Goal: Share content: Share content

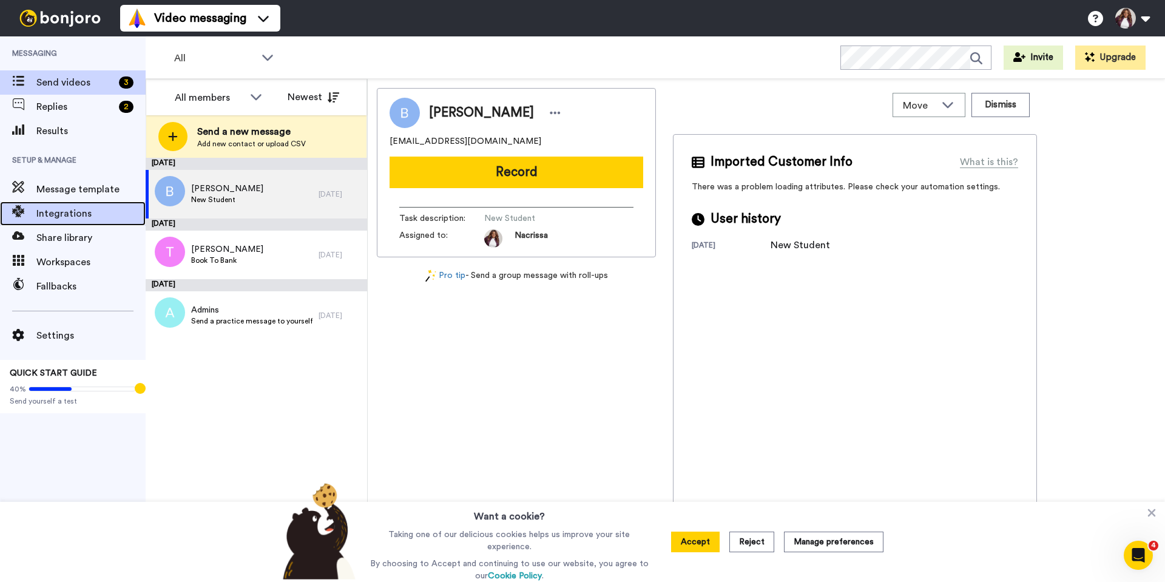
click at [45, 211] on span "Integrations" at bounding box center [90, 213] width 109 height 15
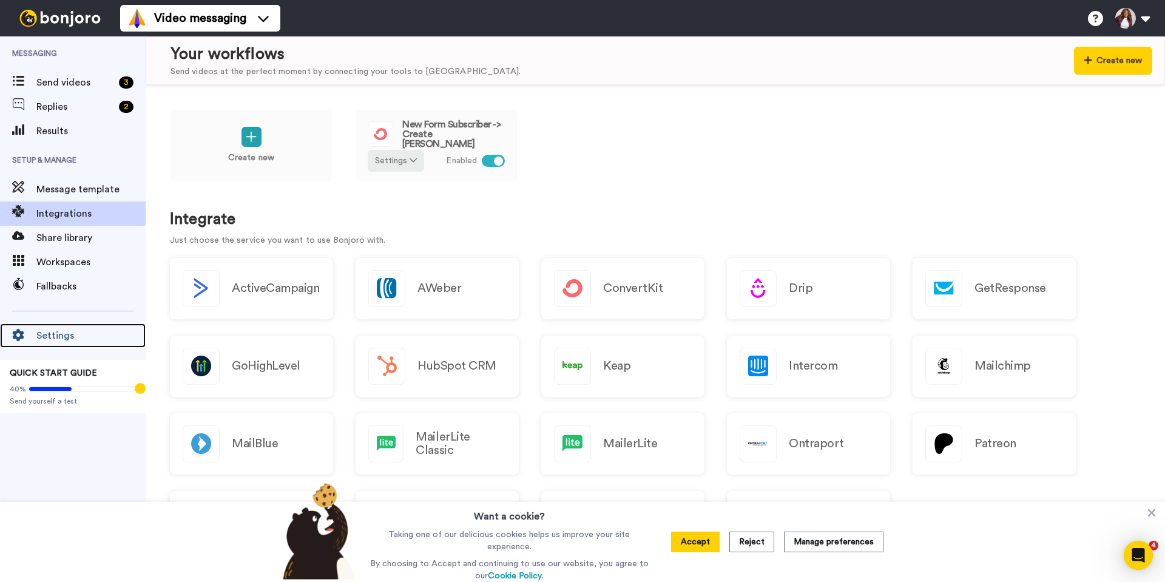
click at [46, 334] on span "Settings" at bounding box center [90, 335] width 109 height 15
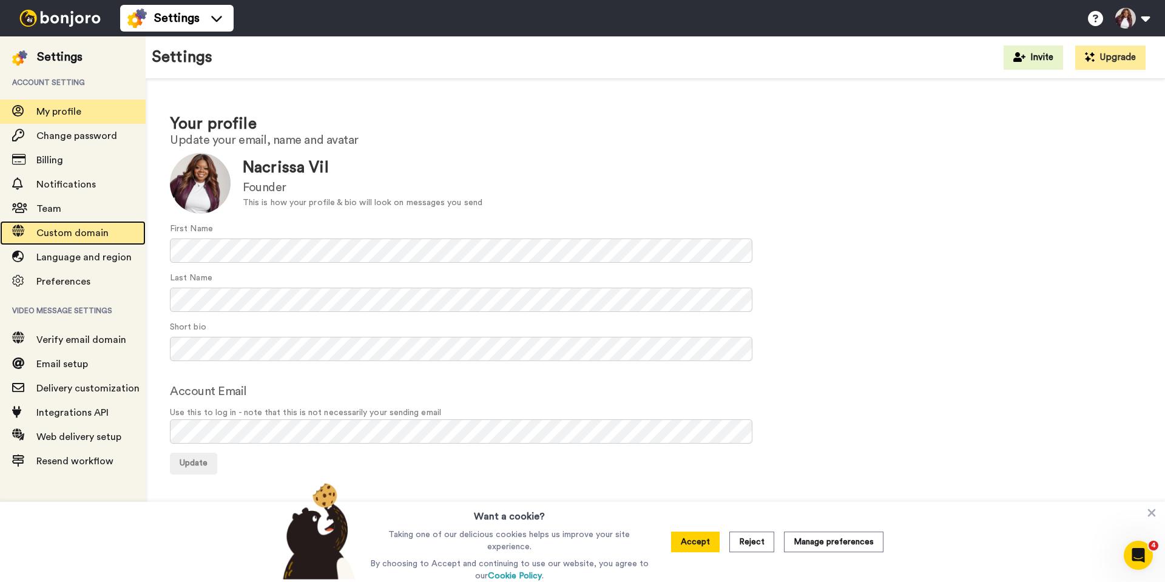
click at [73, 232] on span "Custom domain" at bounding box center [72, 233] width 72 height 10
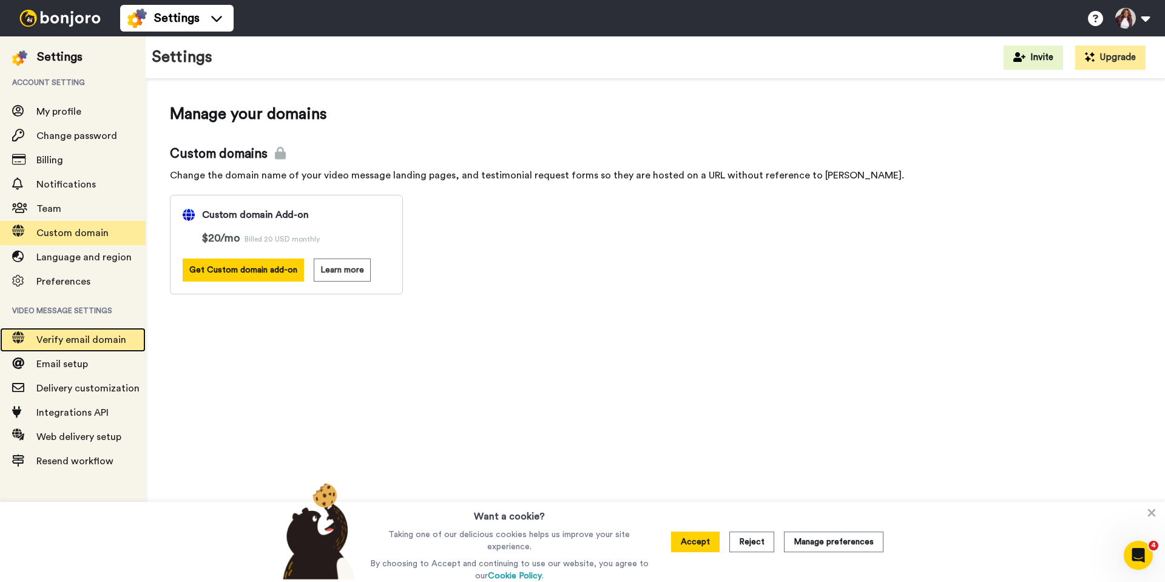
click at [76, 336] on span "Verify email domain" at bounding box center [81, 340] width 90 height 10
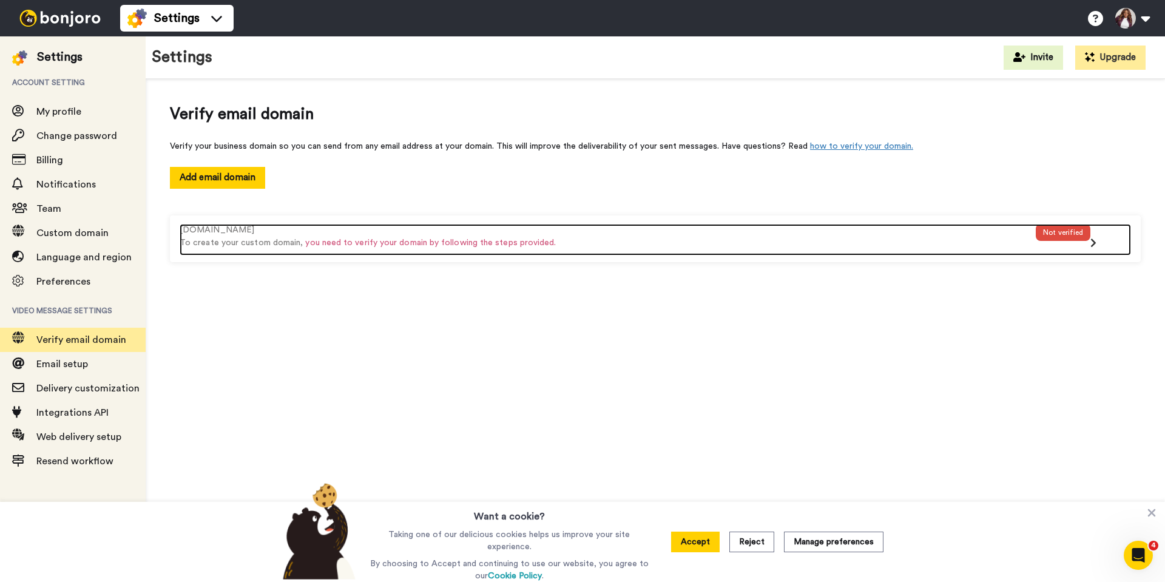
click at [1066, 245] on div "Not verified" at bounding box center [1063, 240] width 55 height 32
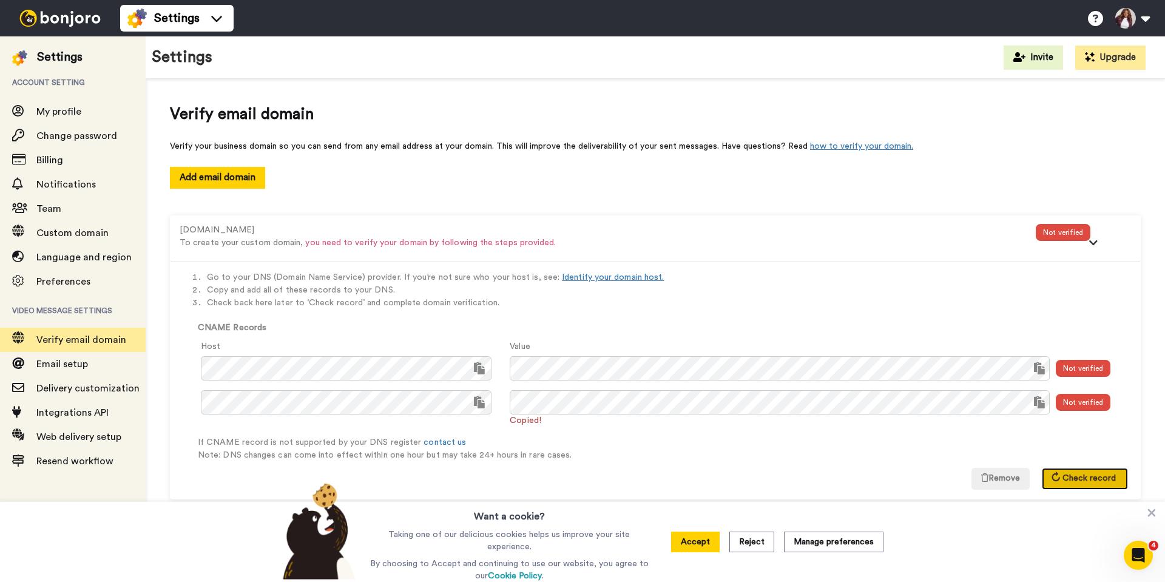
click at [1074, 477] on span "Check record" at bounding box center [1089, 478] width 53 height 8
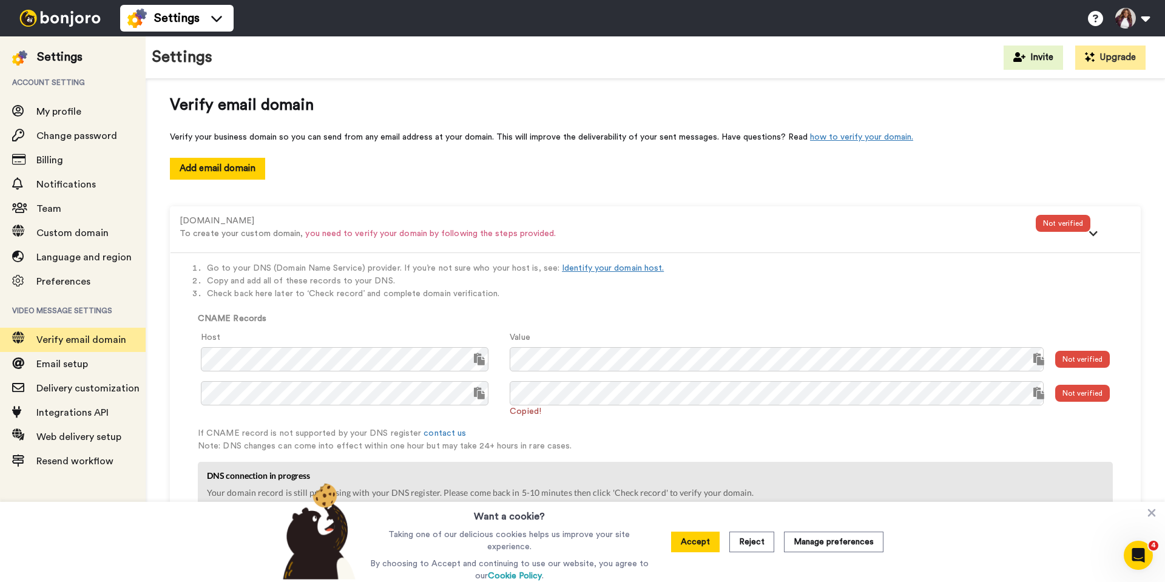
scroll to position [11, 0]
click at [1151, 515] on icon at bounding box center [1152, 513] width 8 height 8
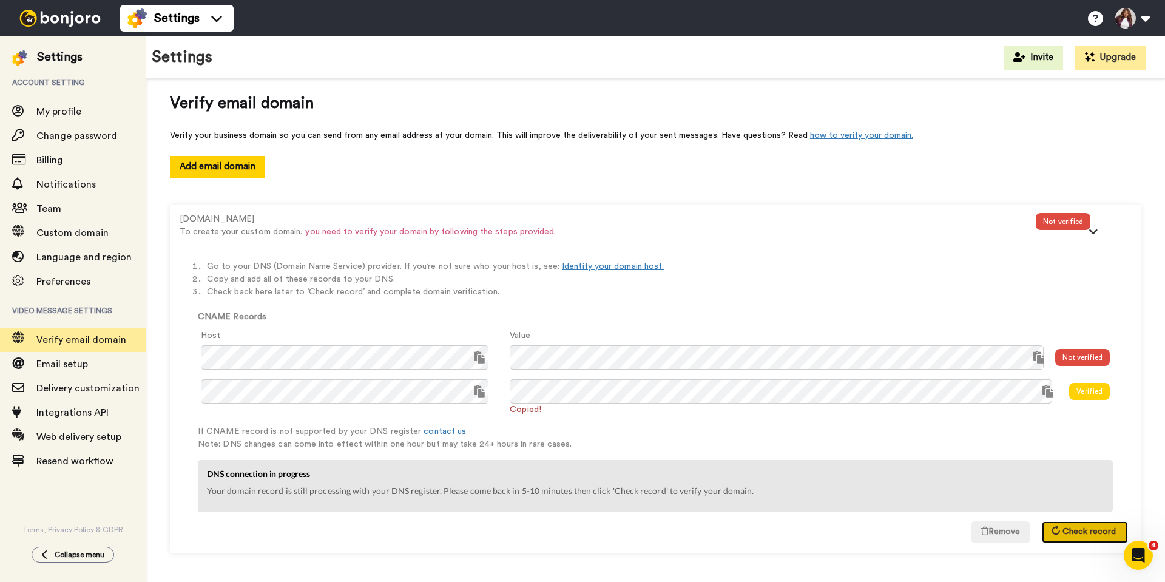
click at [1067, 536] on button "Check record" at bounding box center [1085, 532] width 86 height 22
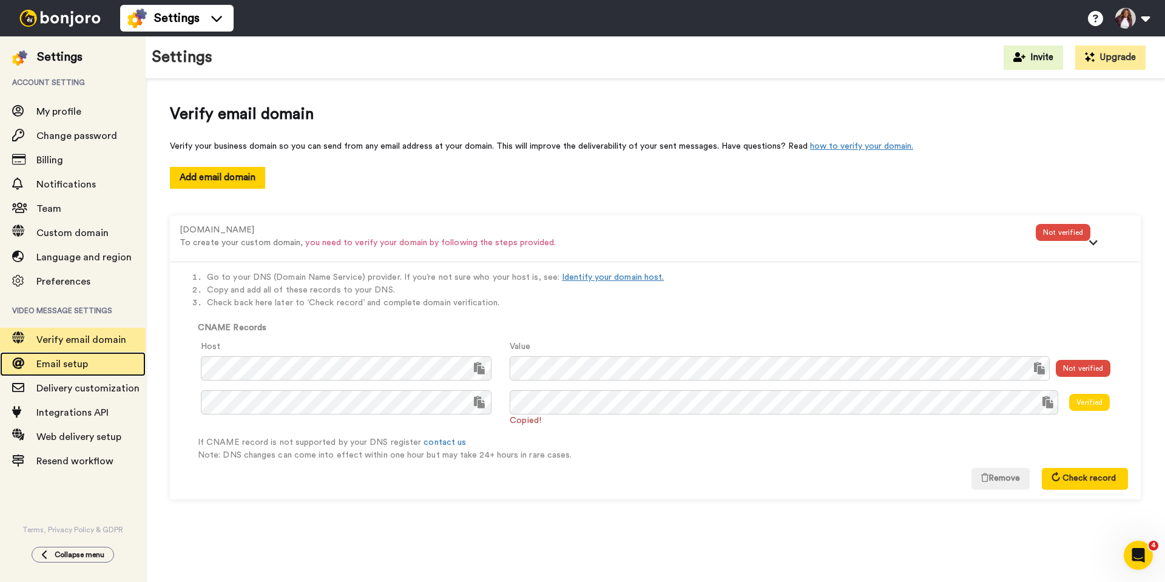
click at [73, 364] on span "Email setup" at bounding box center [62, 364] width 52 height 10
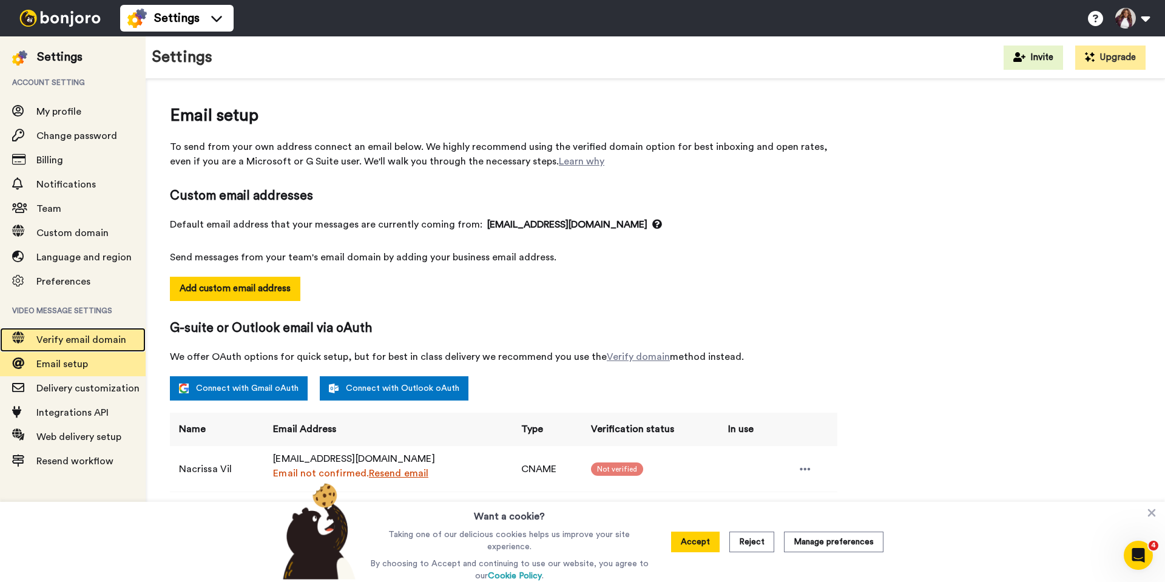
click at [86, 340] on span "Verify email domain" at bounding box center [81, 340] width 90 height 10
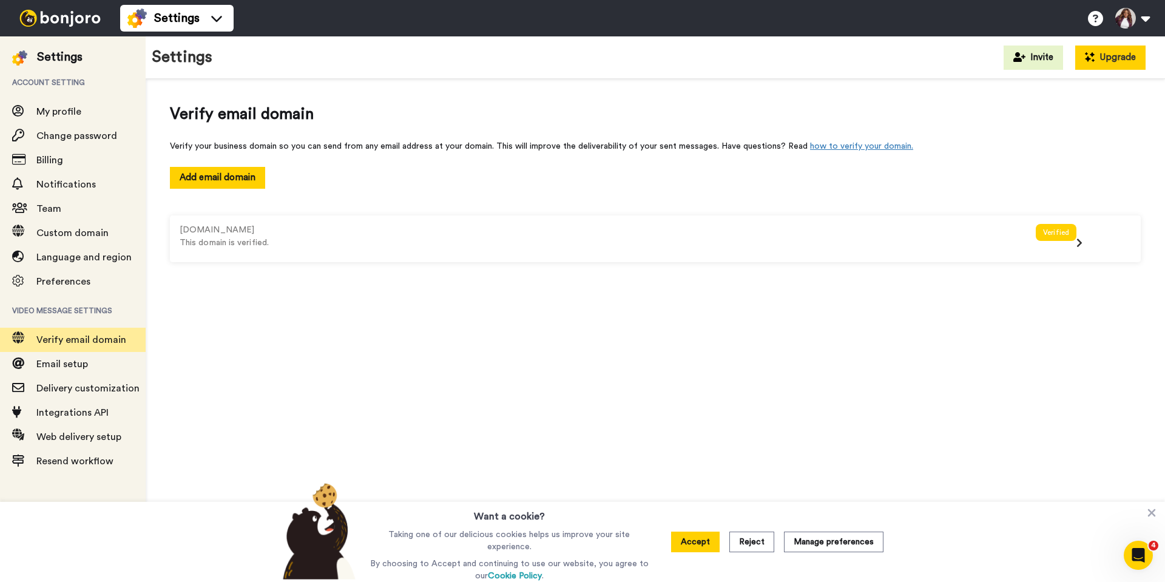
click at [1115, 56] on button "Upgrade" at bounding box center [1110, 58] width 70 height 24
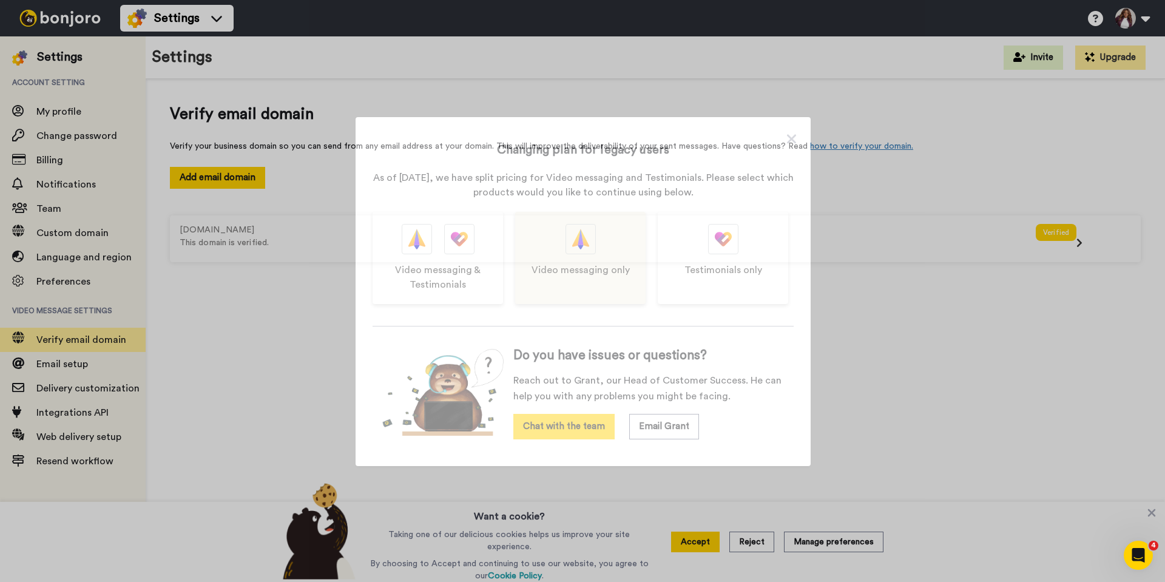
click at [547, 255] on div "Video messaging only" at bounding box center [580, 258] width 130 height 92
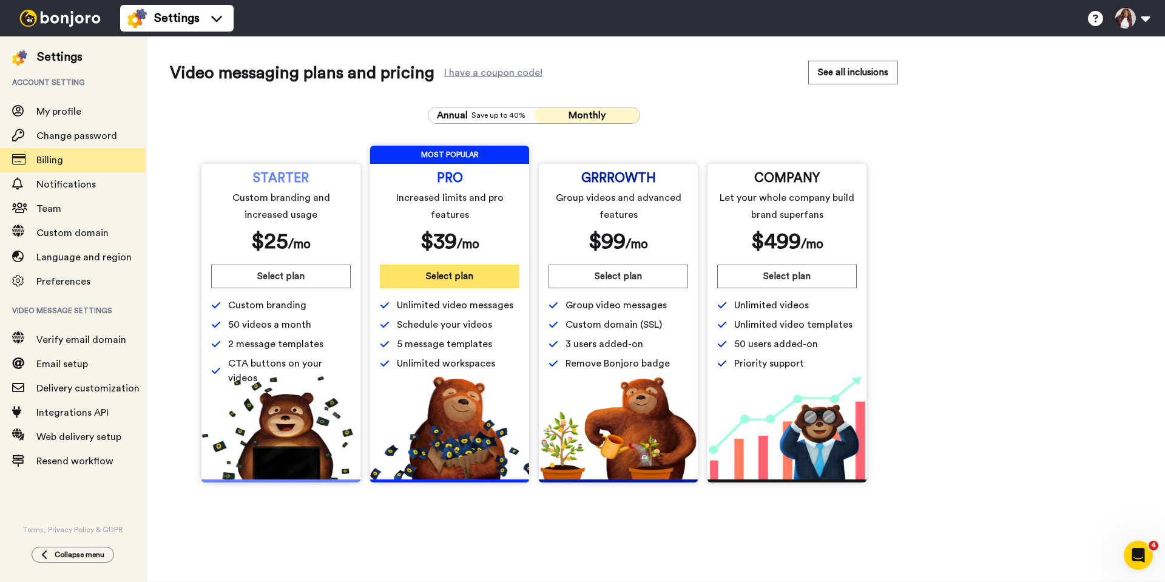
click at [447, 274] on button "Select plan" at bounding box center [450, 277] width 140 height 24
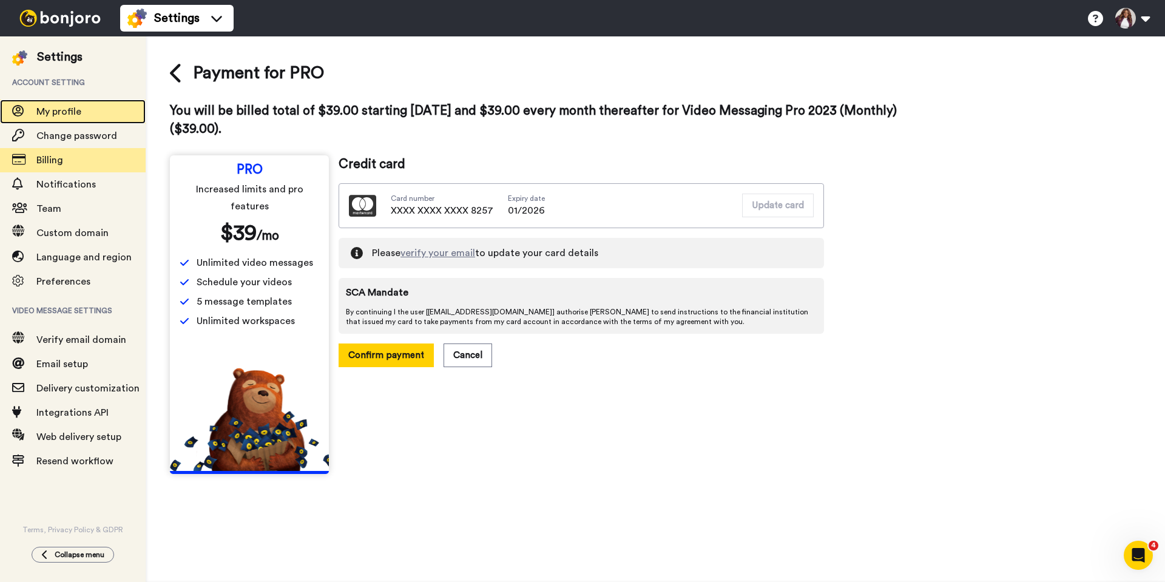
click at [57, 115] on span "My profile" at bounding box center [58, 112] width 45 height 10
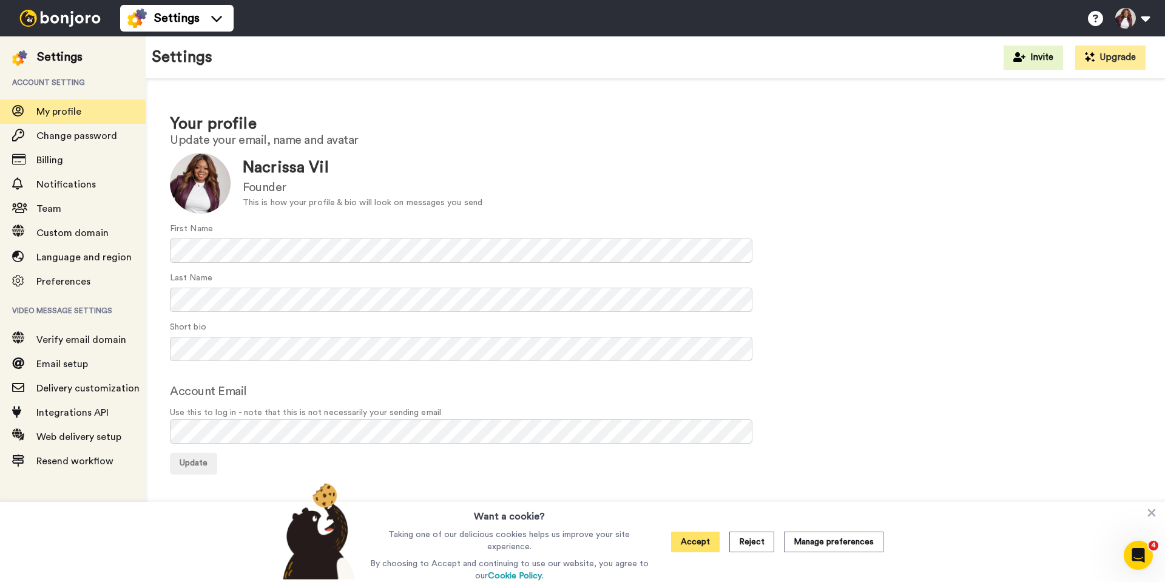
click at [705, 544] on button "Accept" at bounding box center [695, 542] width 49 height 21
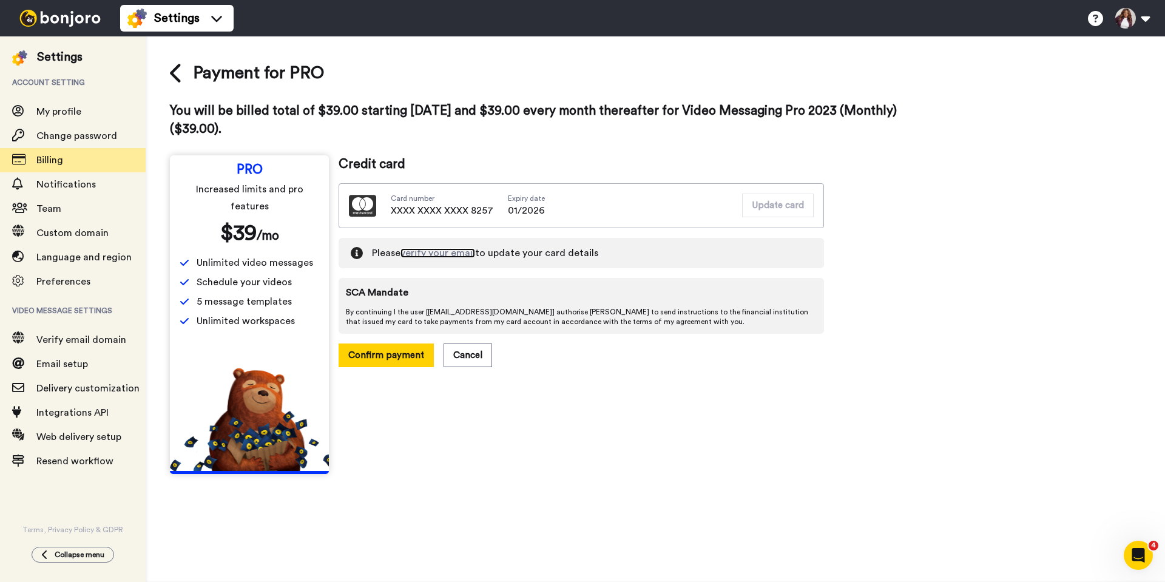
click at [452, 252] on link "verify your email" at bounding box center [438, 253] width 75 height 10
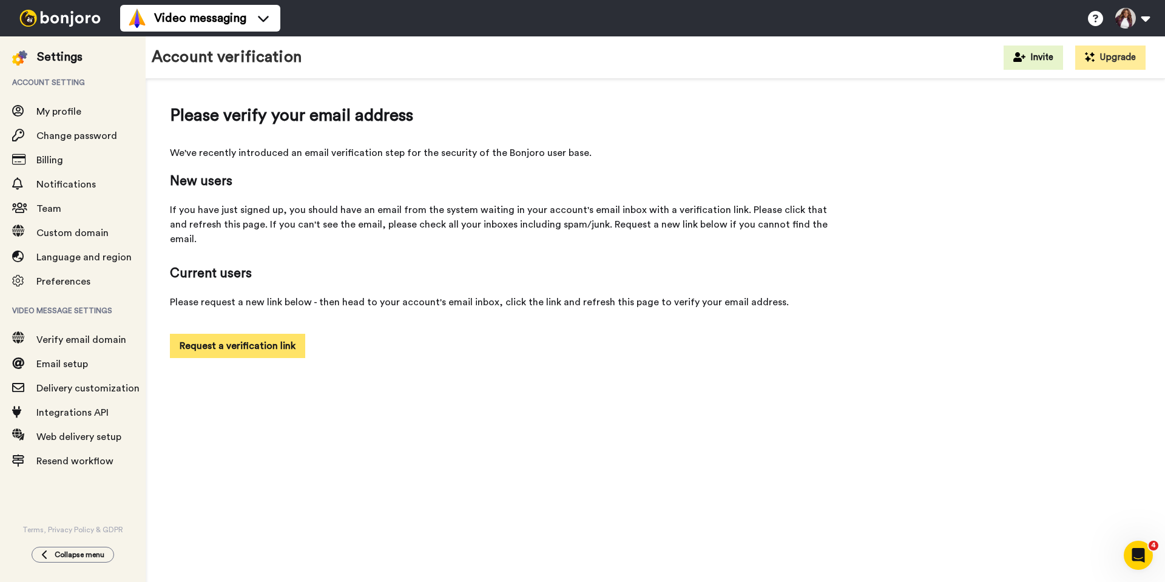
click at [242, 334] on button "Request a verification link" at bounding box center [237, 346] width 135 height 24
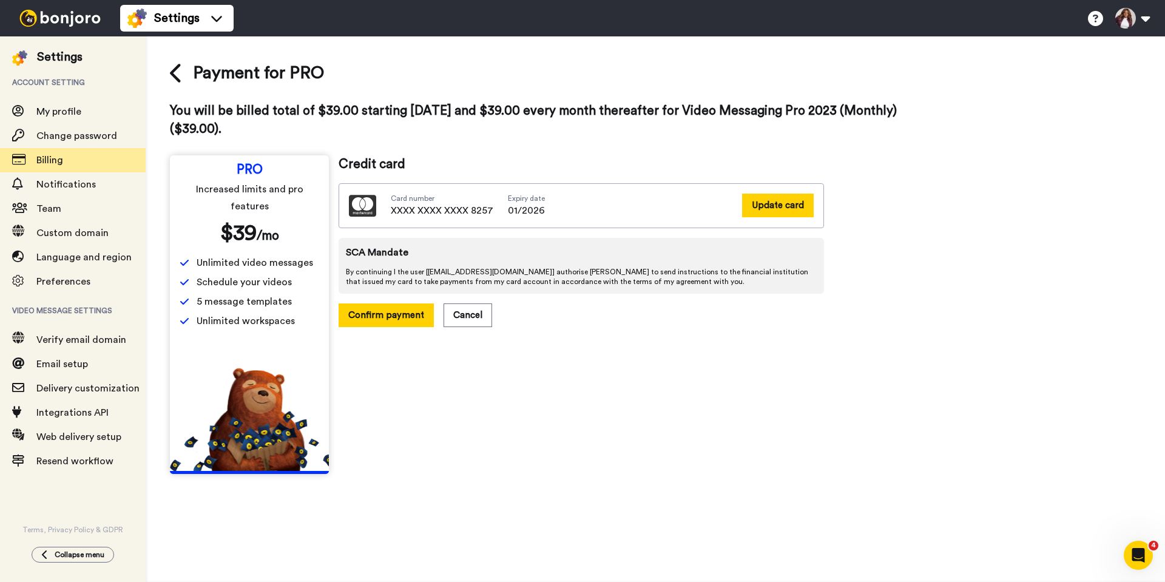
click at [763, 208] on button "Update card" at bounding box center [778, 206] width 72 height 24
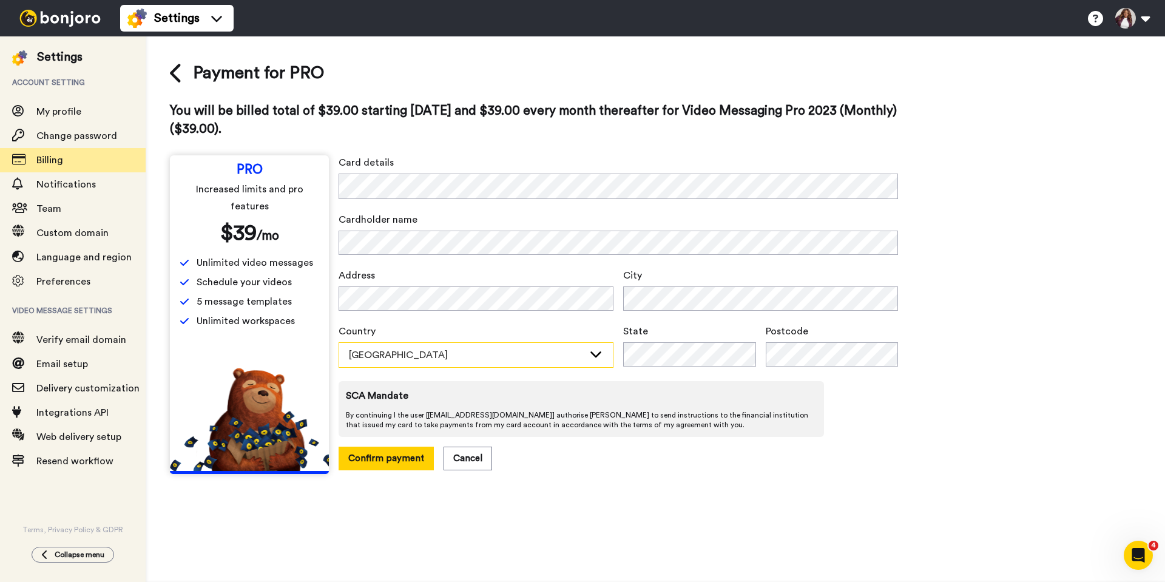
click at [514, 362] on div "Australia" at bounding box center [466, 355] width 235 height 15
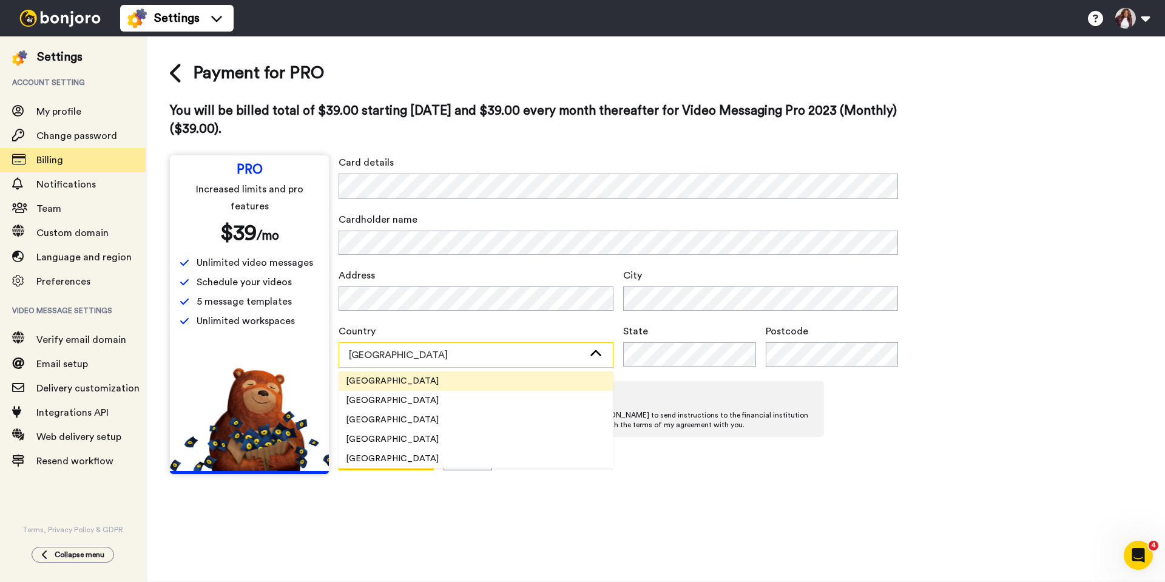
click at [506, 347] on div "Australia" at bounding box center [476, 355] width 274 height 24
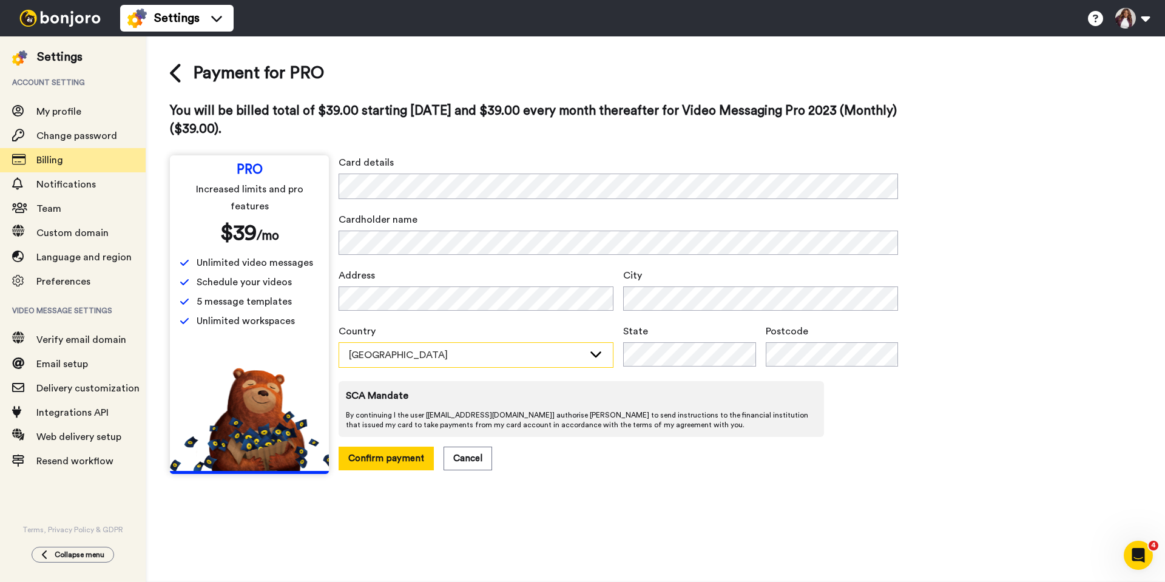
click at [509, 354] on div "Australia" at bounding box center [466, 355] width 235 height 15
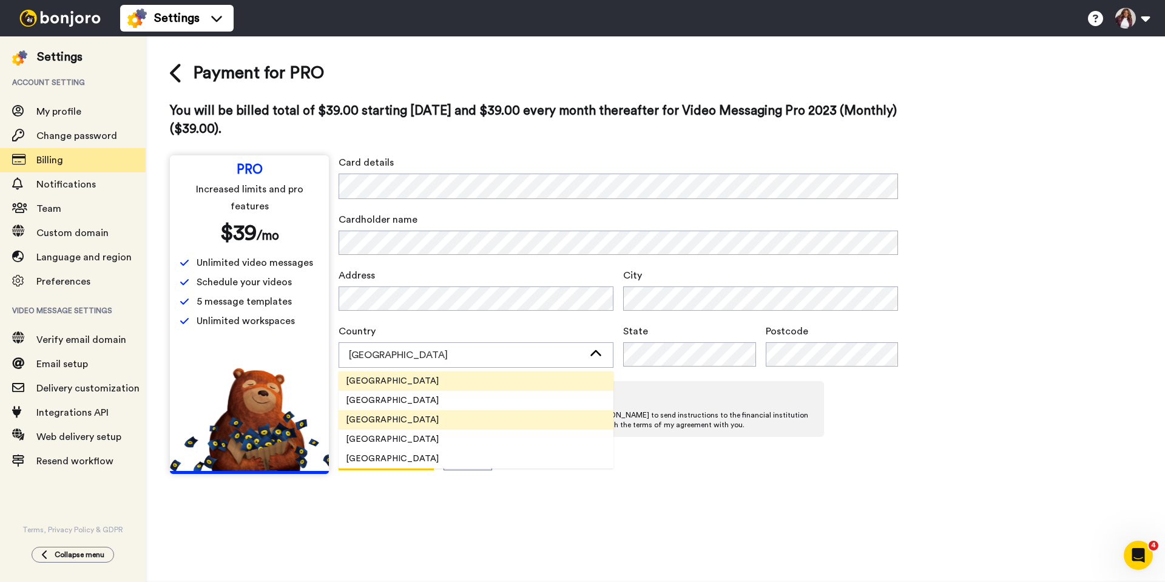
click at [500, 421] on li "United States" at bounding box center [476, 419] width 275 height 19
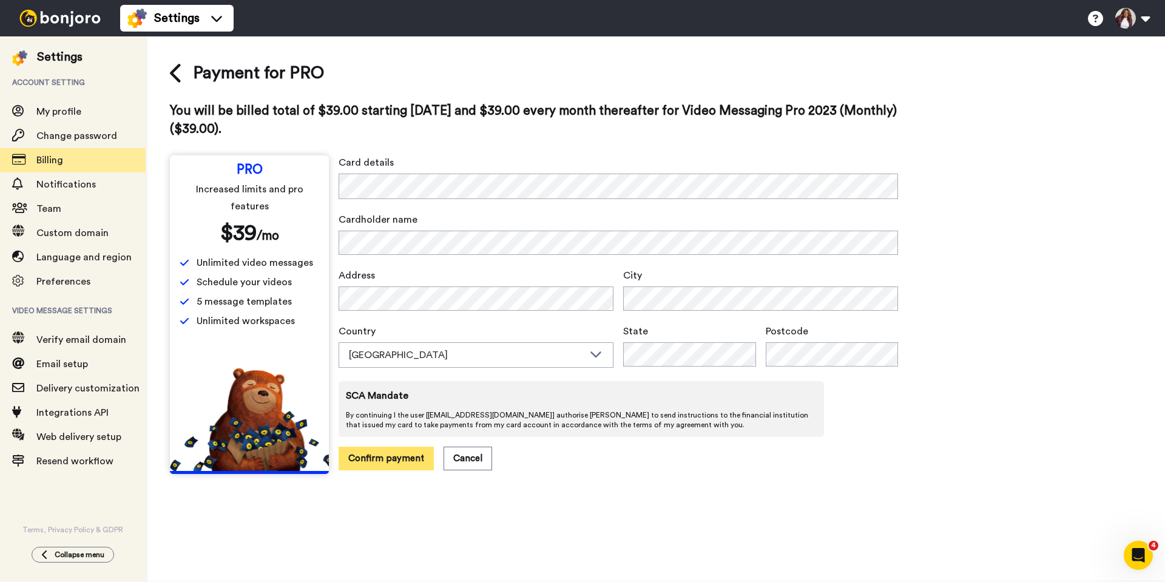
click at [383, 453] on button "Confirm payment" at bounding box center [386, 459] width 95 height 24
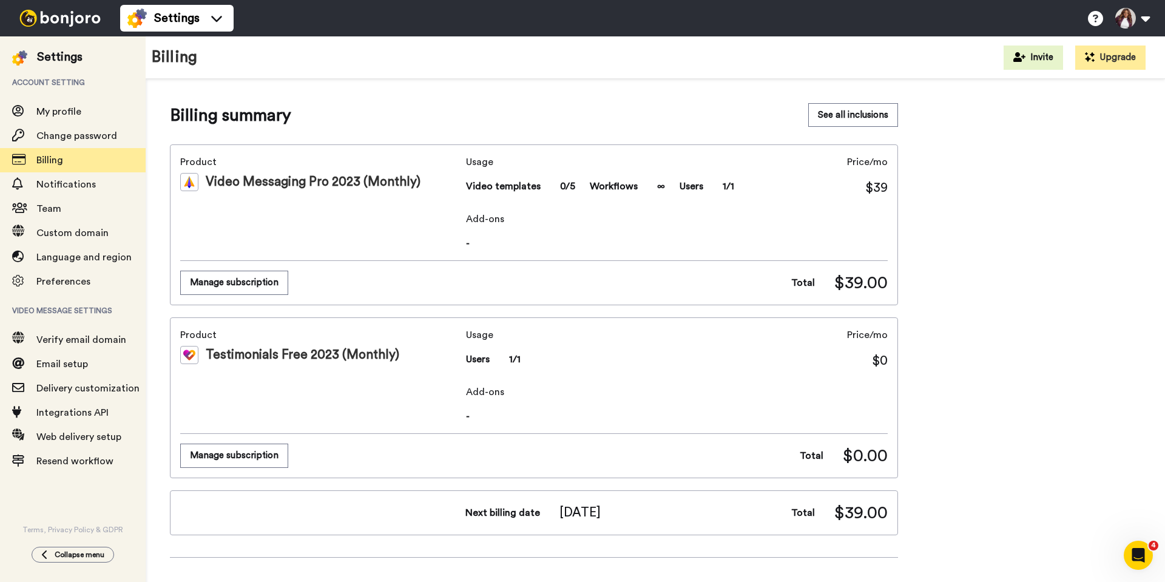
click at [875, 362] on span "$0" at bounding box center [880, 361] width 16 height 18
click at [56, 360] on span "Email setup" at bounding box center [62, 364] width 52 height 10
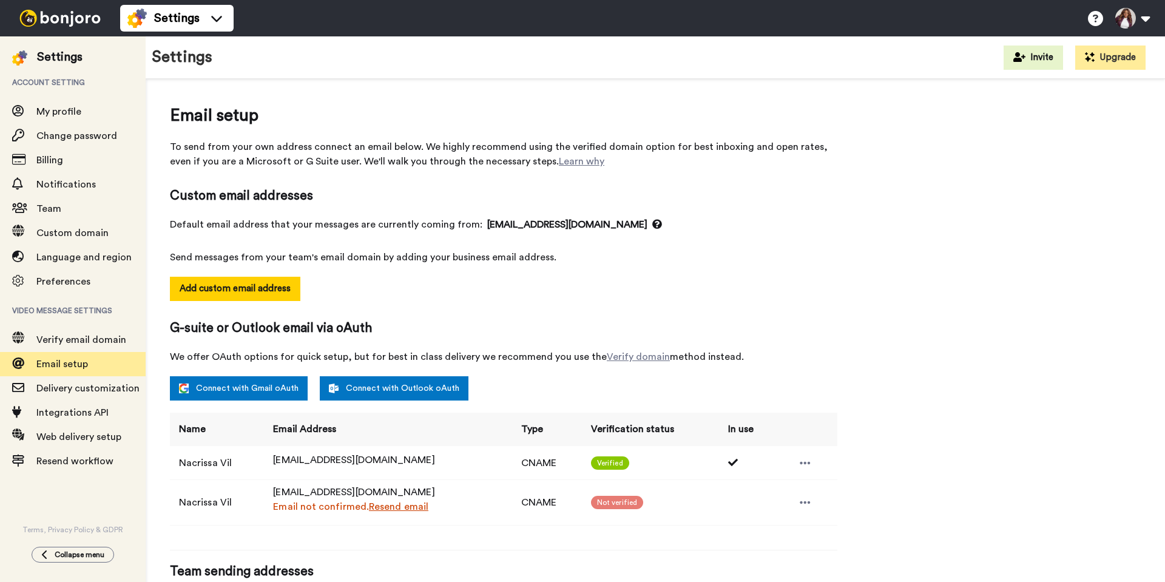
select select "163894"
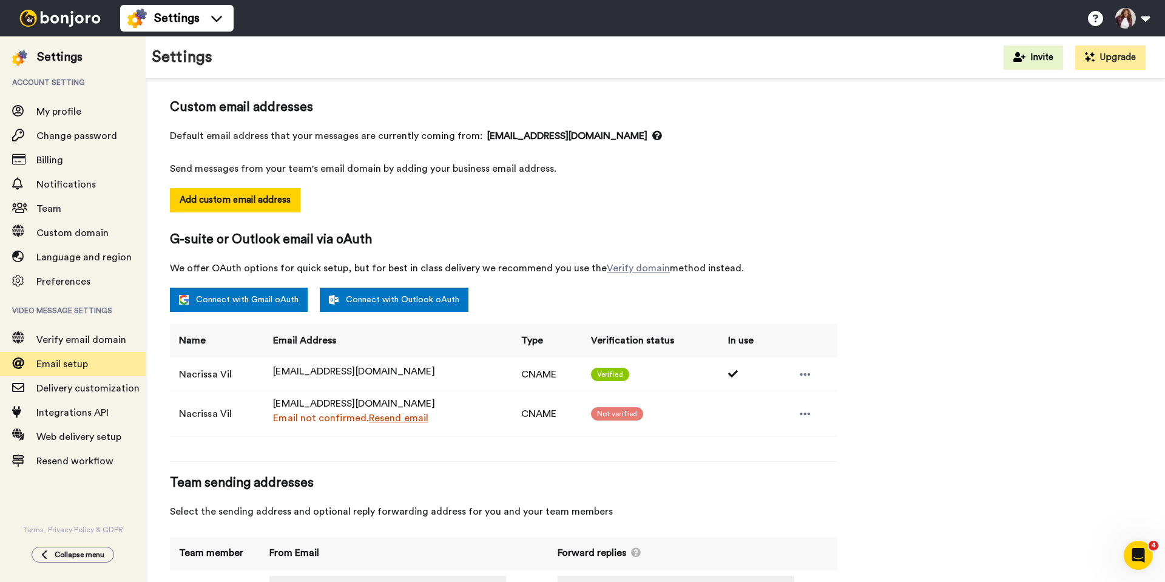
scroll to position [121, 0]
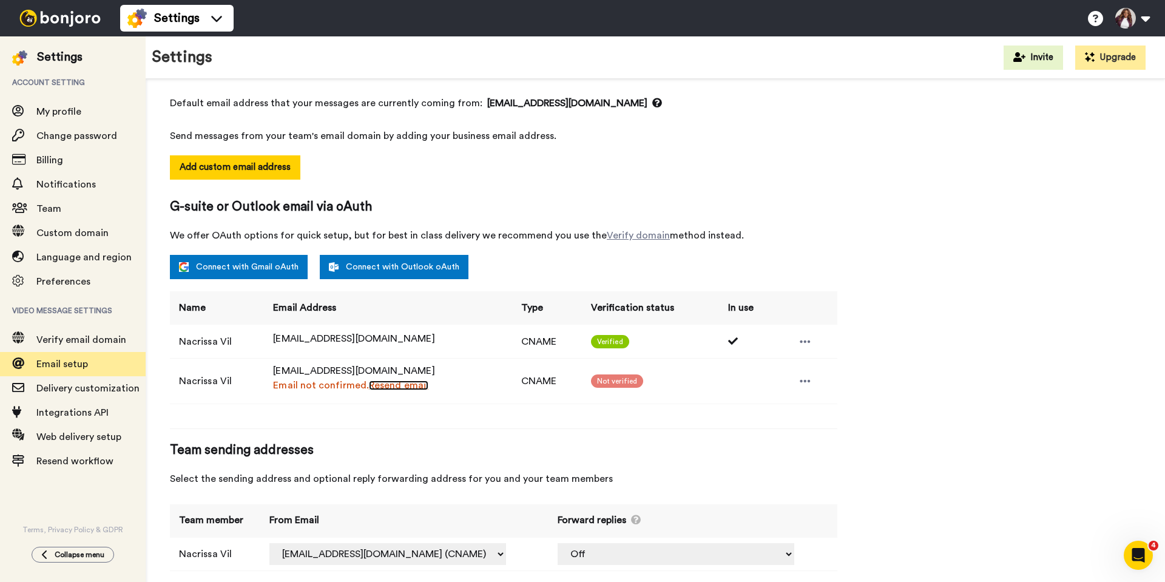
click at [399, 386] on link "Resend email" at bounding box center [398, 386] width 59 height 10
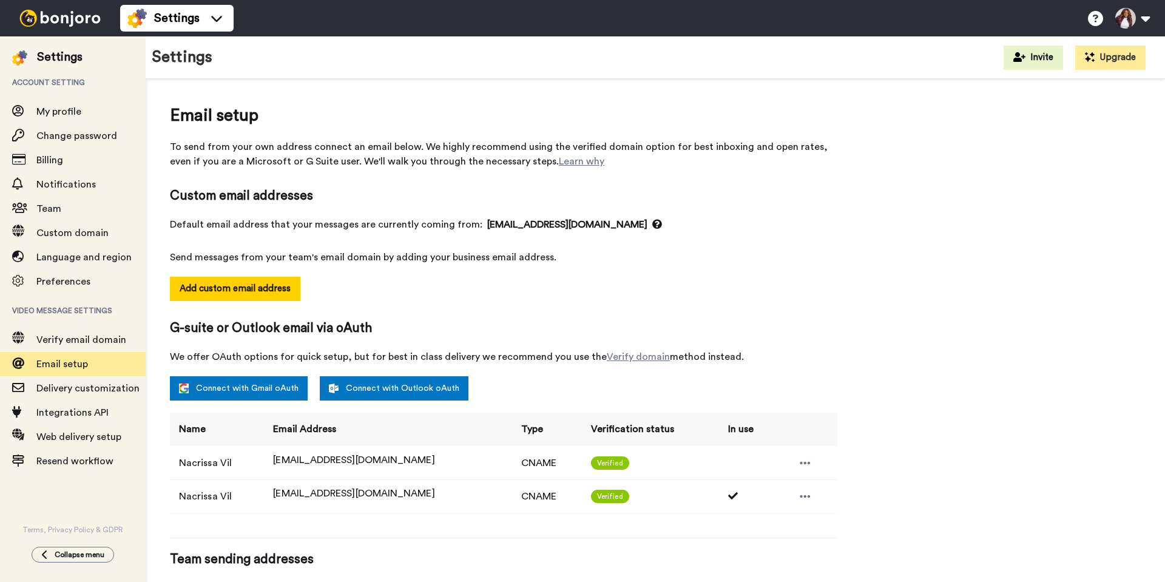
select select "163893"
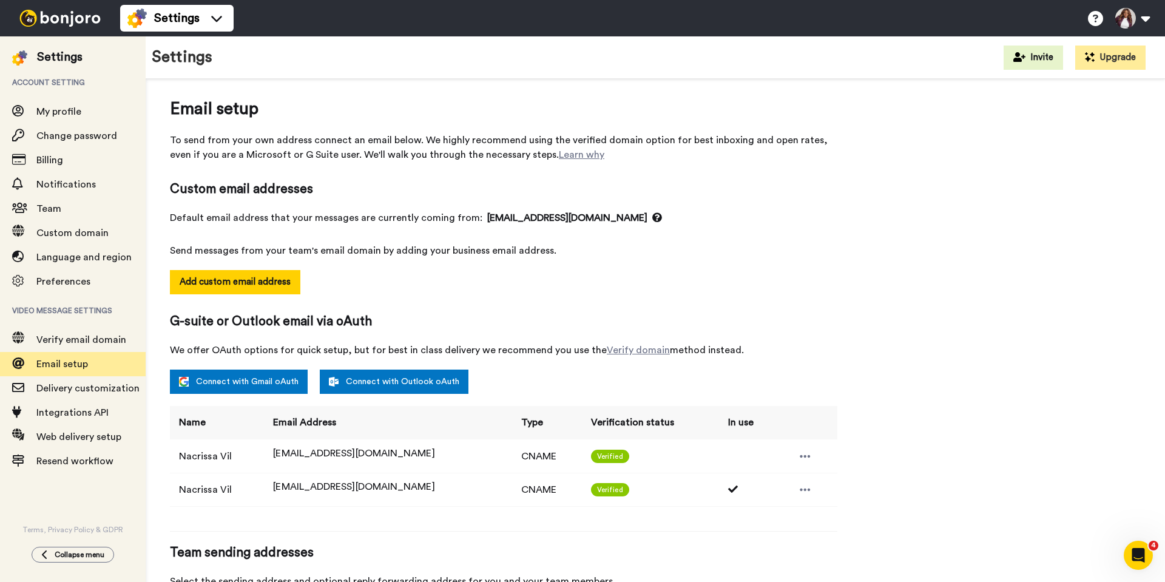
scroll to position [6, 0]
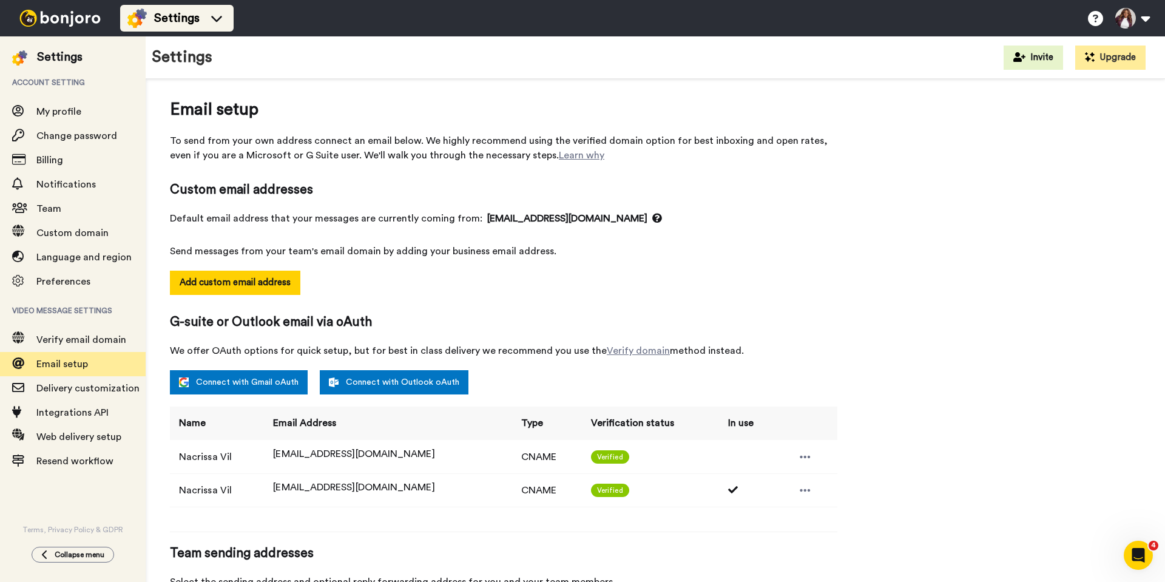
click at [171, 13] on span "Settings" at bounding box center [177, 18] width 46 height 17
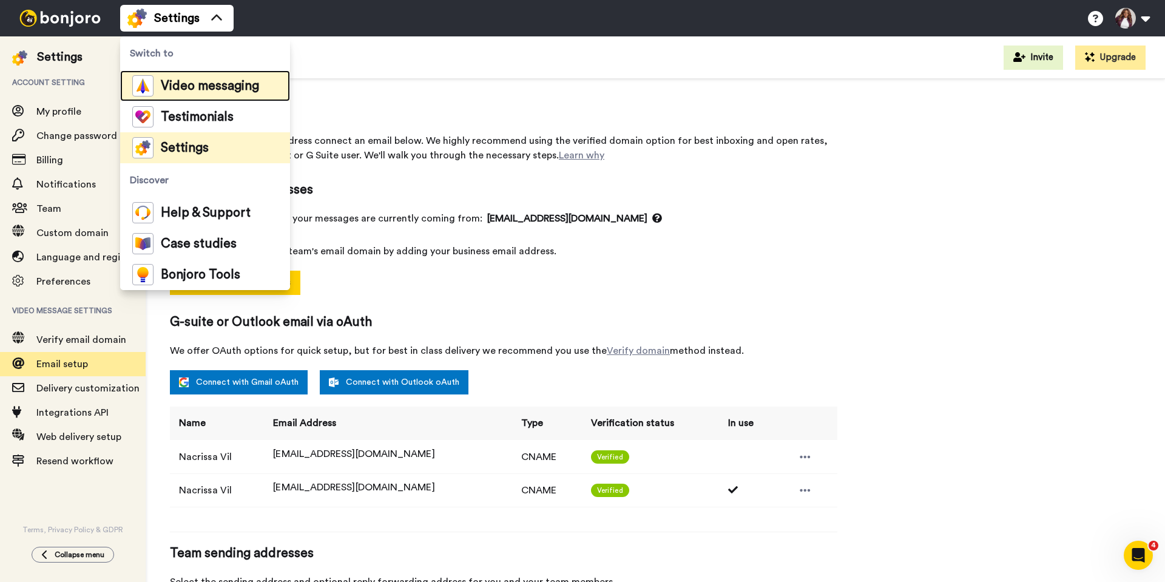
click at [174, 86] on span "Video messaging" at bounding box center [210, 86] width 98 height 12
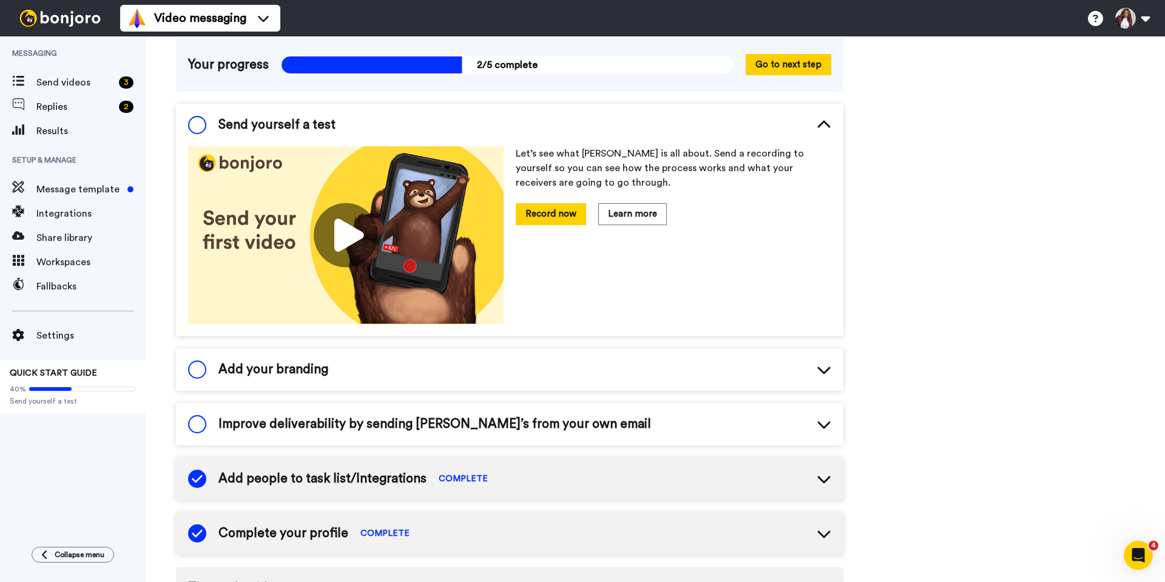
scroll to position [61, 0]
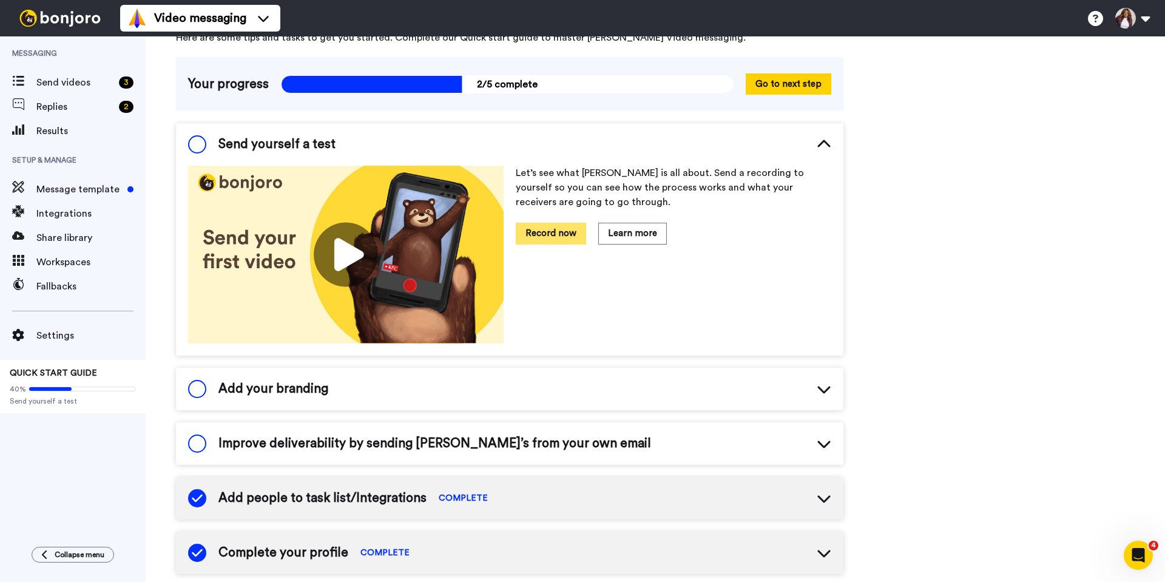
click at [562, 232] on button "Record now" at bounding box center [551, 233] width 70 height 21
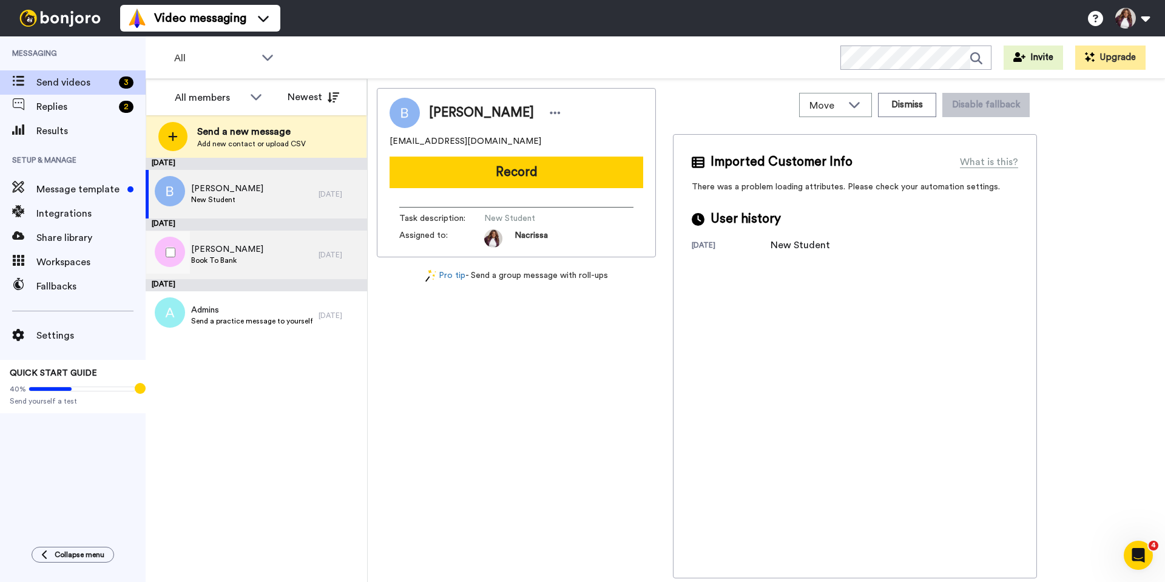
click at [248, 252] on span "[PERSON_NAME]" at bounding box center [227, 249] width 72 height 12
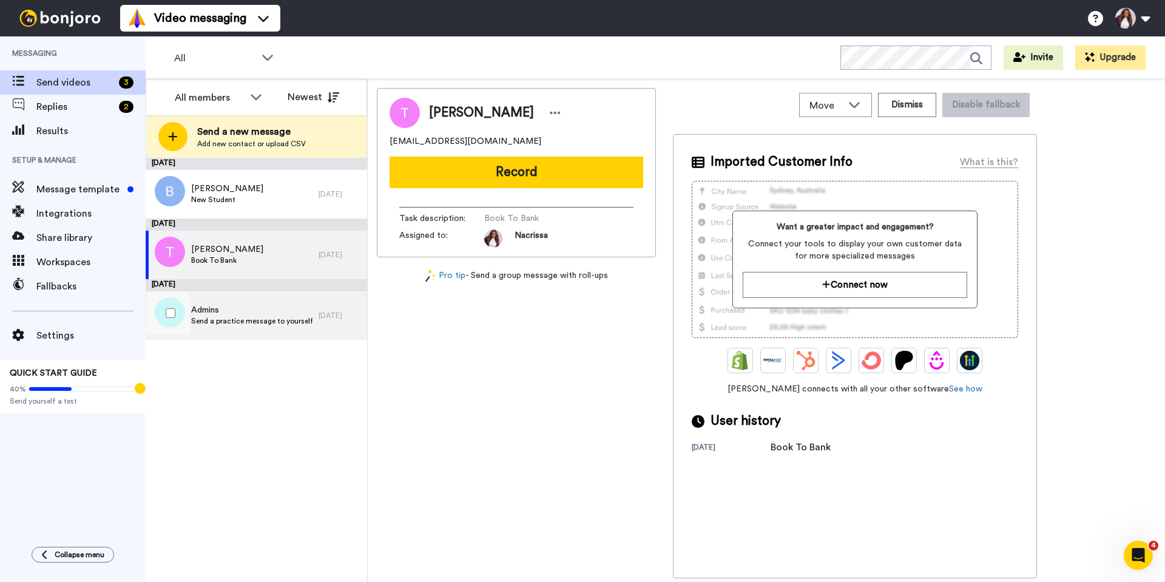
click at [224, 309] on span "Admins" at bounding box center [251, 310] width 121 height 12
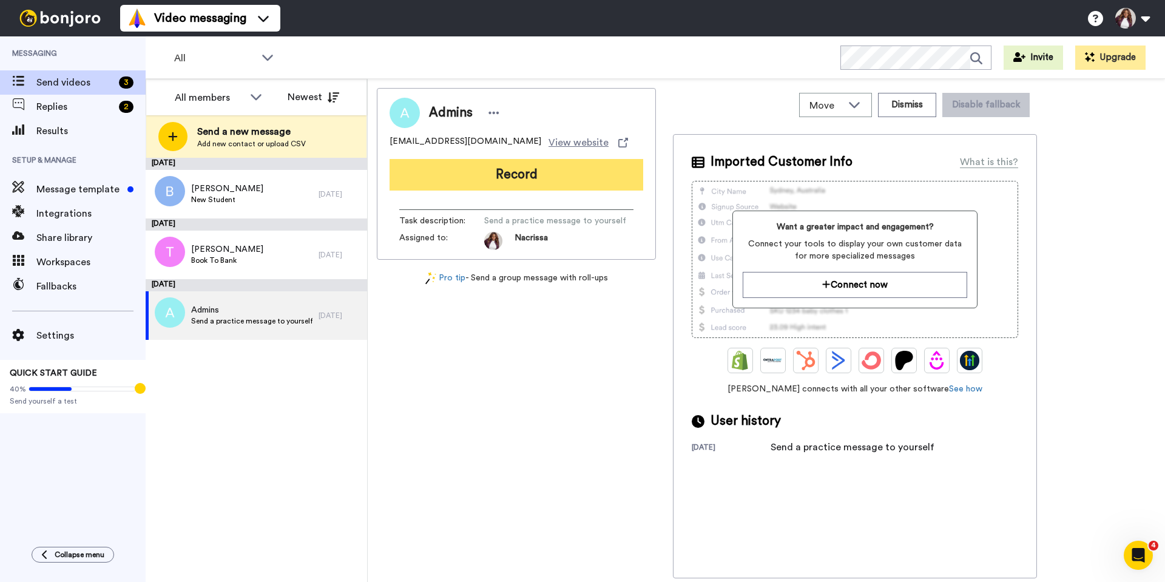
click at [503, 181] on button "Record" at bounding box center [517, 175] width 254 height 32
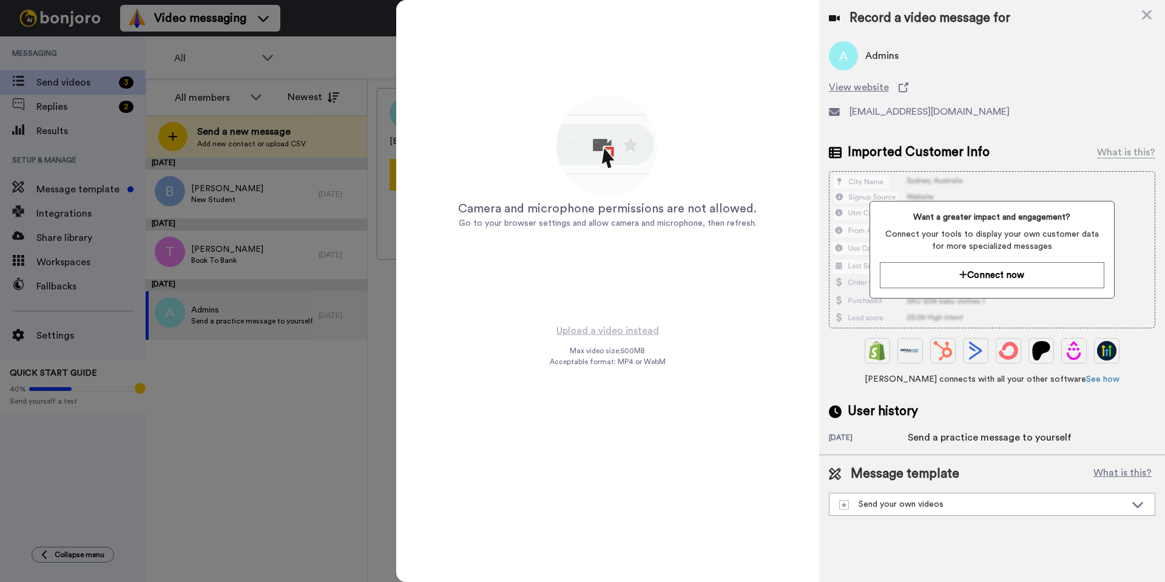
click at [605, 152] on img at bounding box center [607, 146] width 107 height 107
click at [594, 203] on div "Camera and microphone permissions are not allowed." at bounding box center [607, 208] width 299 height 17
drag, startPoint x: 601, startPoint y: 349, endPoint x: 566, endPoint y: 359, distance: 37.1
click at [566, 359] on span "Acceptable format: MP4 or WebM" at bounding box center [608, 362] width 116 height 10
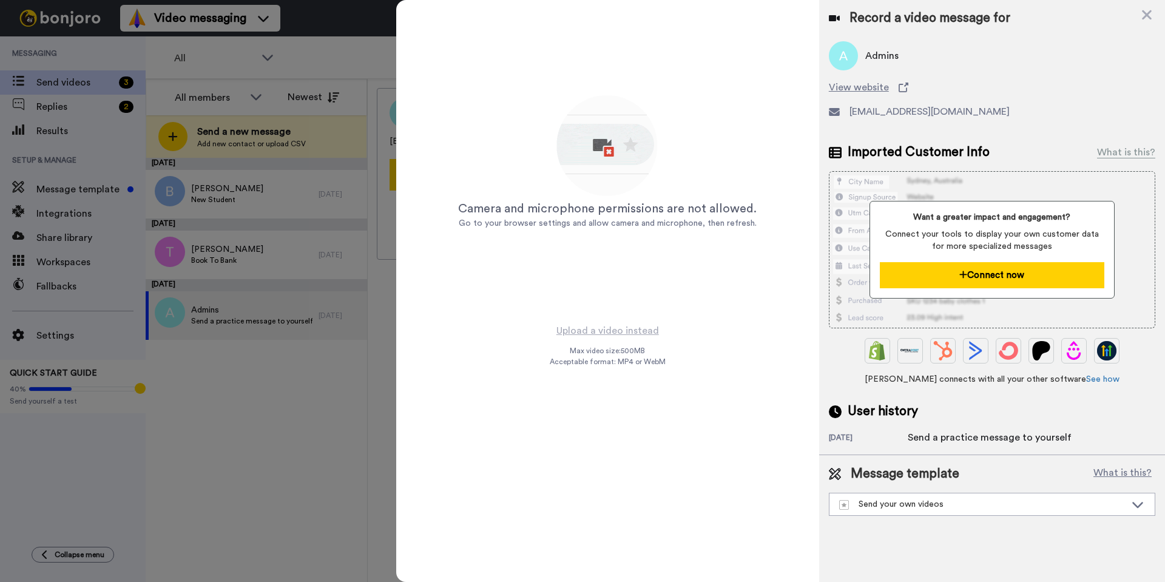
click at [972, 277] on button "Connect now" at bounding box center [992, 275] width 224 height 26
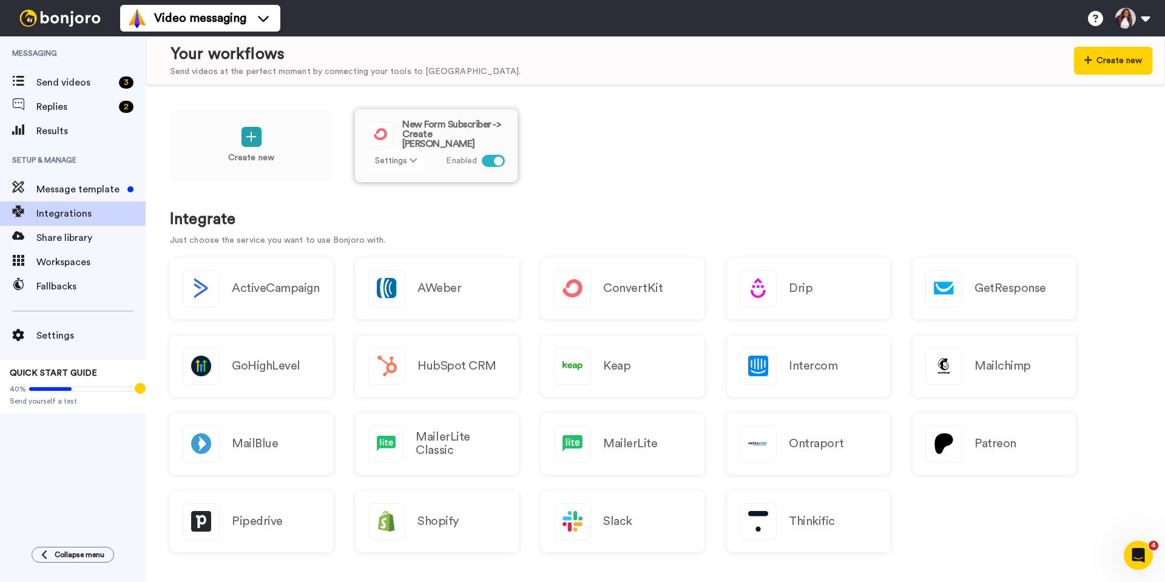
click at [394, 163] on button "Settings" at bounding box center [396, 161] width 56 height 22
click at [600, 130] on div "Create new New Form Subscriber -> Create Bonjoro Settings Enabled" at bounding box center [655, 153] width 971 height 89
click at [52, 239] on span "Share library" at bounding box center [90, 238] width 109 height 15
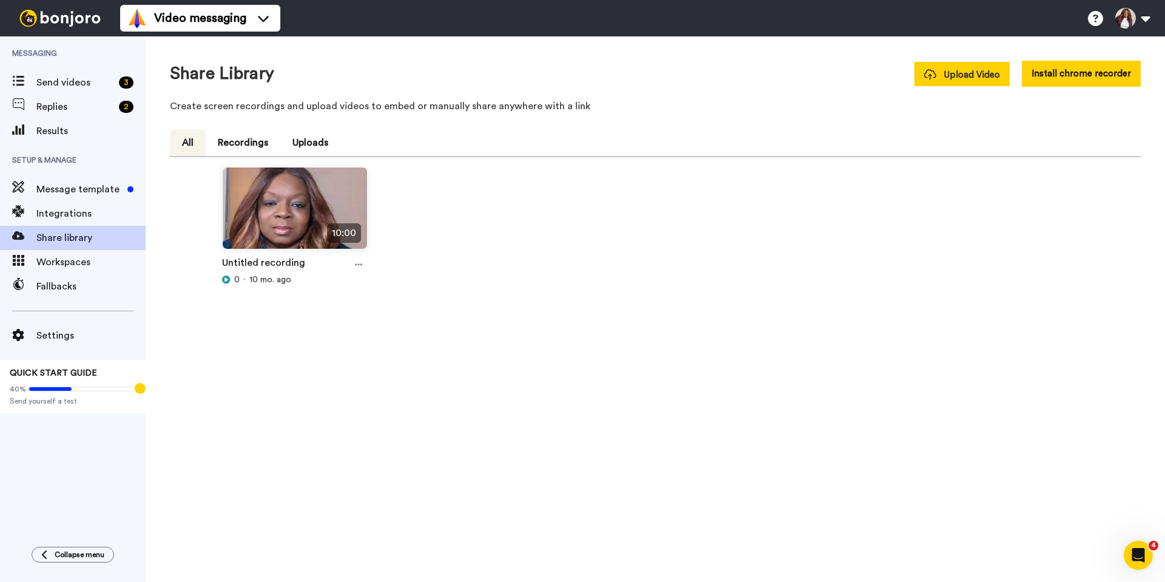
click at [958, 80] on span "Upload Video" at bounding box center [962, 75] width 76 height 13
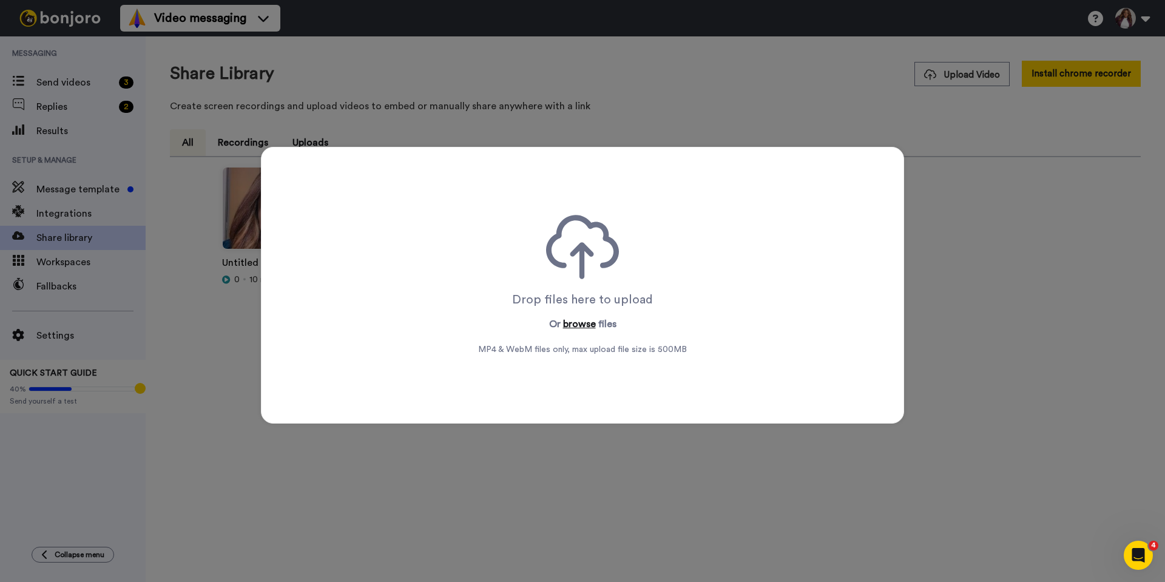
click at [575, 325] on button "browse" at bounding box center [579, 324] width 33 height 15
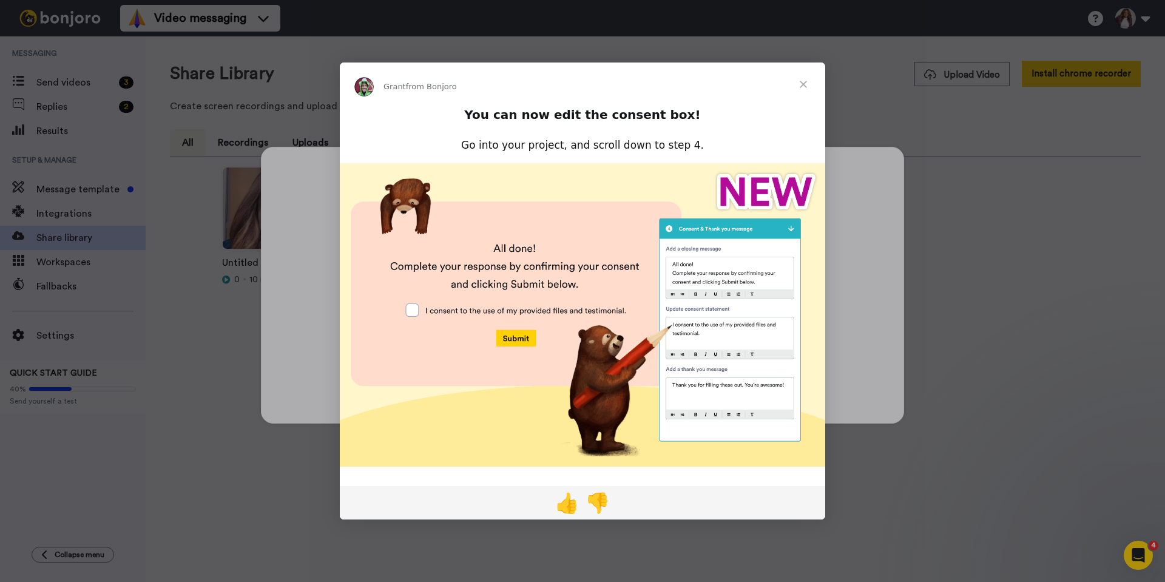
click at [804, 84] on span "Close" at bounding box center [804, 85] width 44 height 44
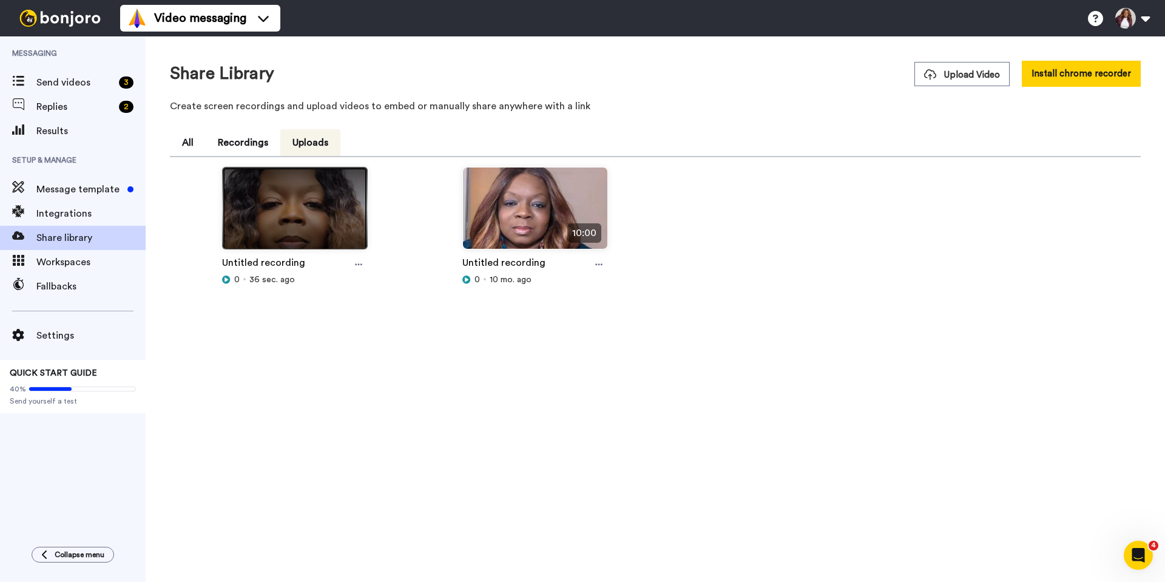
click at [311, 213] on img at bounding box center [295, 214] width 144 height 92
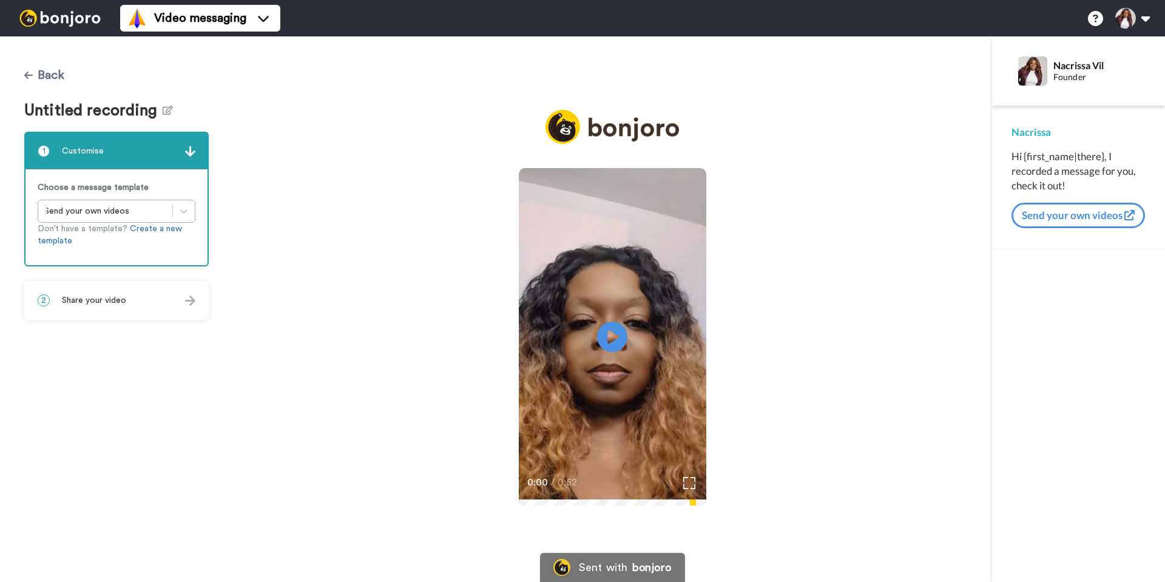
click at [32, 80] on button "Back" at bounding box center [44, 75] width 40 height 29
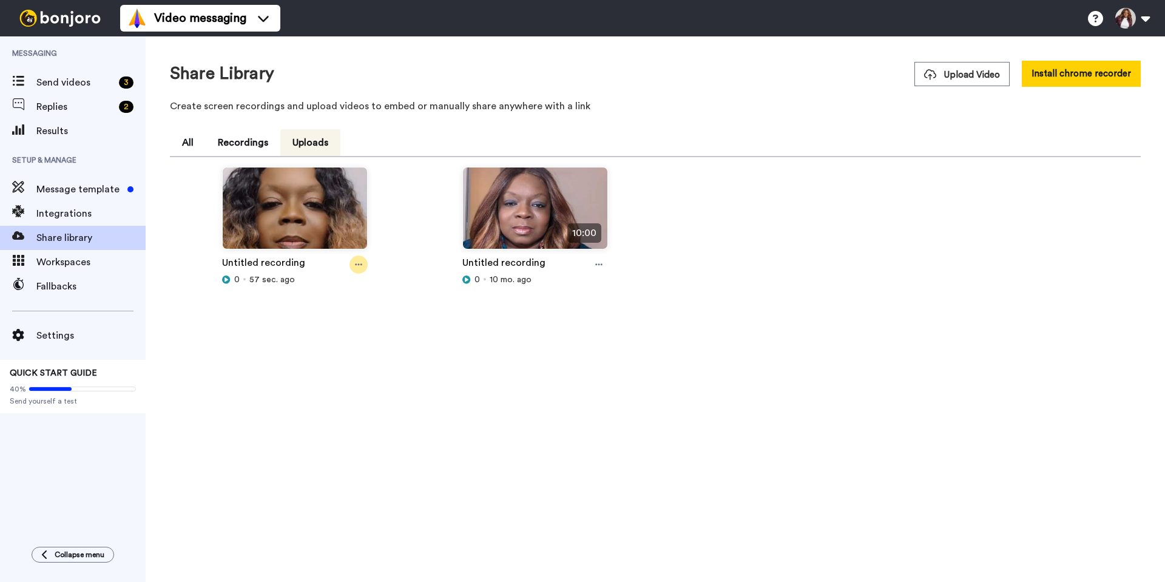
click at [356, 263] on icon at bounding box center [358, 264] width 7 height 8
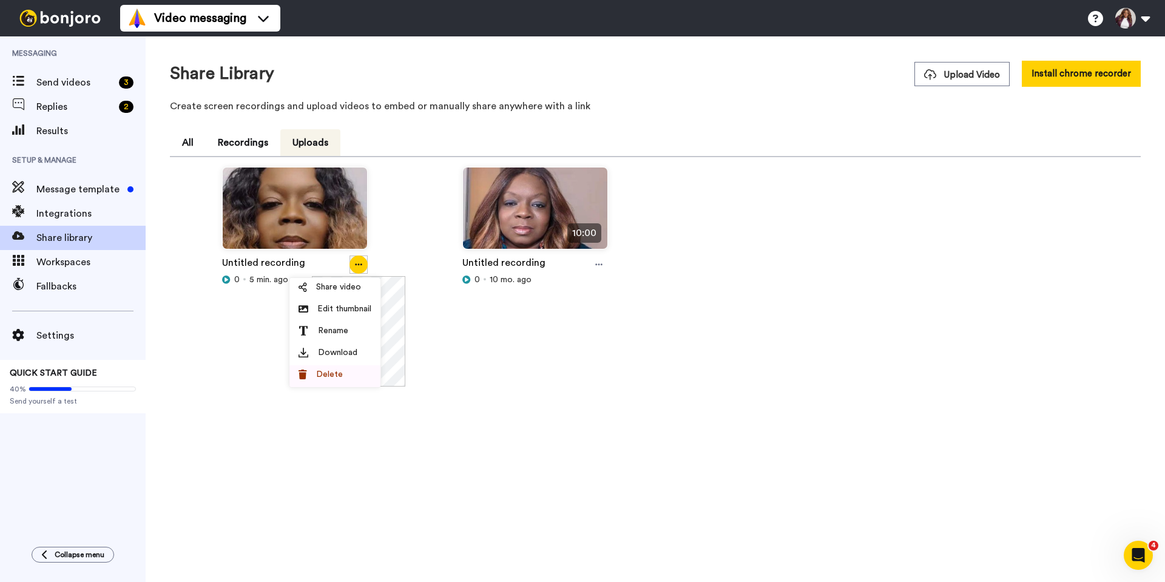
click at [331, 373] on span "Delete" at bounding box center [329, 374] width 27 height 12
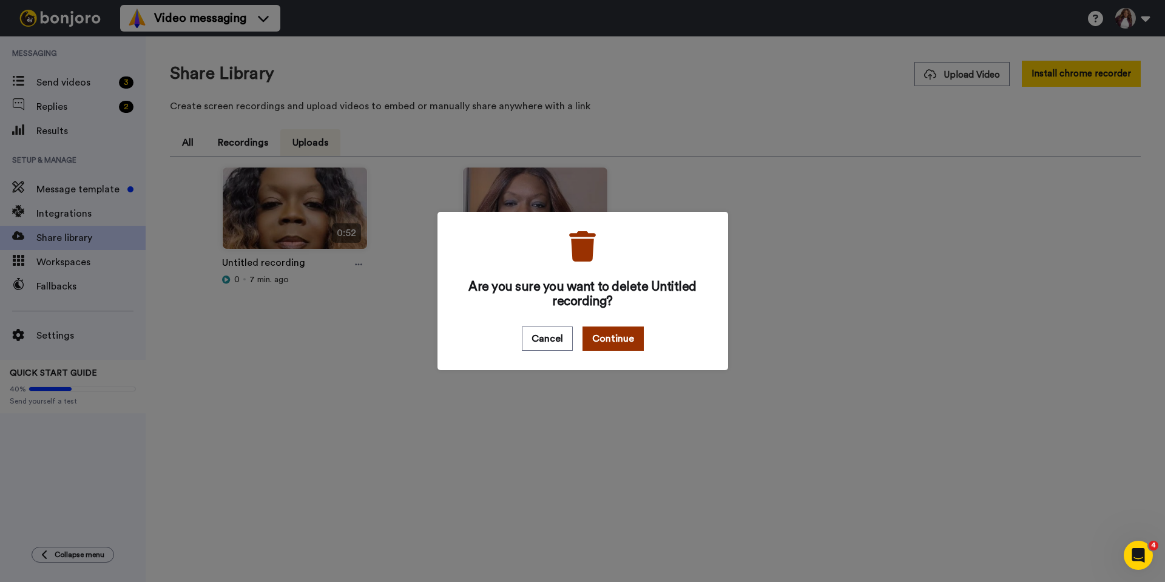
click at [597, 344] on button "Continue" at bounding box center [613, 339] width 61 height 24
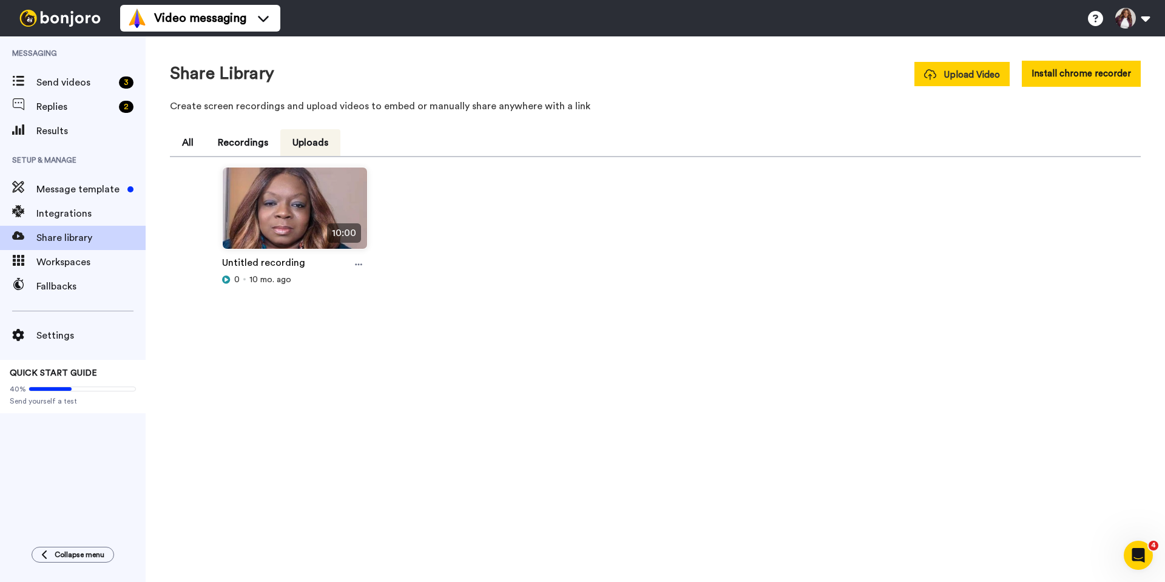
click at [980, 78] on span "Upload Video" at bounding box center [962, 75] width 76 height 13
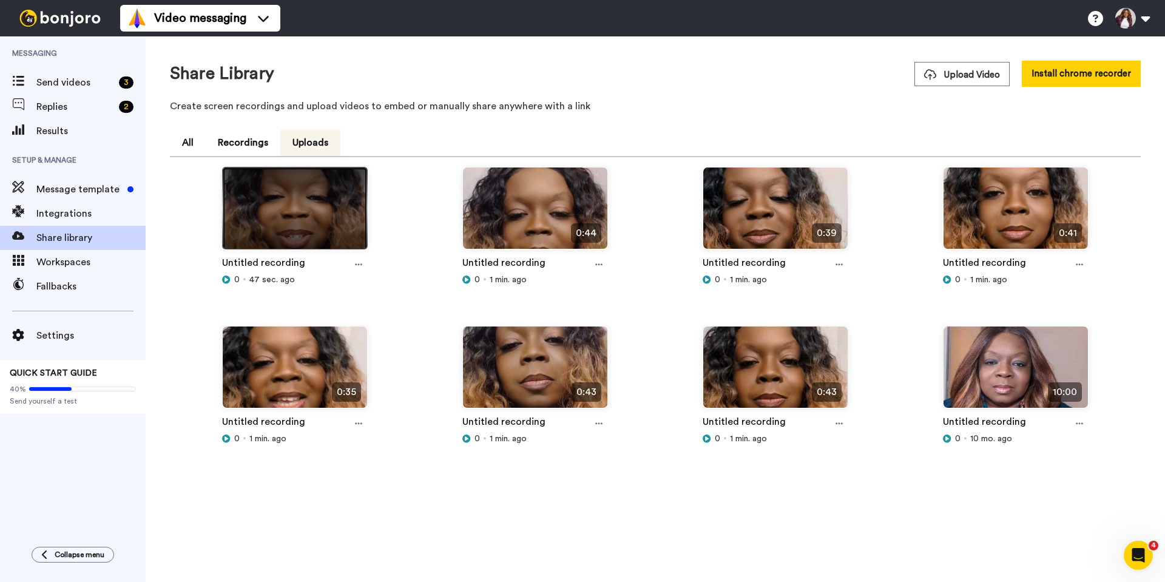
click at [275, 201] on img at bounding box center [295, 214] width 144 height 92
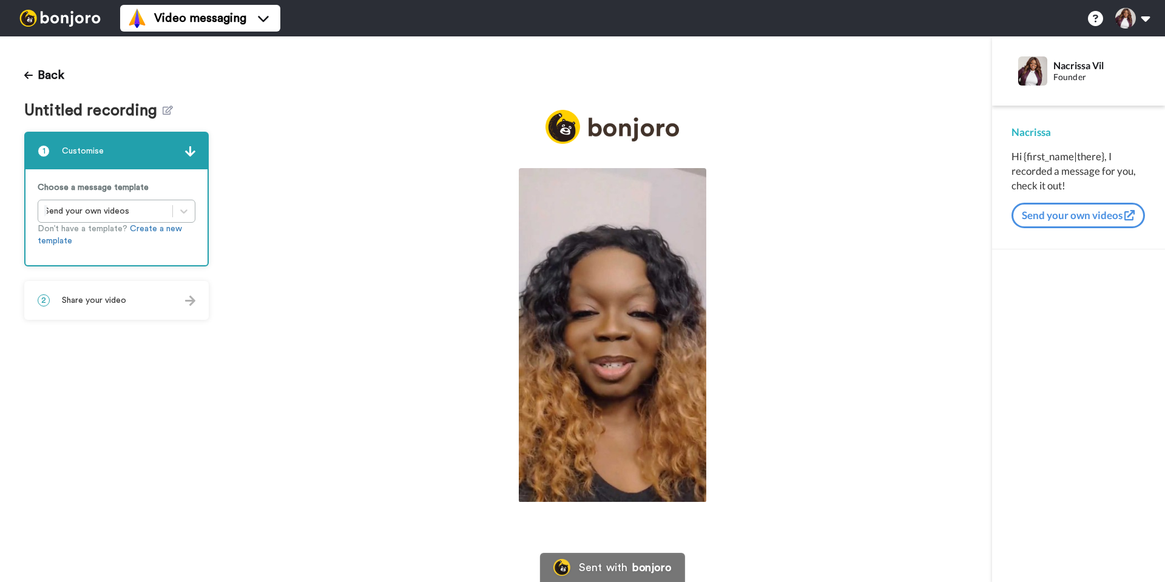
click at [617, 350] on img at bounding box center [613, 335] width 188 height 334
click at [606, 382] on video at bounding box center [613, 335] width 188 height 334
click at [167, 110] on icon at bounding box center [168, 110] width 10 height 9
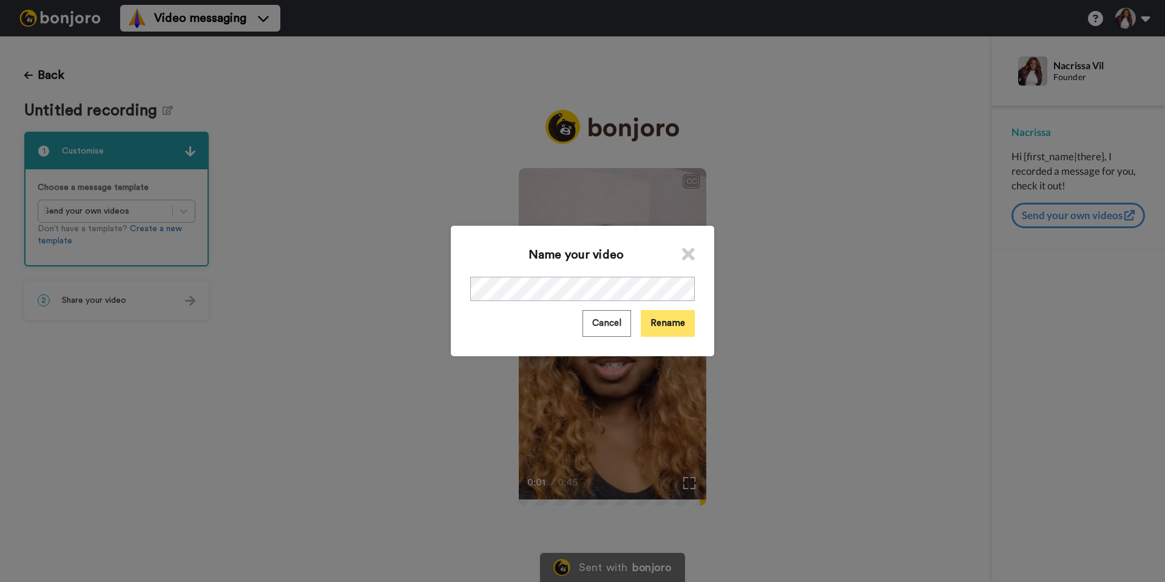
click at [677, 322] on button "Rename" at bounding box center [668, 323] width 54 height 26
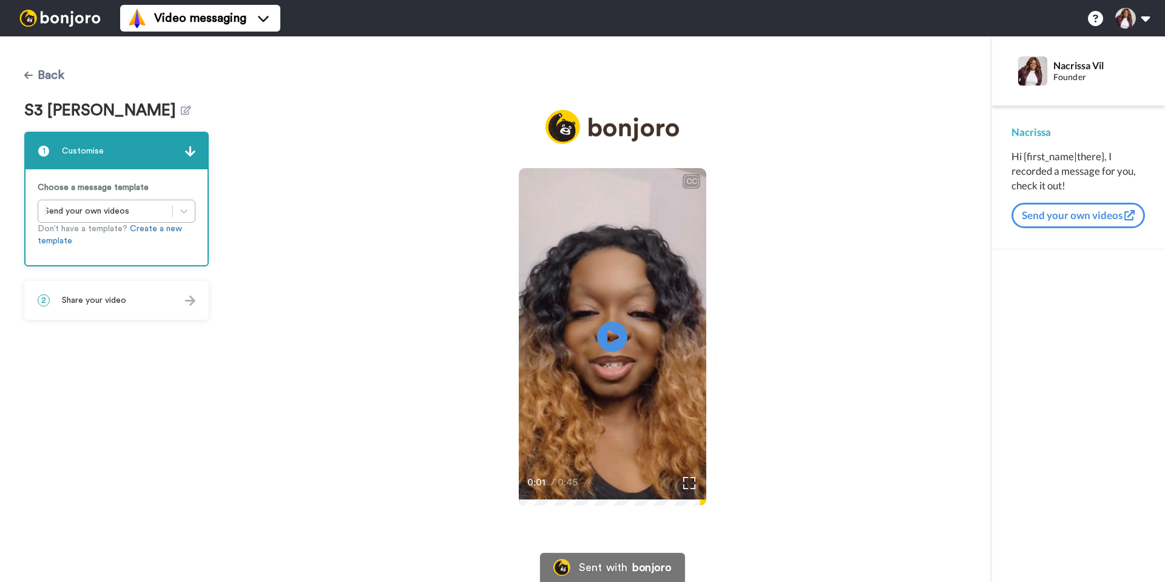
click at [32, 73] on icon at bounding box center [28, 75] width 8 height 10
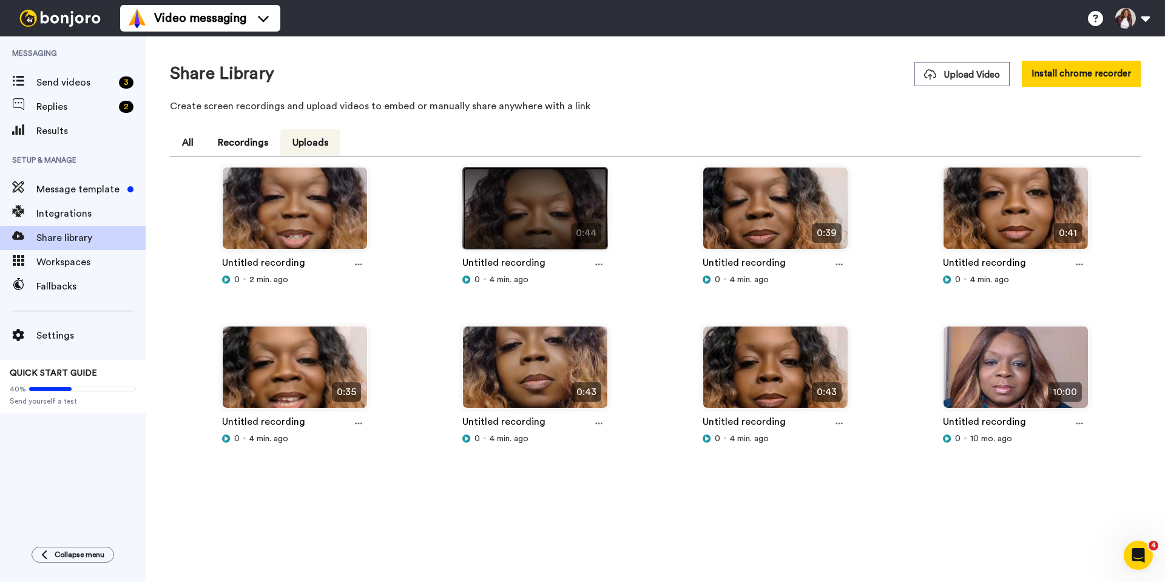
click at [521, 219] on img at bounding box center [535, 214] width 144 height 92
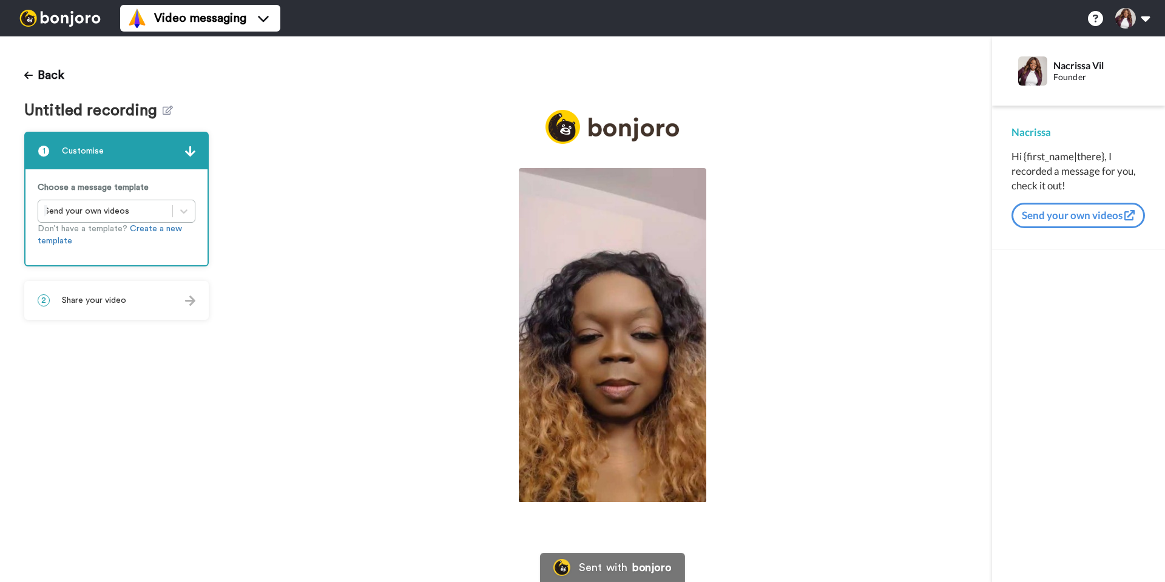
click at [617, 294] on img at bounding box center [613, 335] width 188 height 334
click at [600, 291] on video at bounding box center [613, 335] width 188 height 334
click at [167, 106] on icon at bounding box center [168, 110] width 10 height 9
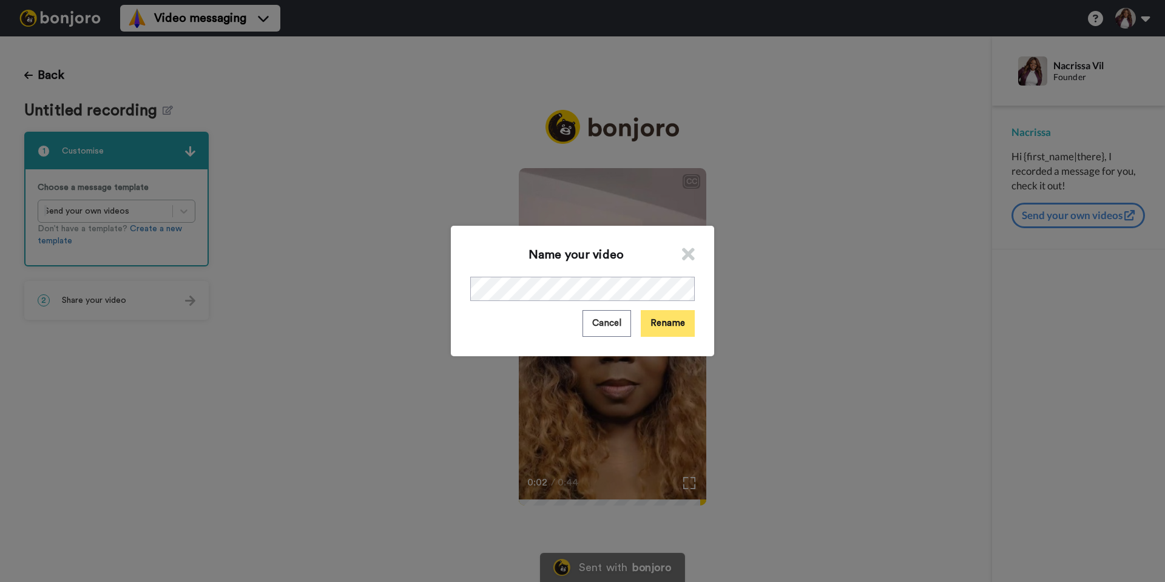
click at [663, 324] on button "Rename" at bounding box center [668, 323] width 54 height 26
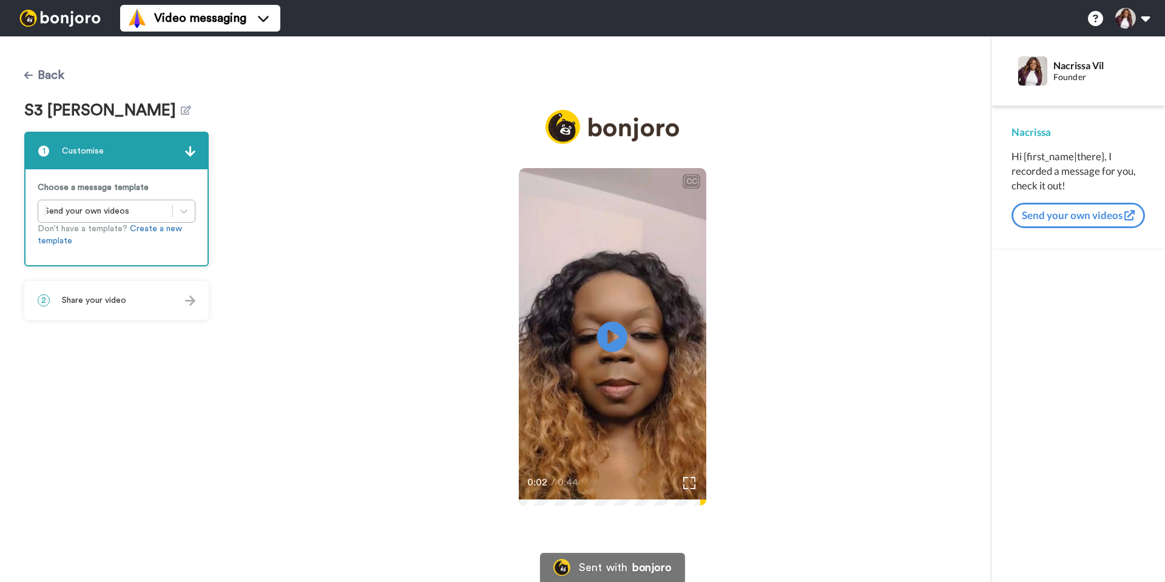
click at [37, 73] on button "Back" at bounding box center [44, 75] width 40 height 29
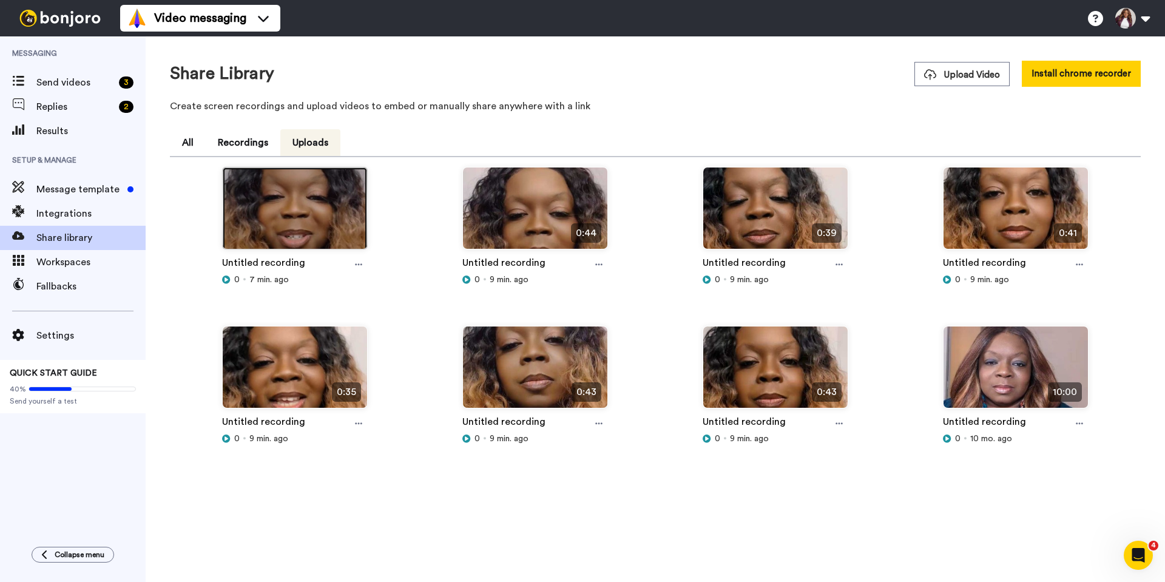
click at [294, 218] on img at bounding box center [295, 214] width 144 height 92
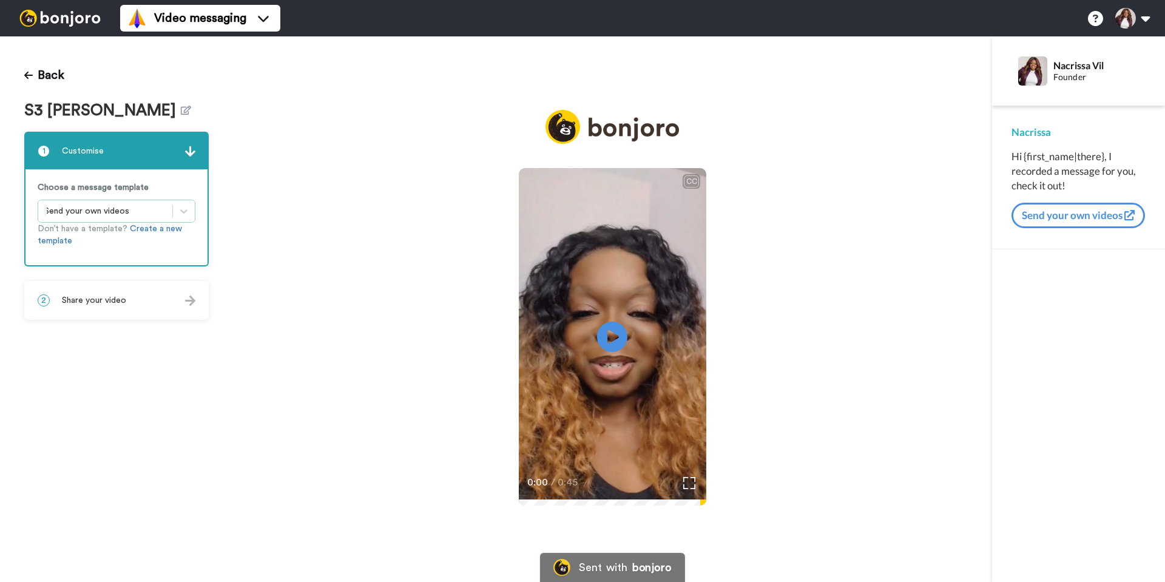
click at [118, 211] on div at bounding box center [105, 211] width 122 height 15
click at [146, 265] on div "Choose a message template Send your own videos Don’t have a template? Create a …" at bounding box center [116, 217] width 182 height 96
click at [150, 231] on link "Create a new template" at bounding box center [110, 235] width 144 height 21
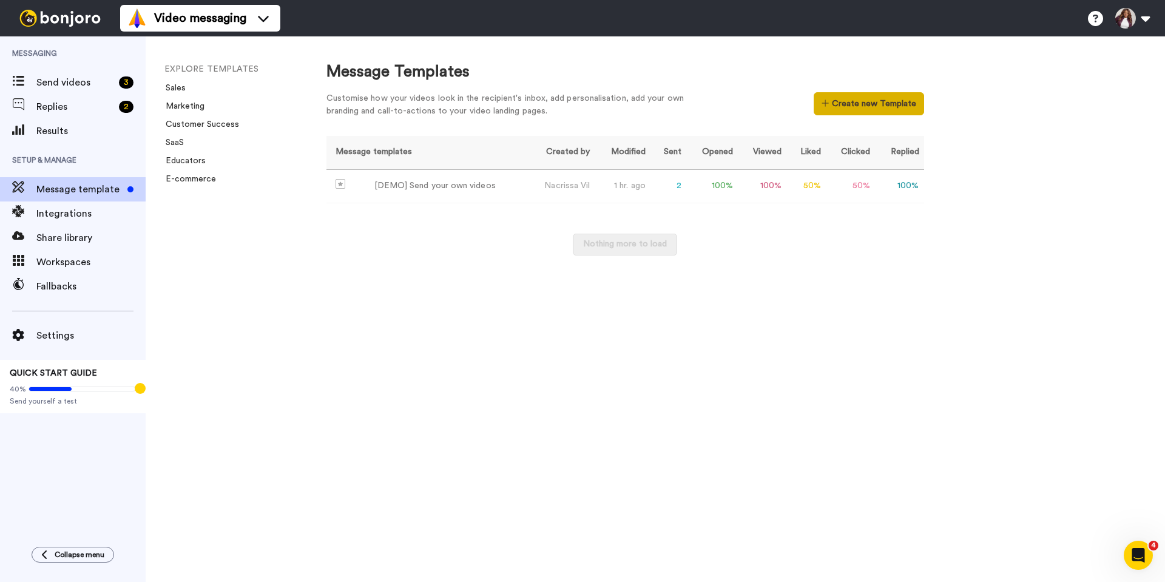
click at [863, 112] on button "Create new Template" at bounding box center [869, 103] width 110 height 23
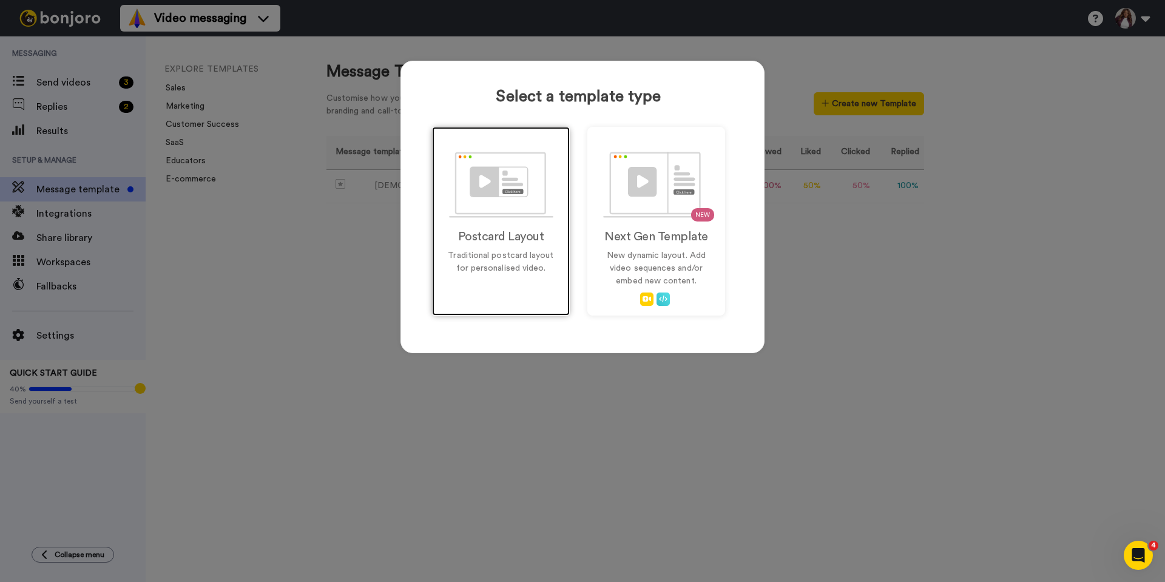
click at [514, 230] on h2 "Postcard Layout" at bounding box center [501, 236] width 112 height 13
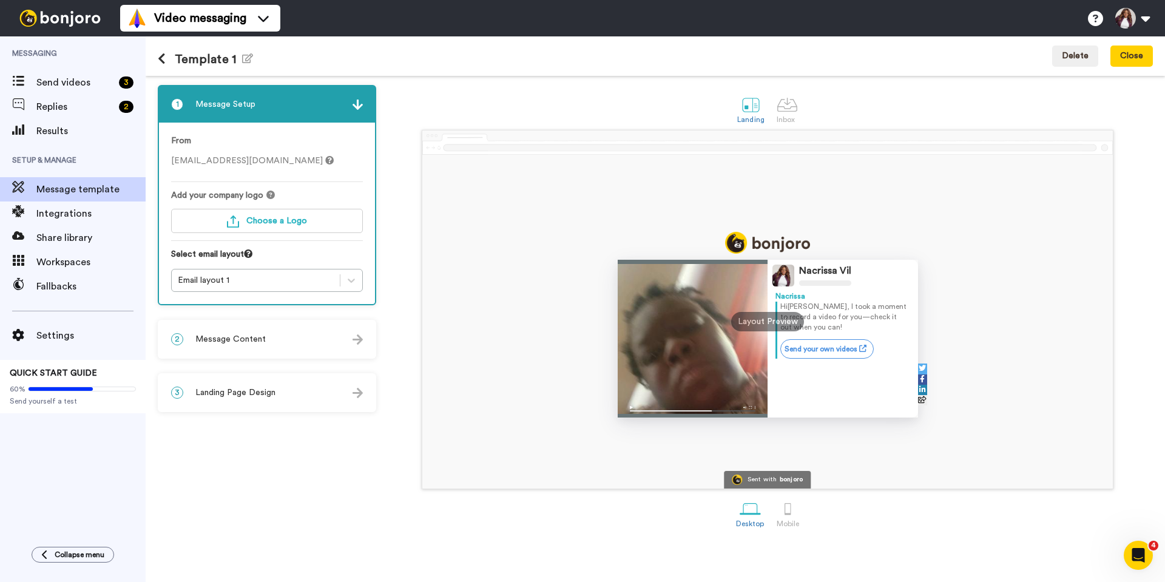
click at [251, 339] on span "Message Content" at bounding box center [230, 339] width 70 height 12
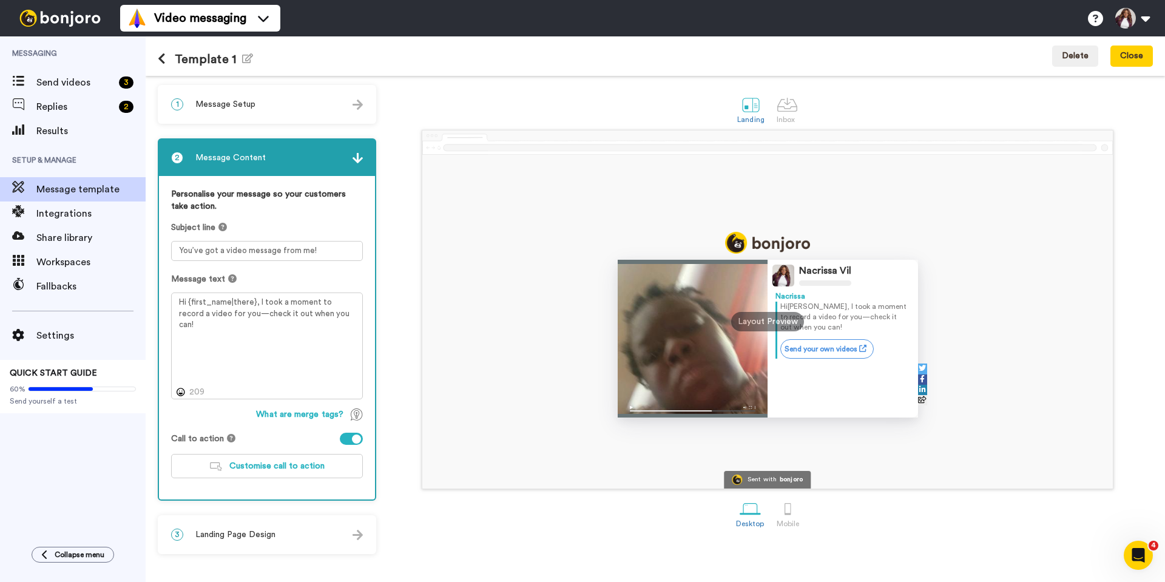
click at [157, 57] on div "Template 1 Edit name Delete Close" at bounding box center [656, 55] width 1020 height 39
click at [163, 58] on icon at bounding box center [162, 59] width 8 height 12
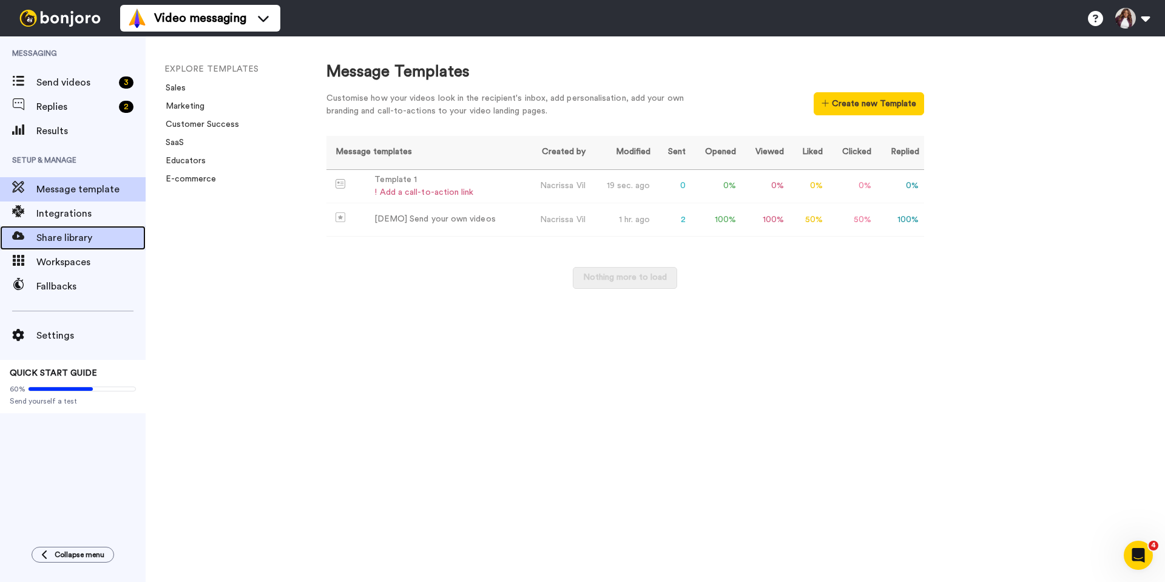
click at [63, 238] on span "Share library" at bounding box center [90, 238] width 109 height 15
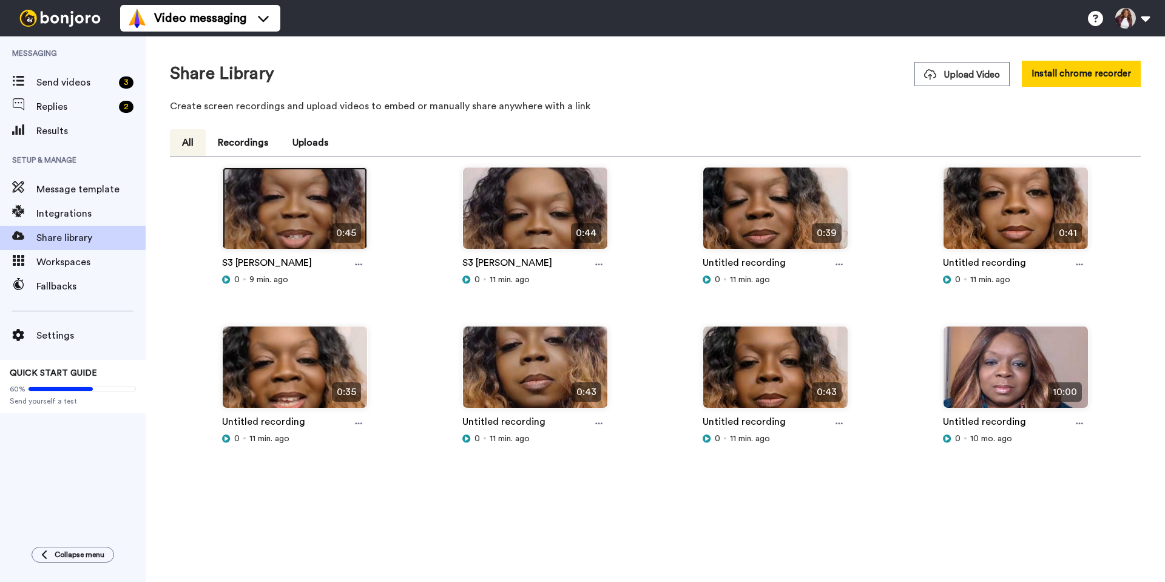
click at [282, 198] on img at bounding box center [295, 214] width 144 height 92
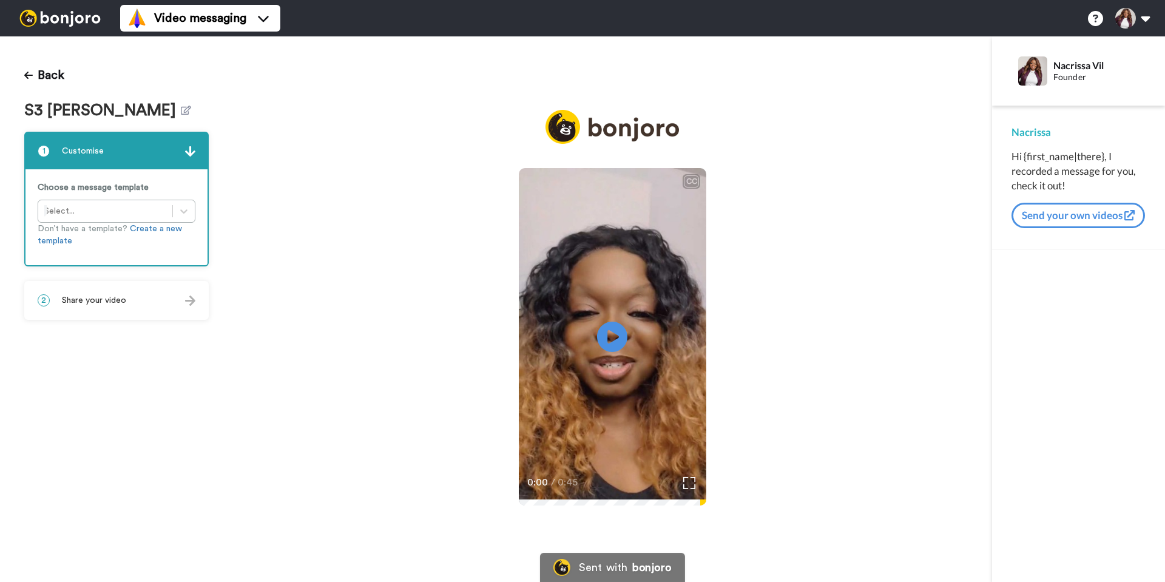
click at [134, 303] on div "2 Share your video" at bounding box center [116, 300] width 182 height 36
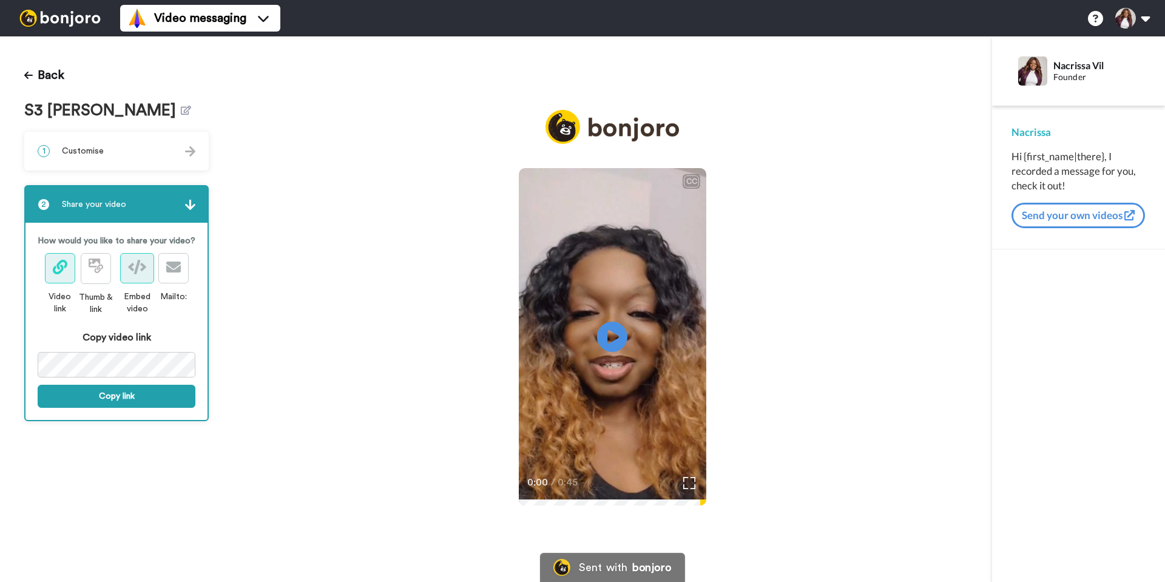
click at [135, 263] on icon at bounding box center [137, 267] width 18 height 15
click at [59, 268] on icon at bounding box center [60, 267] width 15 height 15
click at [170, 269] on icon at bounding box center [173, 267] width 15 height 15
click at [134, 269] on icon at bounding box center [137, 267] width 18 height 15
click at [116, 396] on button "Copy link" at bounding box center [117, 396] width 158 height 23
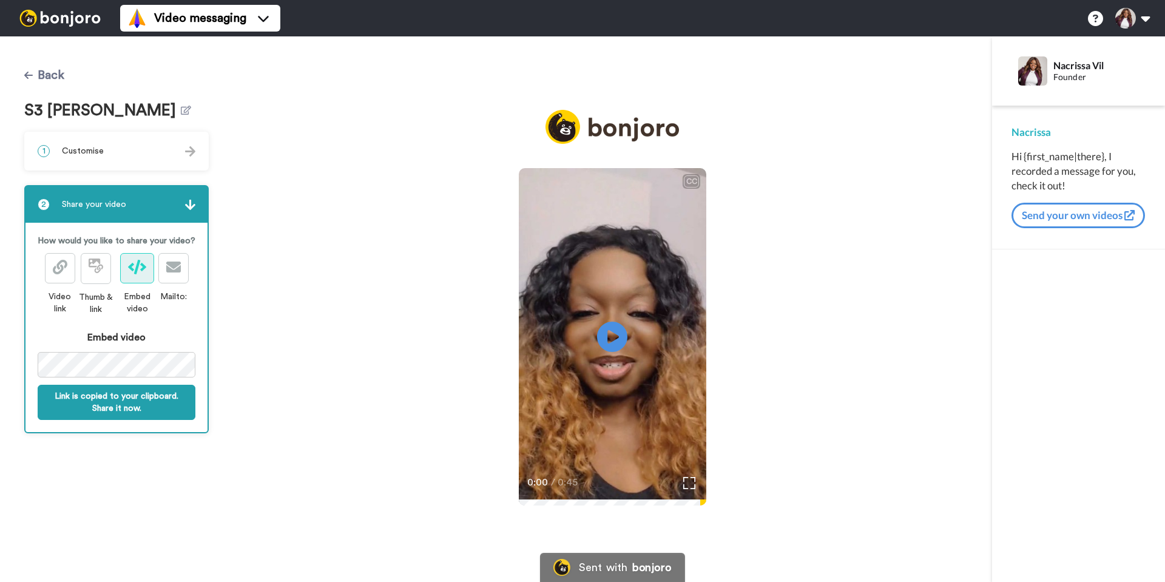
click at [38, 74] on button "Back" at bounding box center [44, 75] width 40 height 29
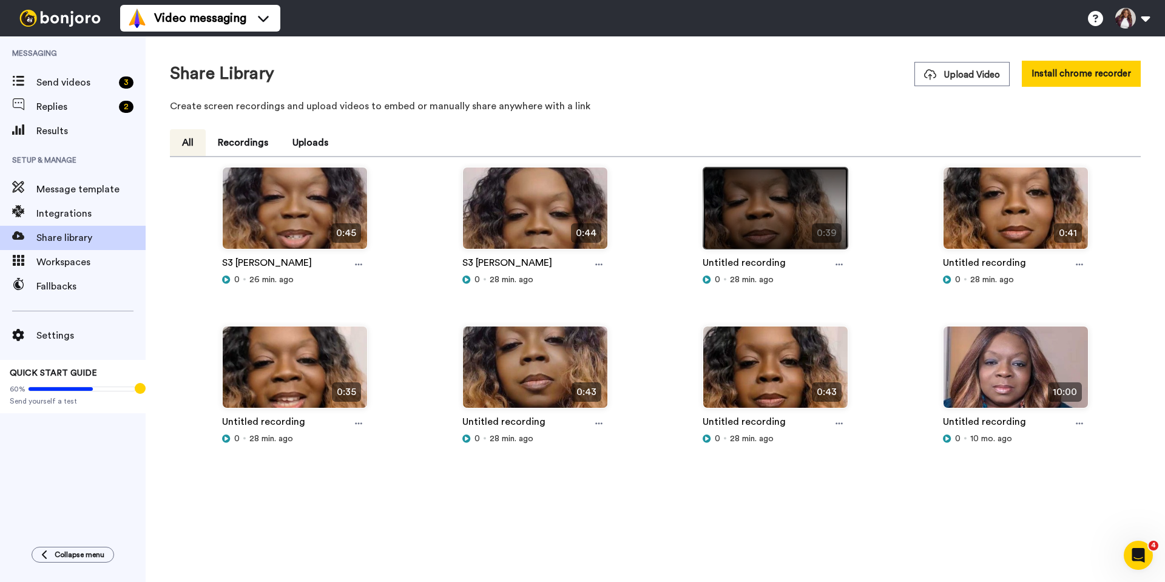
click at [772, 206] on img at bounding box center [775, 214] width 144 height 92
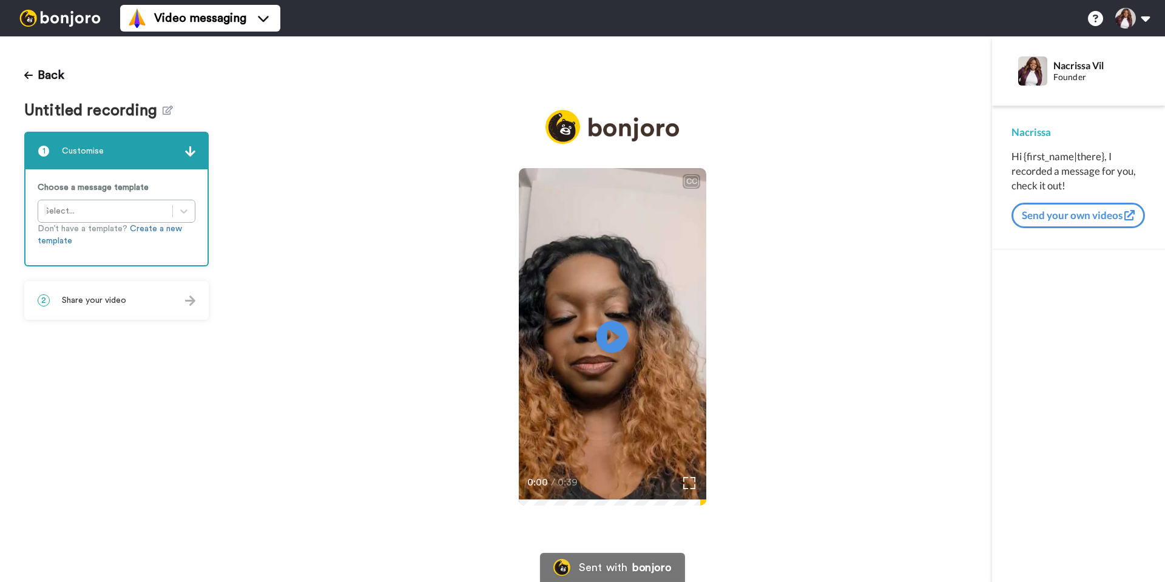
click at [613, 336] on icon "Play/Pause" at bounding box center [613, 337] width 32 height 58
click at [612, 336] on icon at bounding box center [613, 337] width 32 height 32
click at [166, 108] on icon at bounding box center [168, 110] width 10 height 9
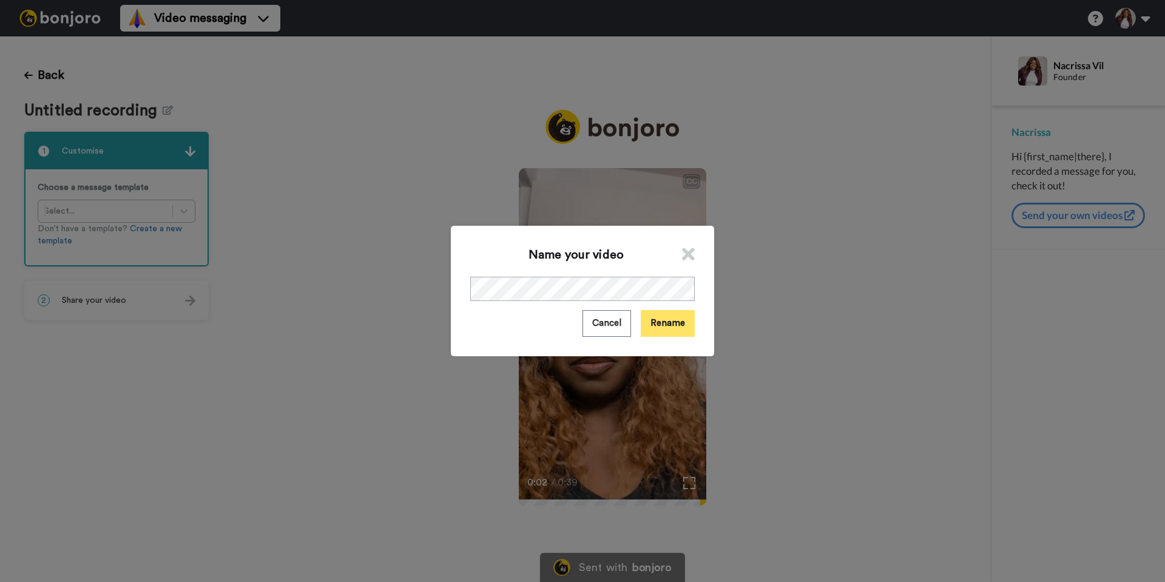
click at [661, 323] on button "Rename" at bounding box center [668, 323] width 54 height 26
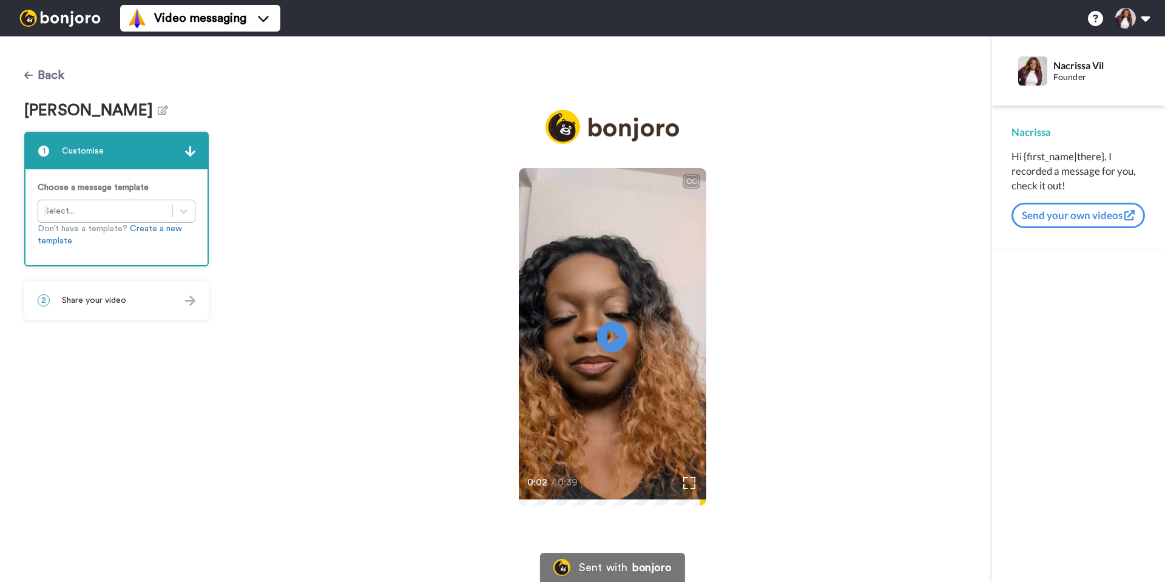
click at [35, 74] on button "Back" at bounding box center [44, 75] width 40 height 29
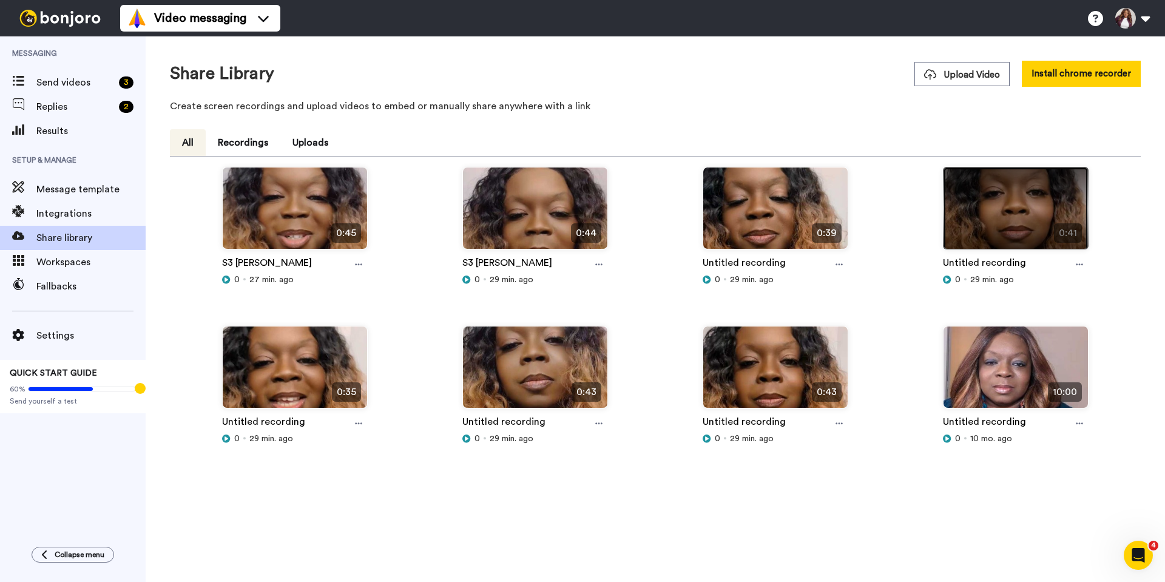
click at [989, 209] on img at bounding box center [1016, 214] width 144 height 92
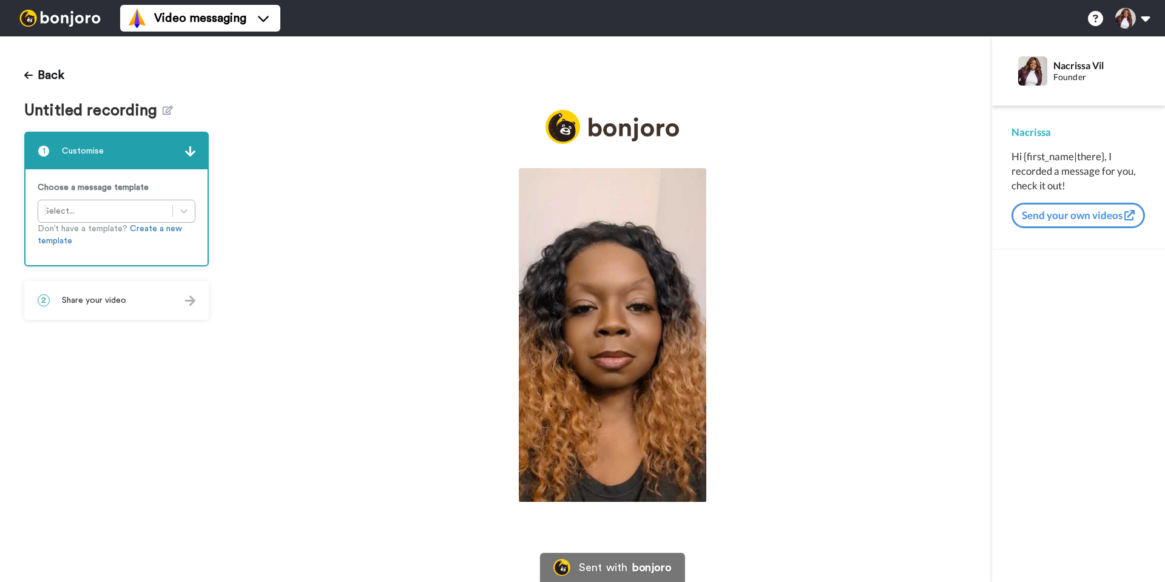
click at [612, 317] on img at bounding box center [613, 335] width 188 height 334
click at [614, 339] on icon at bounding box center [613, 337] width 32 height 32
click at [614, 339] on icon "Play/Pause" at bounding box center [613, 337] width 32 height 58
click at [614, 339] on icon at bounding box center [613, 337] width 32 height 32
click at [30, 75] on icon at bounding box center [28, 75] width 8 height 7
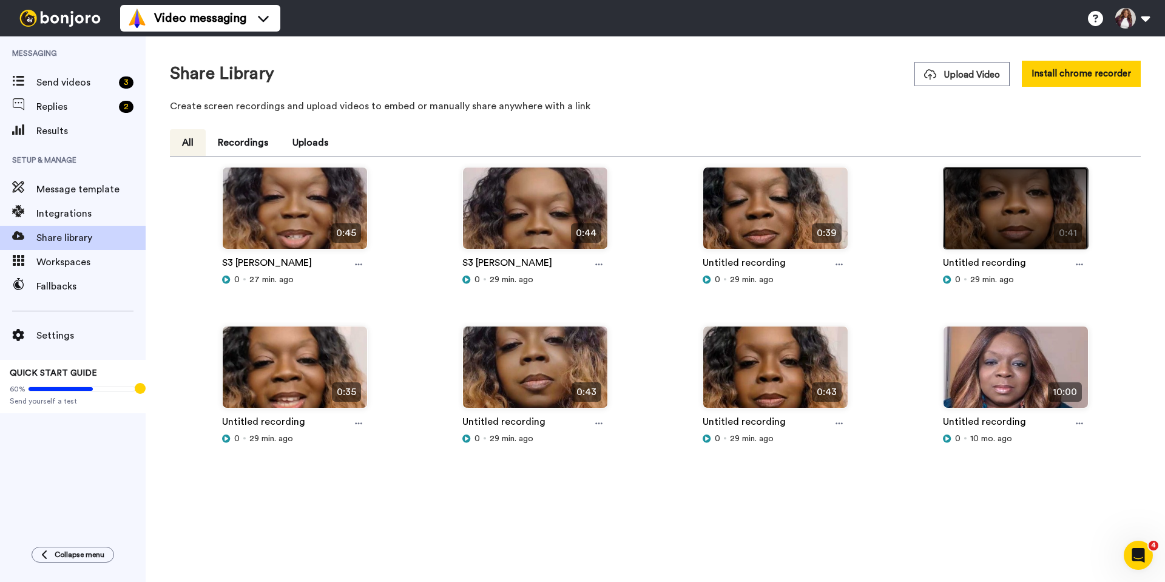
click at [994, 221] on img at bounding box center [1016, 214] width 144 height 92
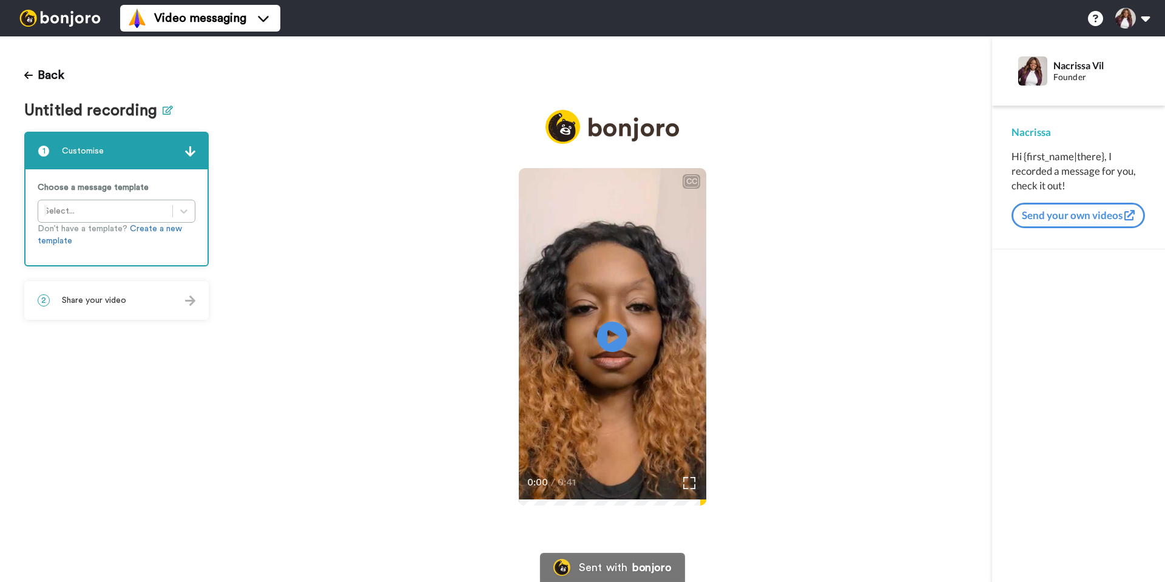
click at [163, 110] on icon at bounding box center [168, 110] width 10 height 9
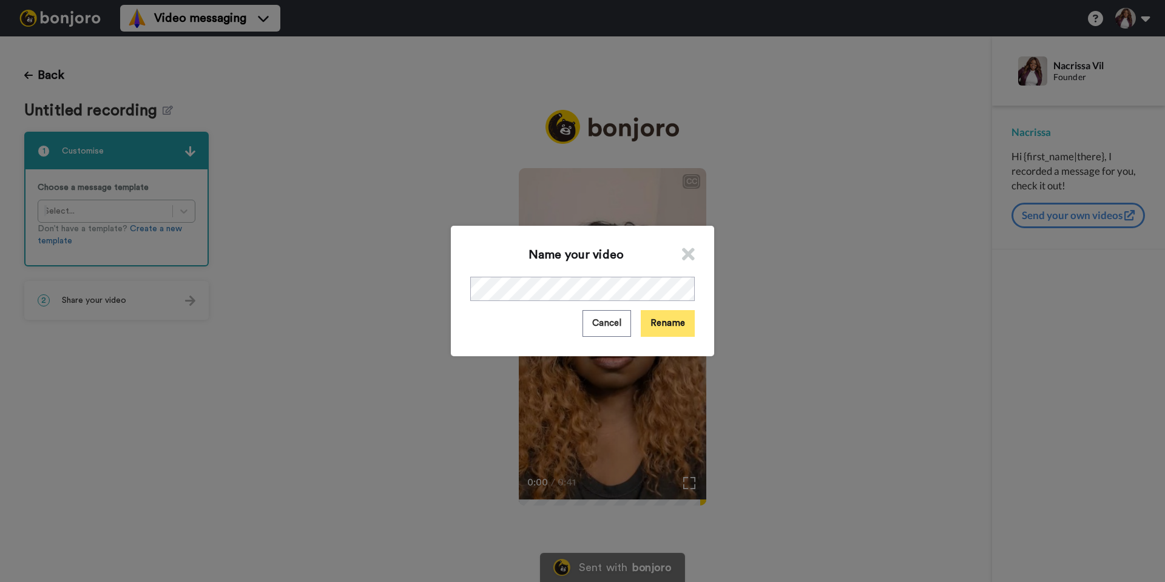
click at [674, 320] on button "Rename" at bounding box center [668, 323] width 54 height 26
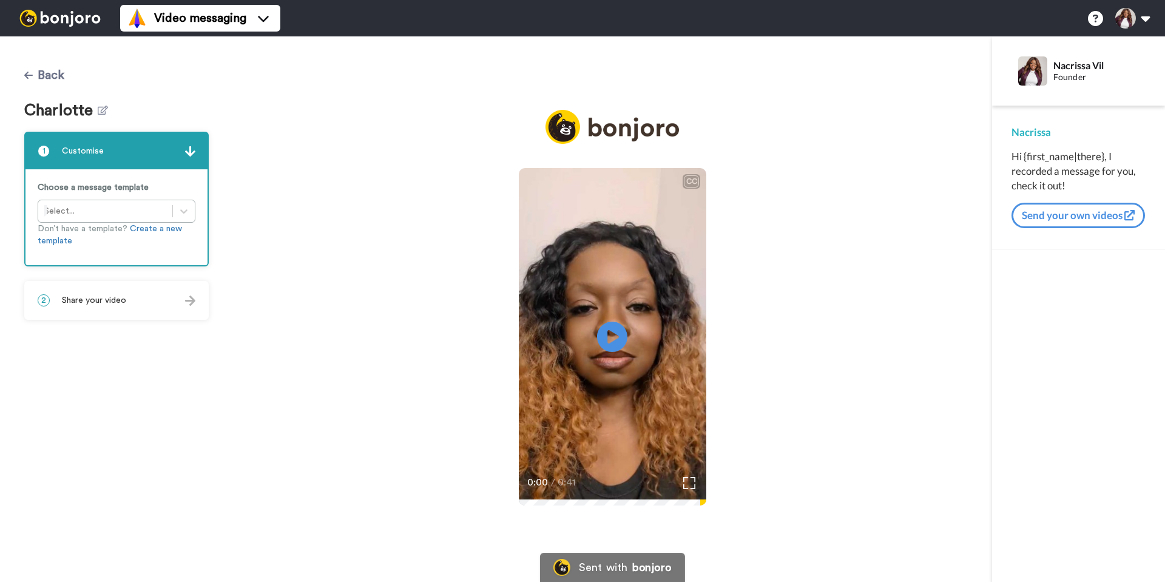
click at [48, 76] on button "Back" at bounding box center [44, 75] width 40 height 29
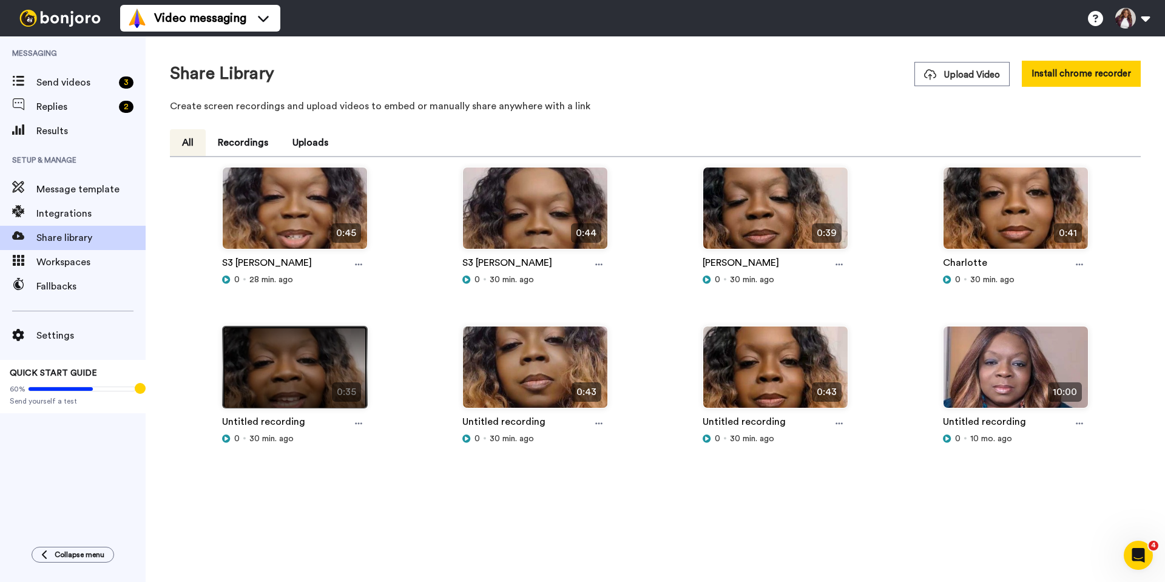
click at [297, 375] on img at bounding box center [295, 373] width 144 height 92
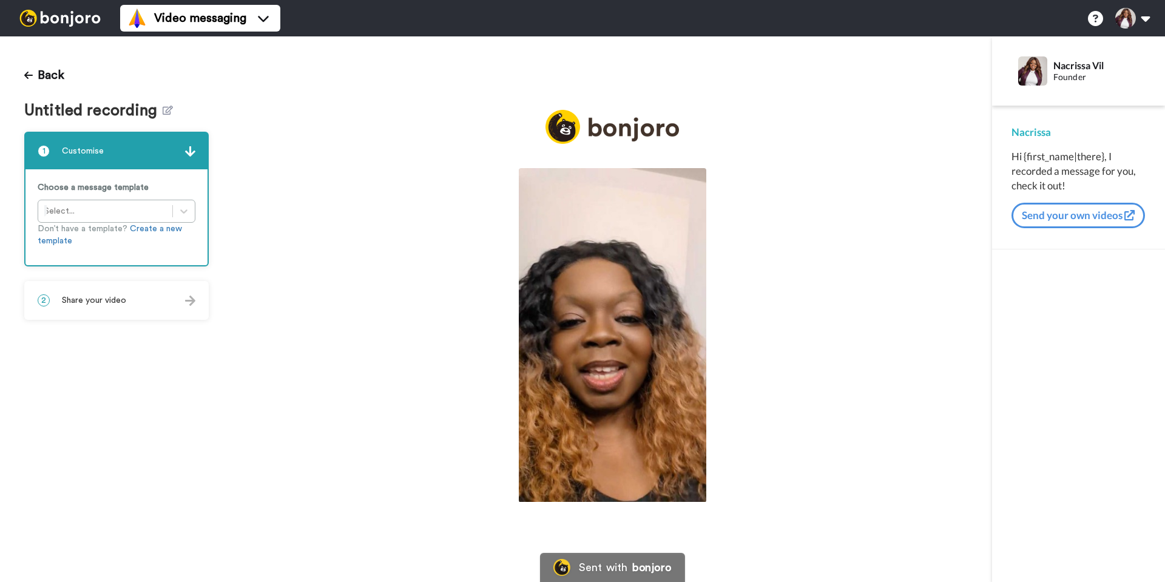
click at [583, 303] on img at bounding box center [613, 335] width 188 height 334
click at [597, 318] on icon "Play/Pause" at bounding box center [613, 337] width 32 height 58
click at [169, 110] on icon at bounding box center [168, 110] width 10 height 9
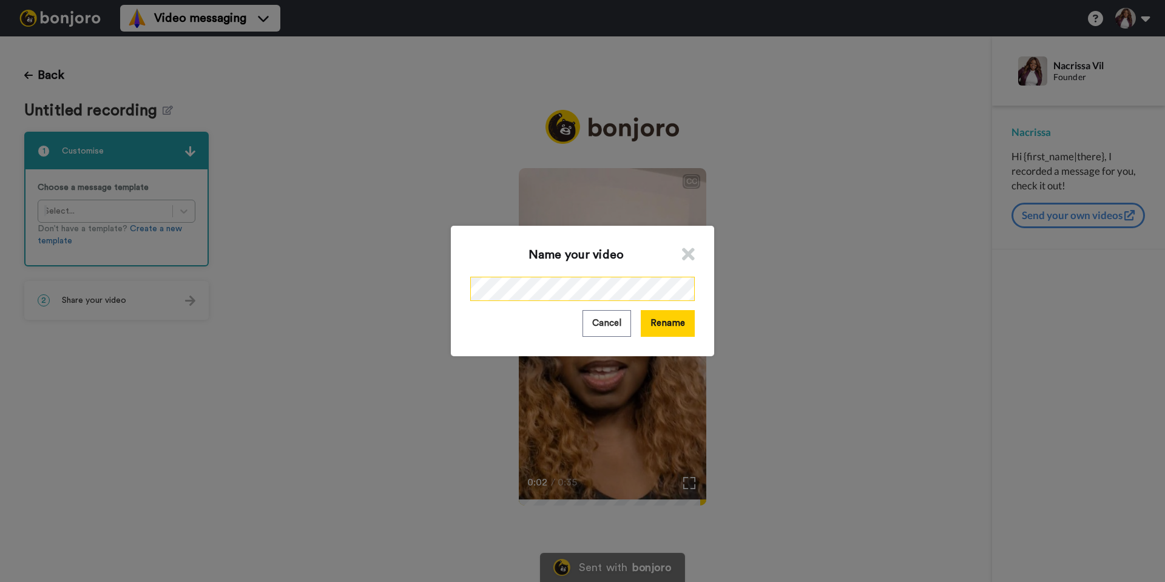
click at [224, 276] on div "Name your video Cancel Rename" at bounding box center [582, 291] width 1165 height 582
click at [679, 322] on button "Rename" at bounding box center [668, 323] width 54 height 26
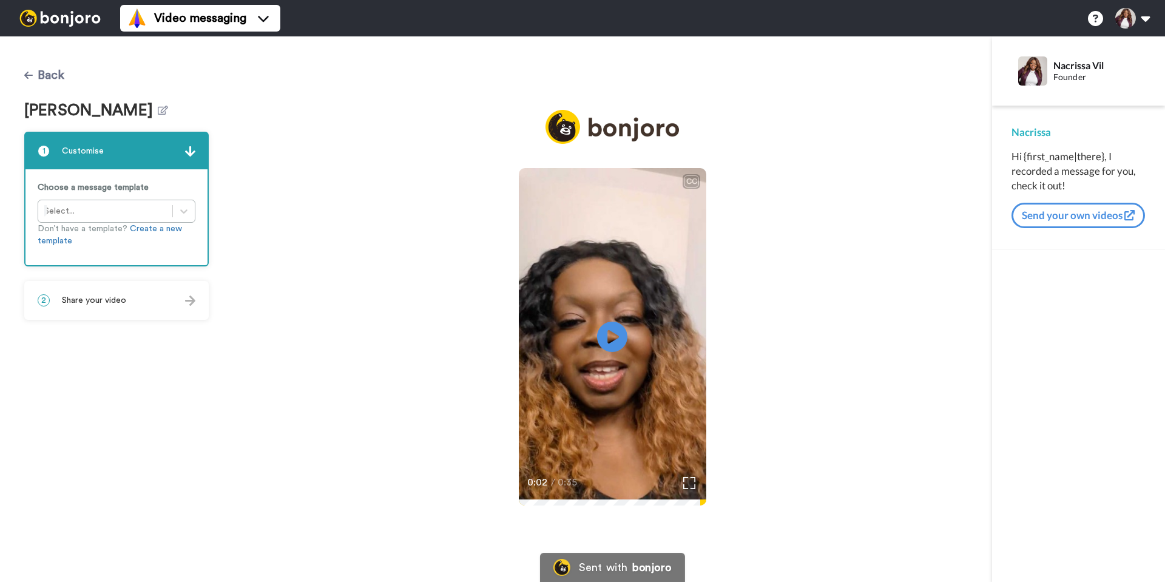
click at [30, 74] on icon at bounding box center [28, 75] width 8 height 10
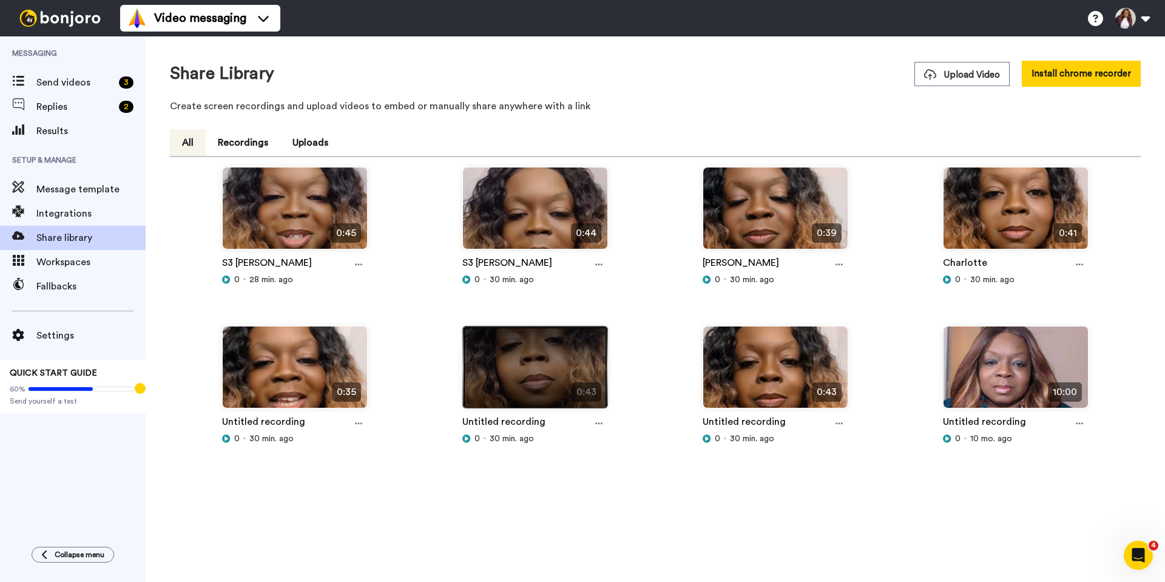
click at [515, 361] on img at bounding box center [535, 373] width 144 height 92
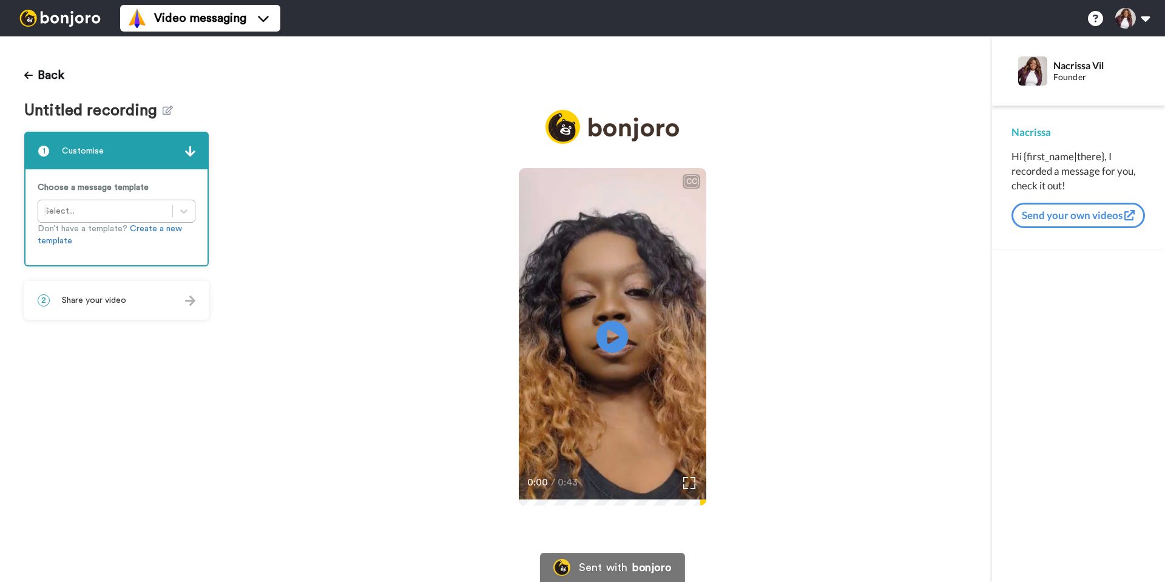
click at [616, 334] on icon at bounding box center [613, 337] width 32 height 32
click at [615, 334] on icon "Play/Pause" at bounding box center [613, 337] width 32 height 58
click at [163, 113] on icon at bounding box center [168, 110] width 10 height 9
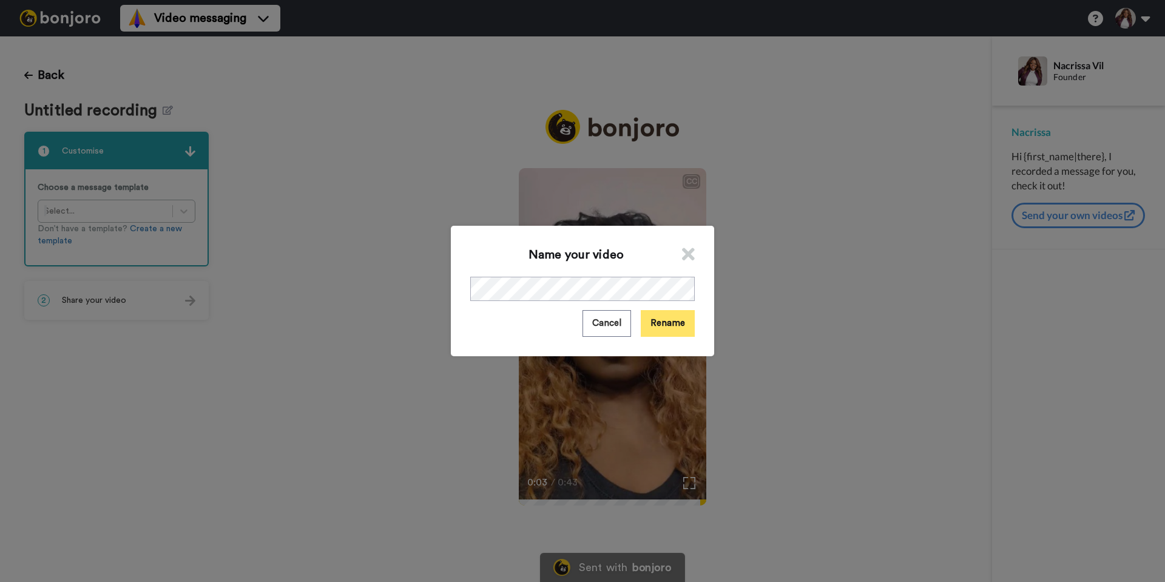
click at [654, 319] on button "Rename" at bounding box center [668, 323] width 54 height 26
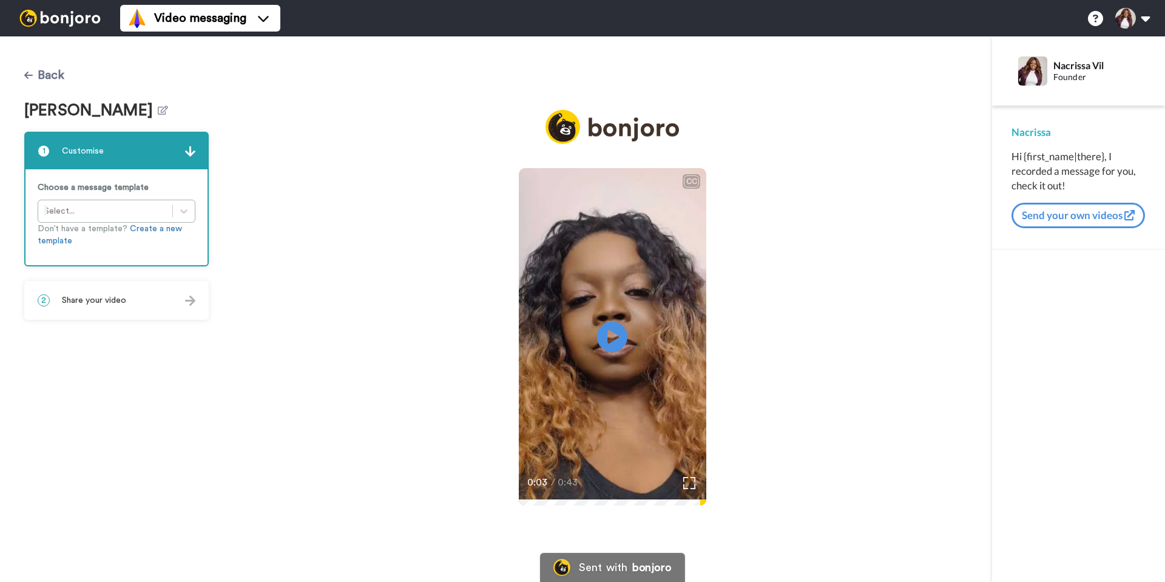
click at [29, 74] on icon at bounding box center [28, 75] width 8 height 10
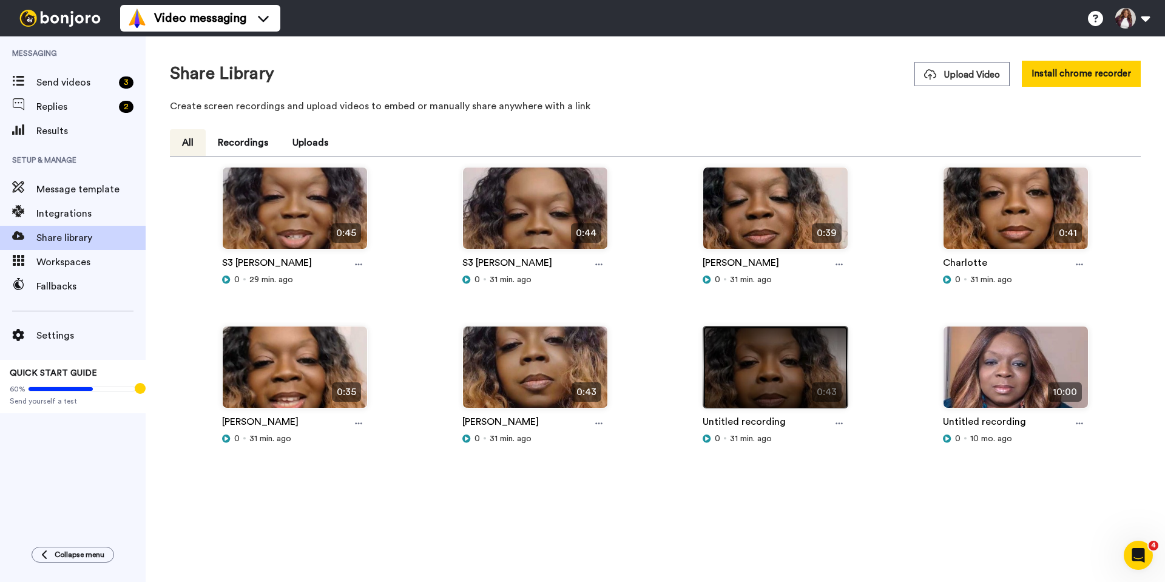
click at [732, 375] on img at bounding box center [775, 373] width 144 height 92
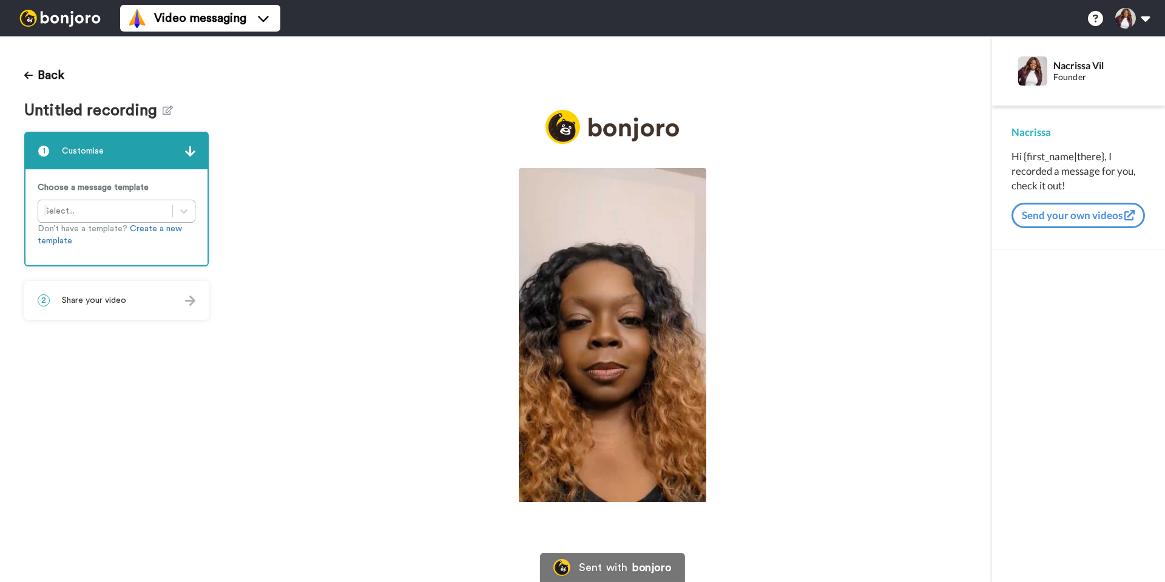
click at [599, 341] on img at bounding box center [613, 335] width 188 height 334
click at [609, 340] on icon "Play/Pause" at bounding box center [613, 337] width 32 height 58
click at [44, 72] on button "Back" at bounding box center [44, 75] width 40 height 29
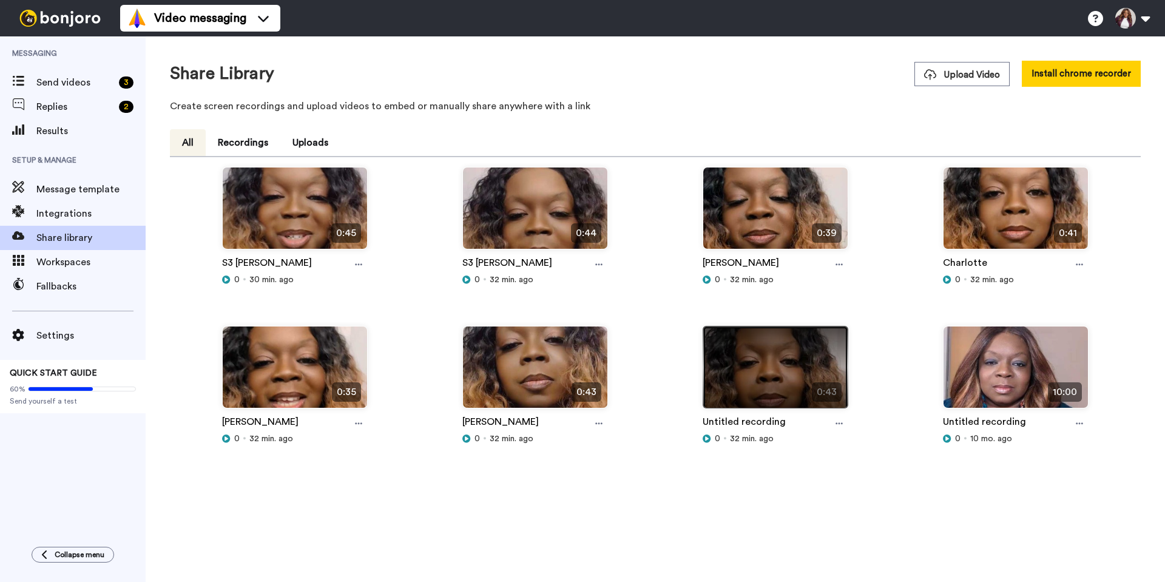
click at [771, 370] on img at bounding box center [775, 373] width 144 height 92
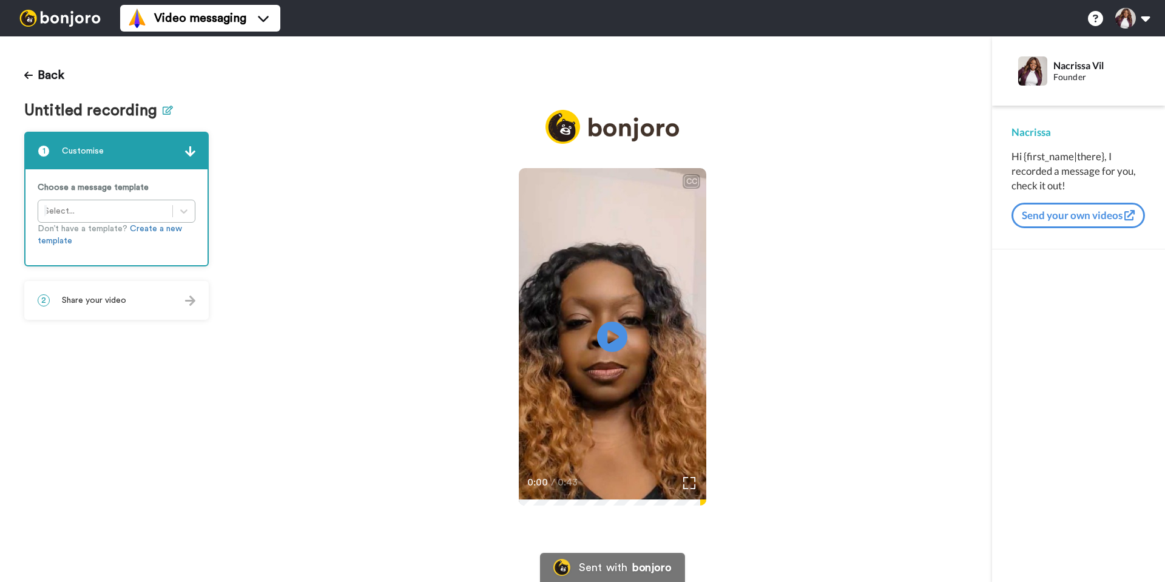
click at [166, 109] on icon at bounding box center [168, 110] width 10 height 9
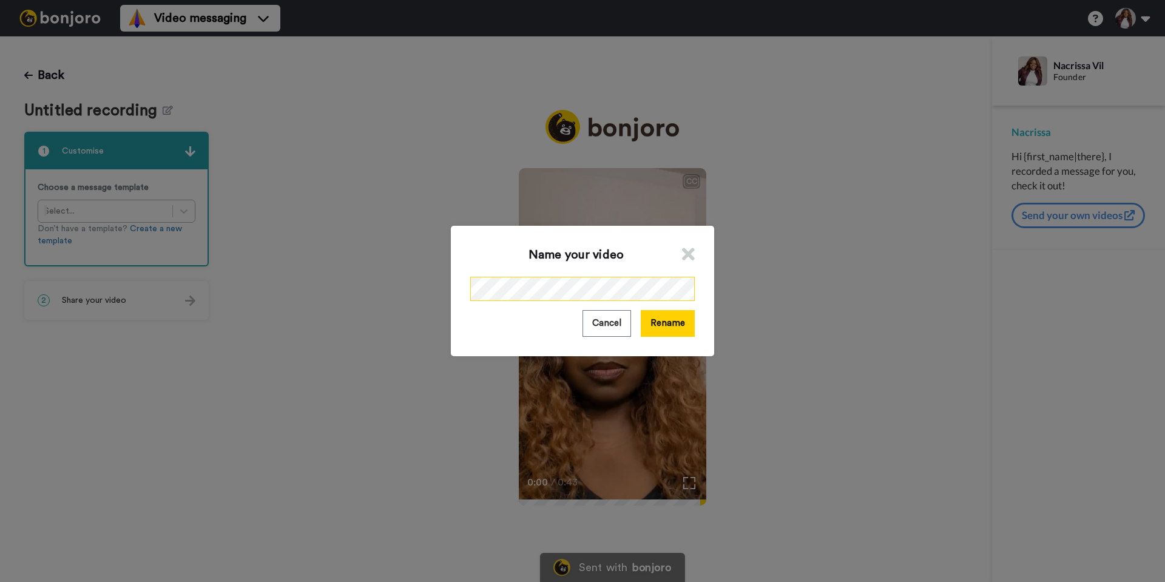
click at [307, 289] on div "Name your video Cancel Rename" at bounding box center [582, 291] width 1165 height 582
click at [673, 322] on button "Rename" at bounding box center [668, 323] width 54 height 26
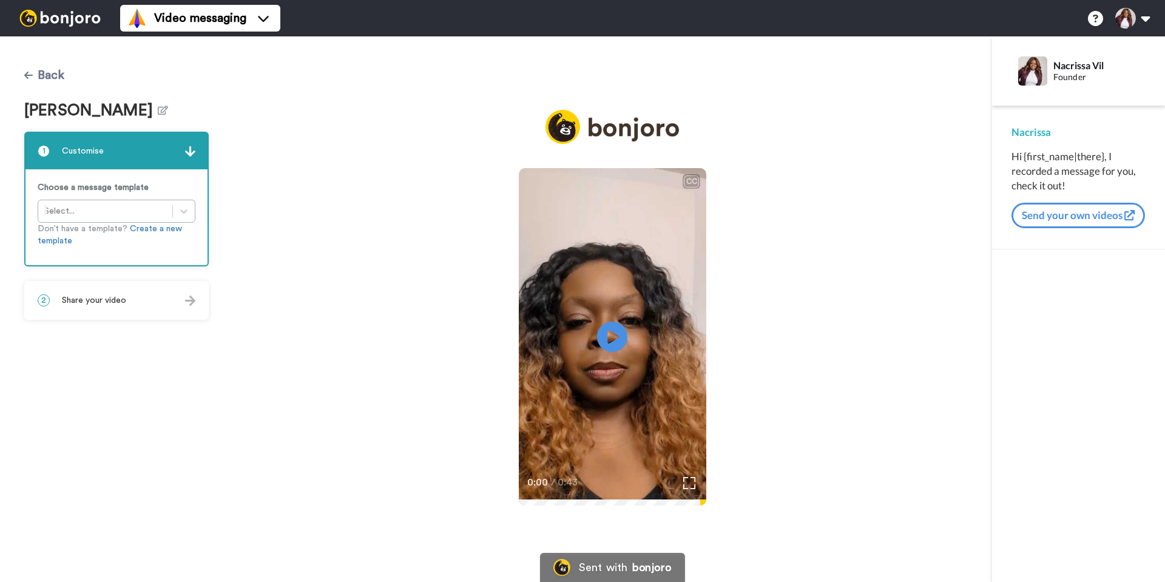
click at [38, 74] on button "Back" at bounding box center [44, 75] width 40 height 29
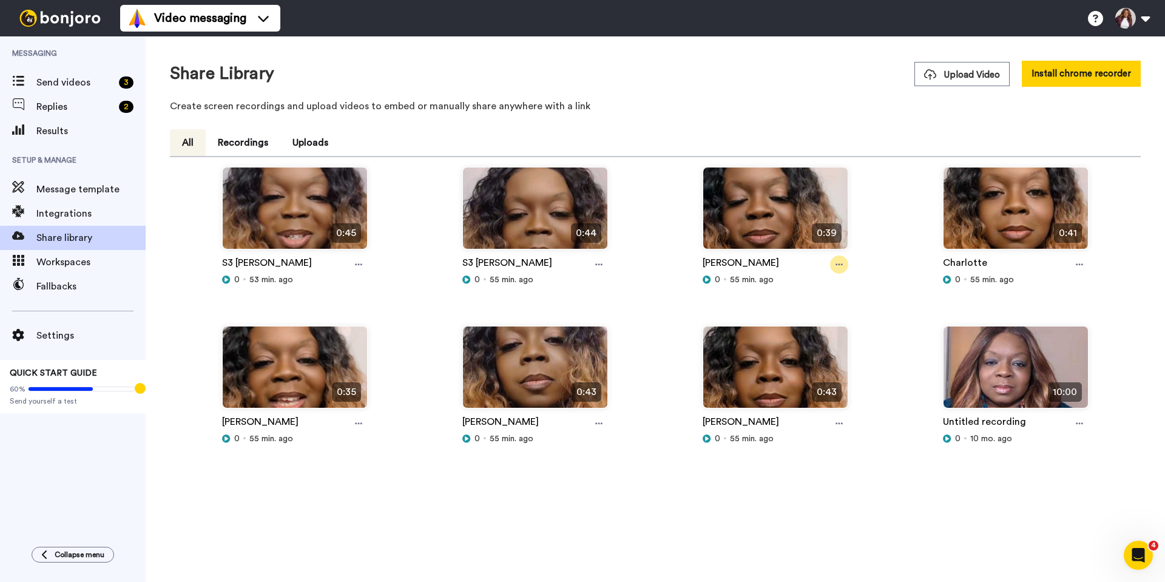
click at [838, 268] on icon at bounding box center [839, 264] width 7 height 8
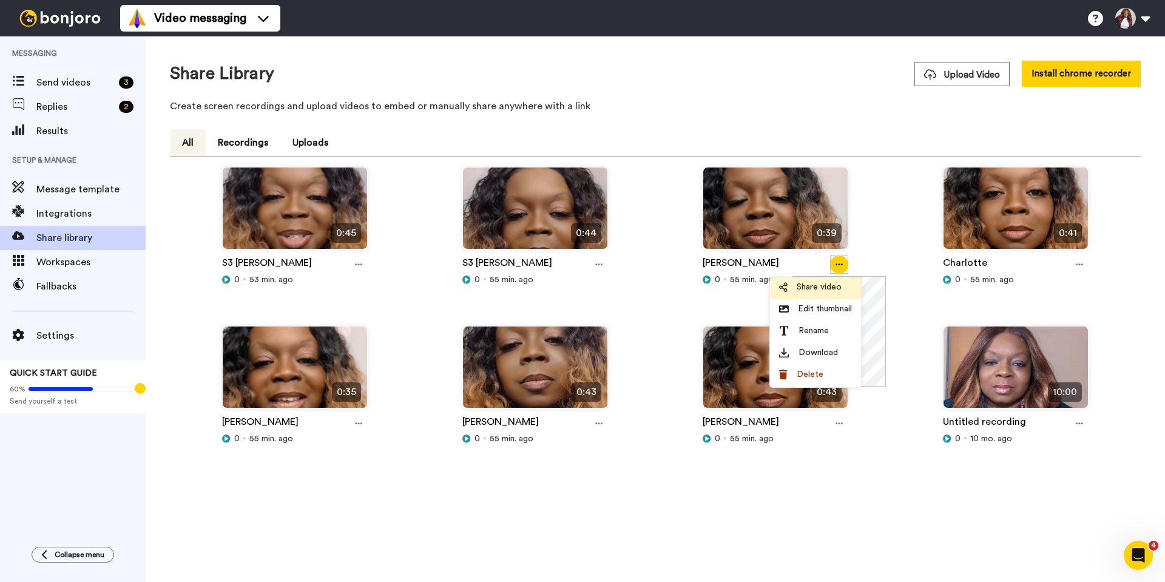
click at [824, 288] on span "Share video" at bounding box center [819, 287] width 45 height 12
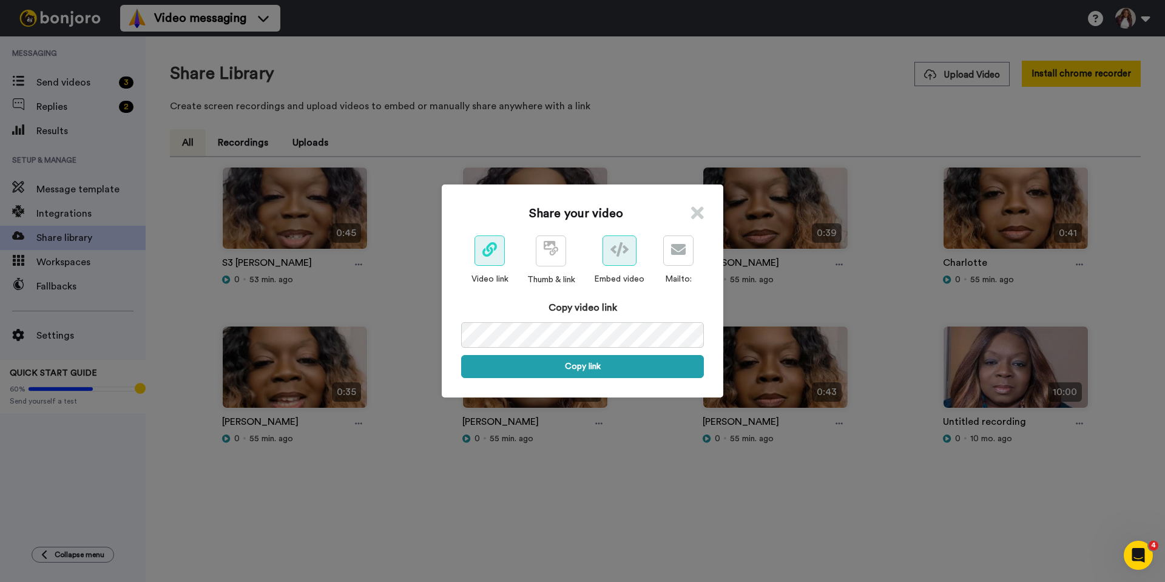
click at [617, 249] on icon at bounding box center [620, 249] width 18 height 15
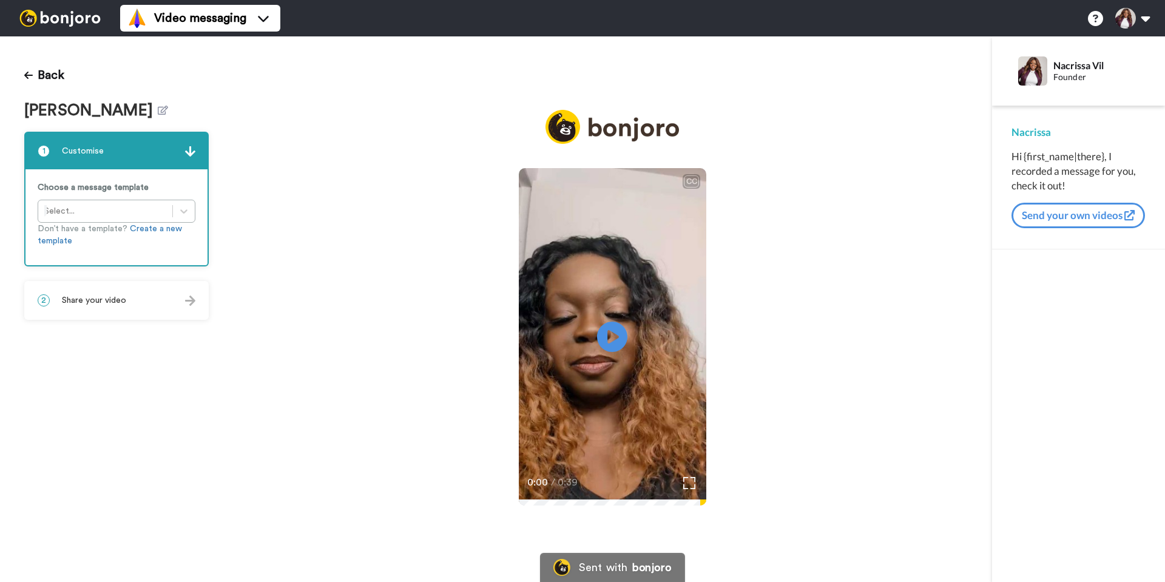
click at [97, 302] on span "Share your video" at bounding box center [94, 300] width 64 height 12
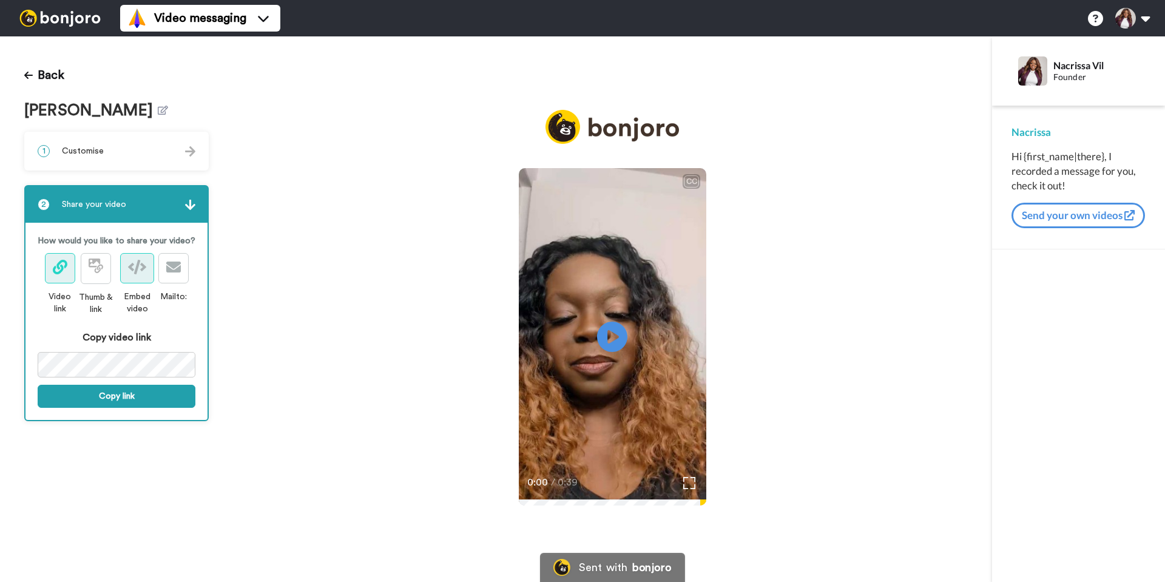
click at [137, 273] on icon at bounding box center [137, 267] width 18 height 15
click at [116, 397] on button "Copy link" at bounding box center [117, 396] width 158 height 23
click at [56, 274] on icon at bounding box center [60, 267] width 15 height 15
click at [107, 399] on button "Copy link" at bounding box center [117, 396] width 158 height 23
click at [127, 157] on div "1 Customise" at bounding box center [116, 151] width 182 height 36
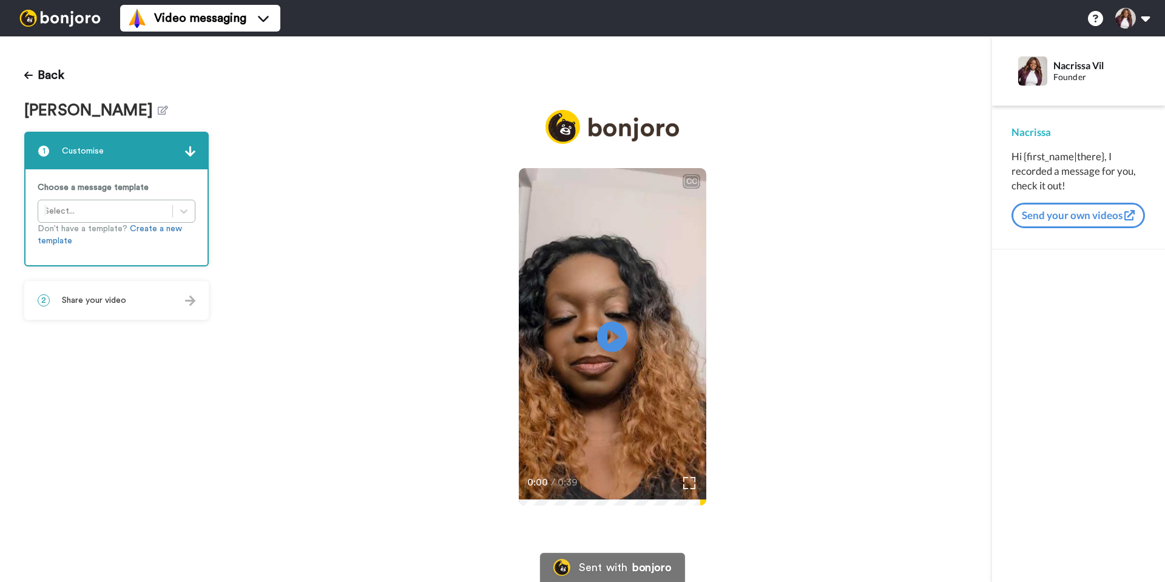
click at [83, 211] on div at bounding box center [105, 211] width 122 height 15
click at [151, 266] on div "1 Customise Choose a message template Select... Don’t have a template? Create a…" at bounding box center [116, 226] width 185 height 188
click at [152, 229] on link "Create a new template" at bounding box center [110, 235] width 144 height 21
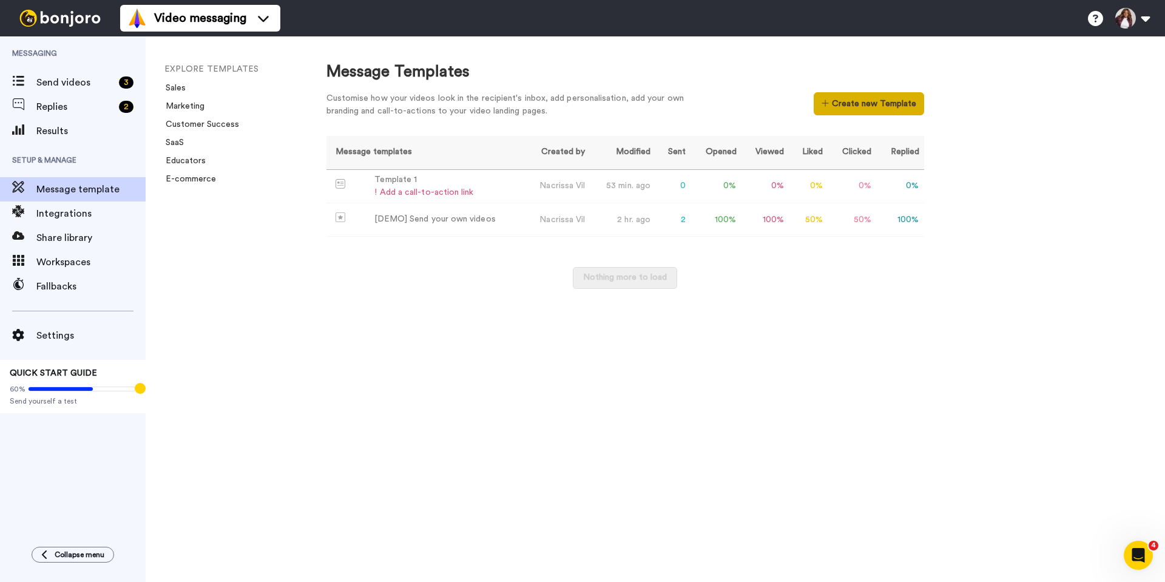
click at [860, 99] on button "Create new Template" at bounding box center [869, 103] width 110 height 23
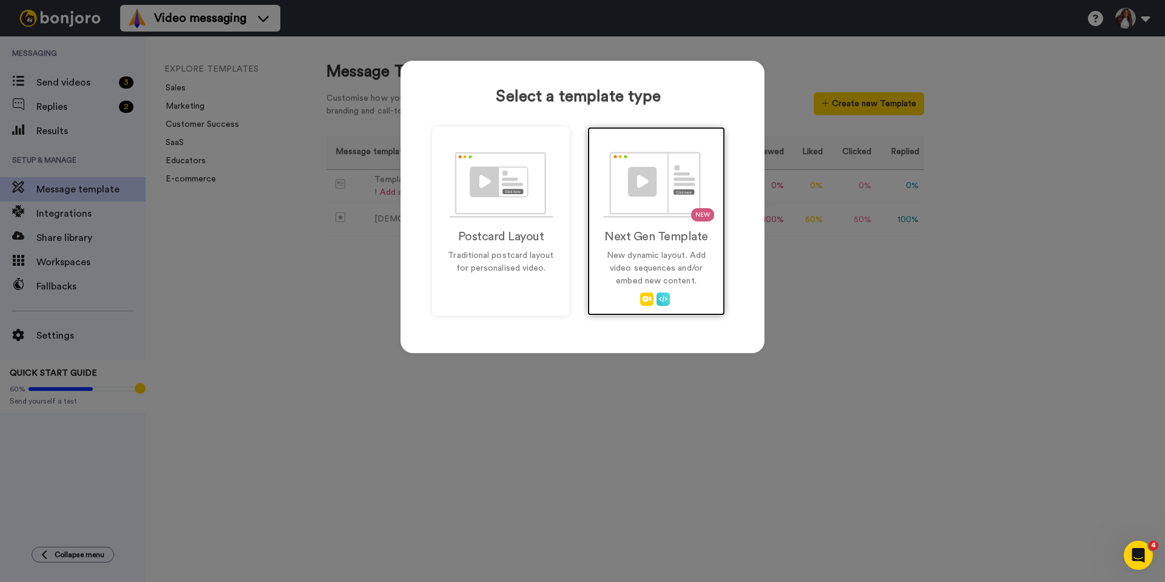
click at [640, 256] on p "New dynamic layout. Add video sequences and/or embed new content." at bounding box center [656, 268] width 112 height 38
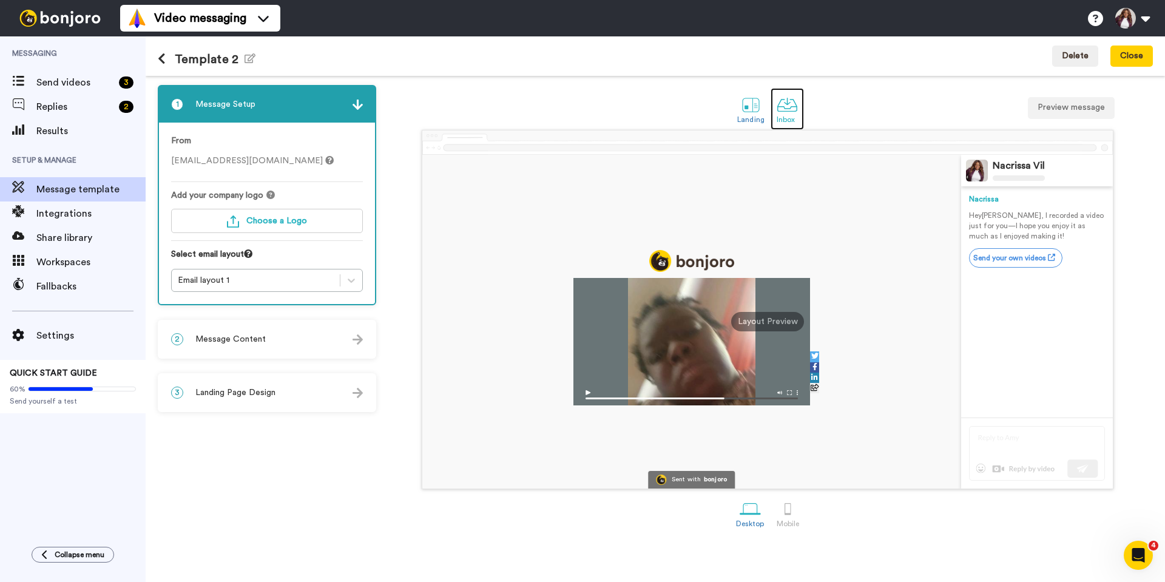
click at [783, 111] on div at bounding box center [787, 104] width 21 height 21
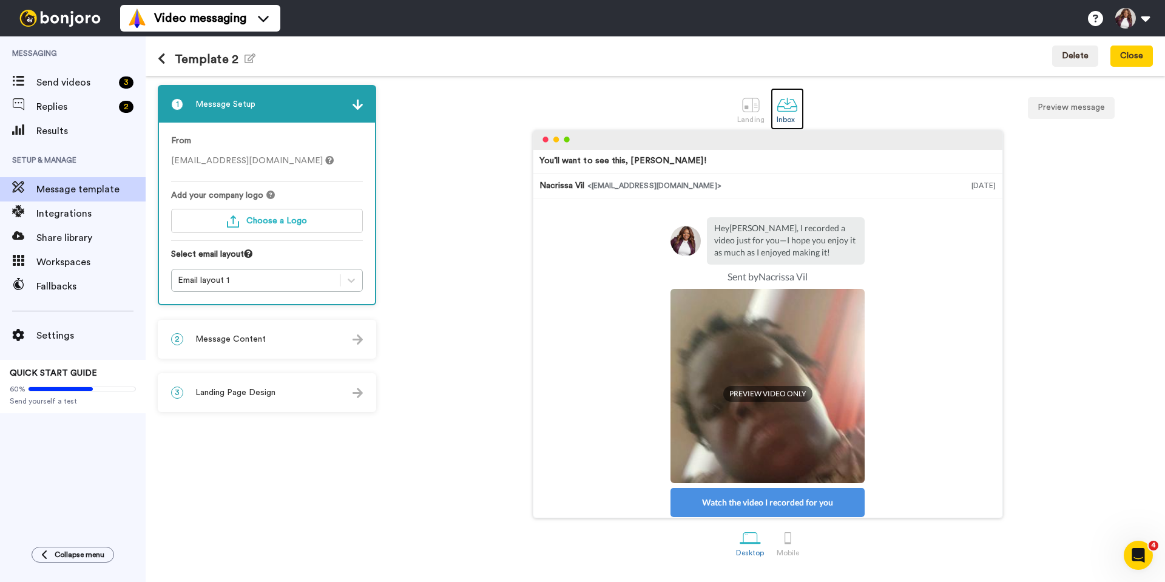
scroll to position [110, 0]
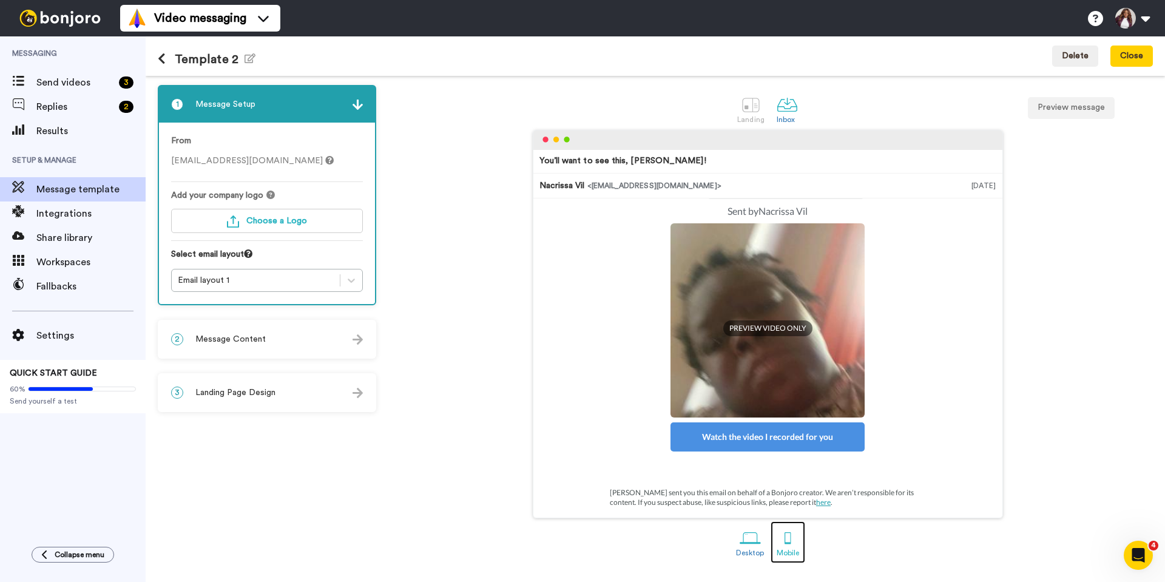
click at [787, 542] on div at bounding box center [787, 537] width 21 height 21
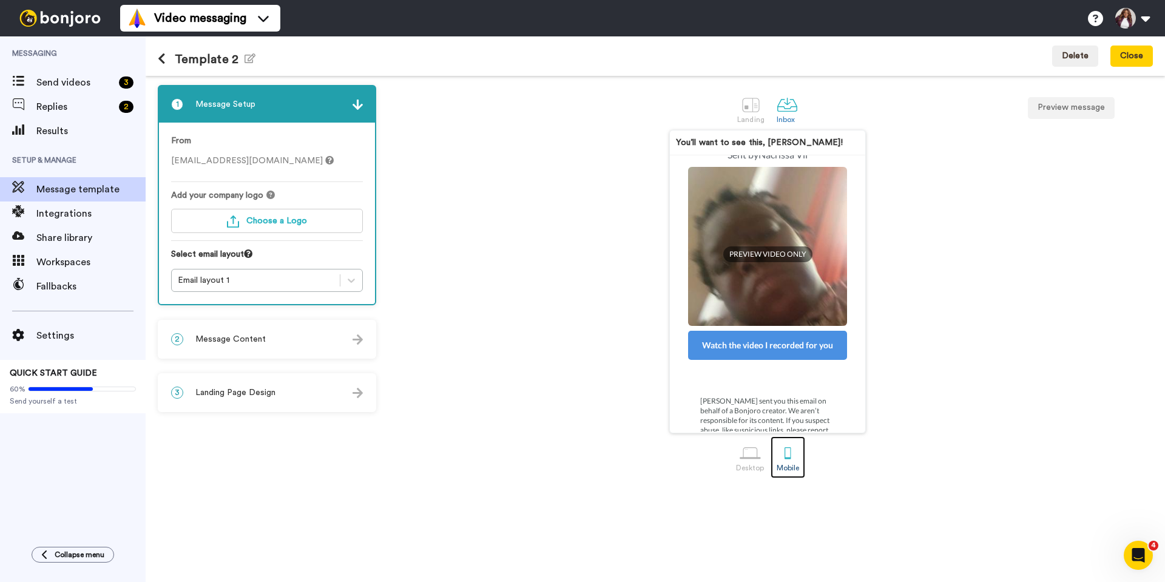
scroll to position [149, 0]
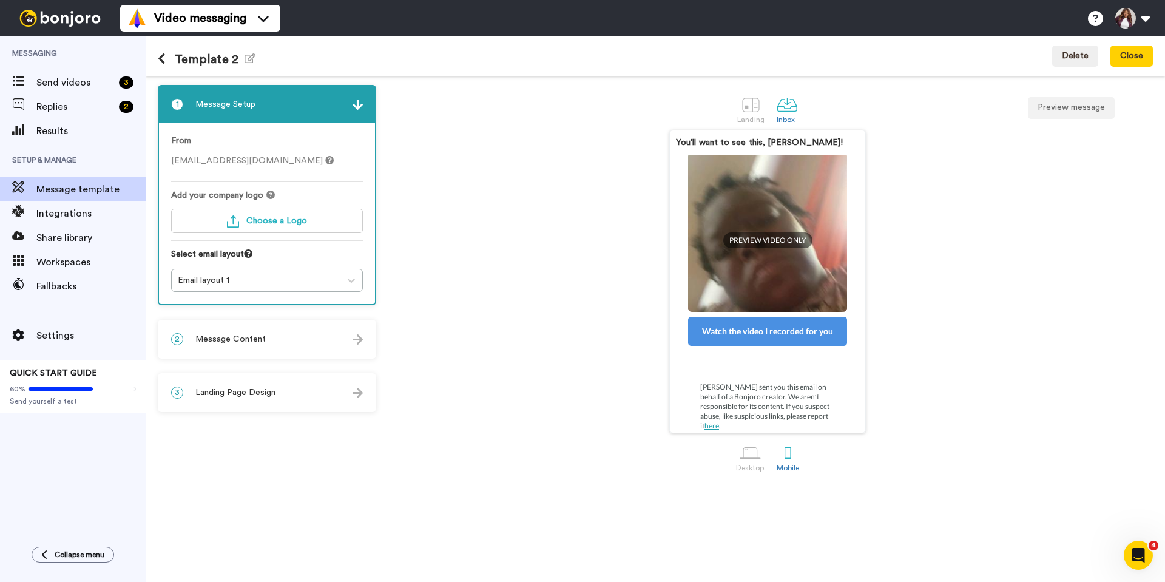
click at [231, 404] on div "3 Landing Page Design" at bounding box center [267, 392] width 216 height 36
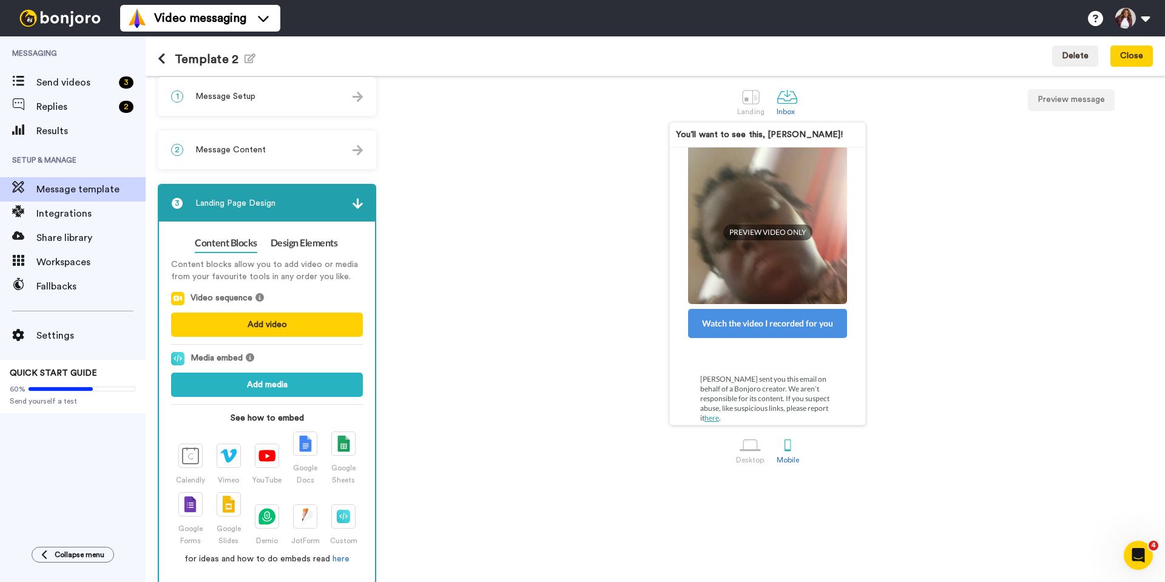
scroll to position [19, 0]
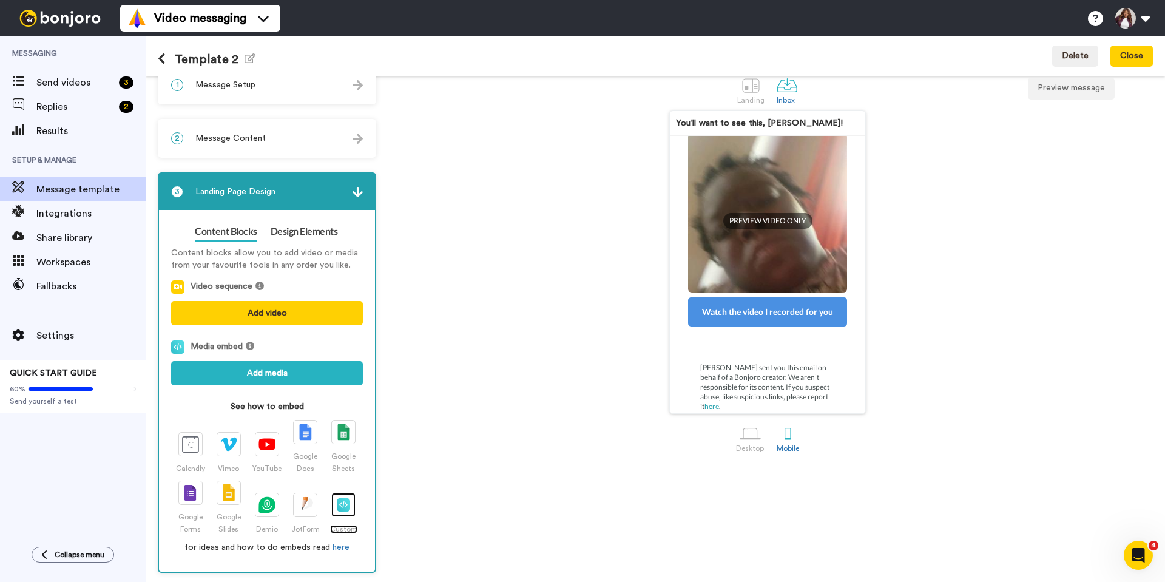
click at [340, 510] on img at bounding box center [343, 504] width 13 height 13
click at [54, 81] on span "Send videos" at bounding box center [75, 82] width 78 height 15
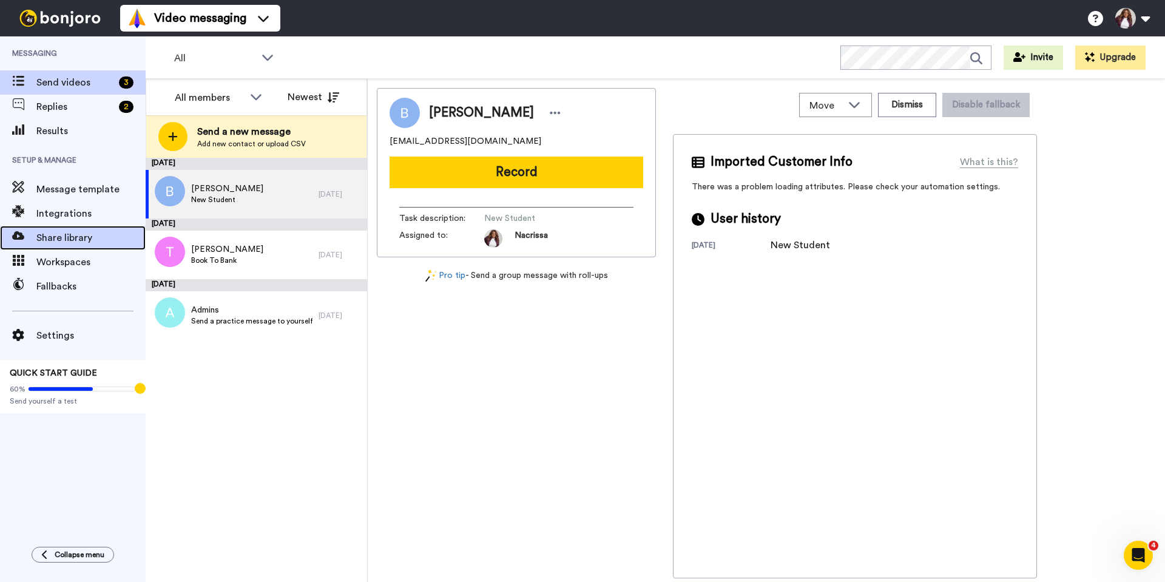
click at [63, 240] on span "Share library" at bounding box center [90, 238] width 109 height 15
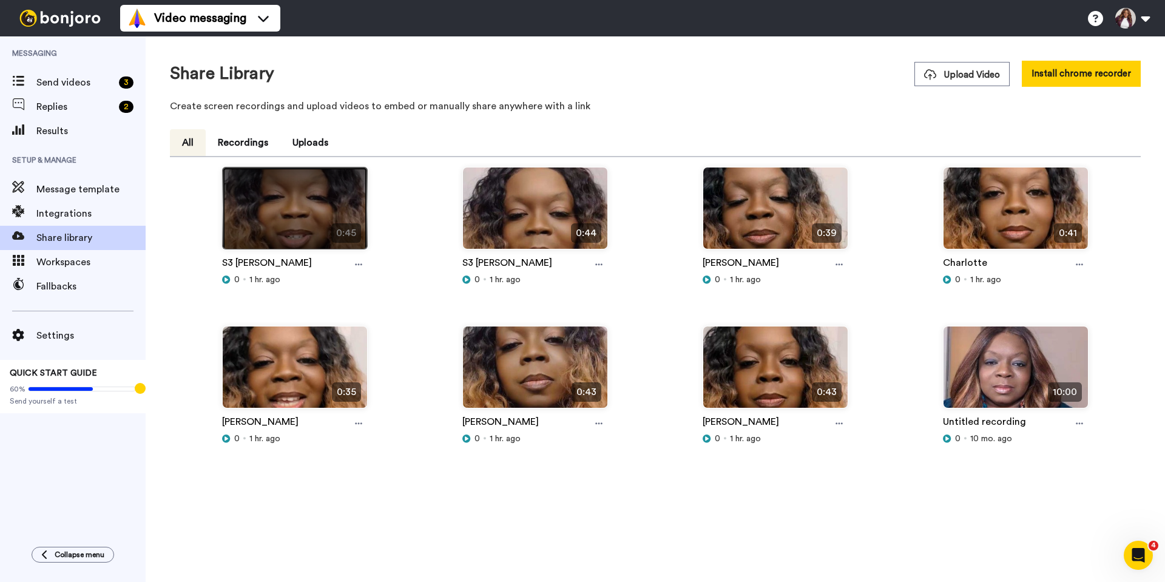
click at [307, 202] on img at bounding box center [295, 214] width 144 height 92
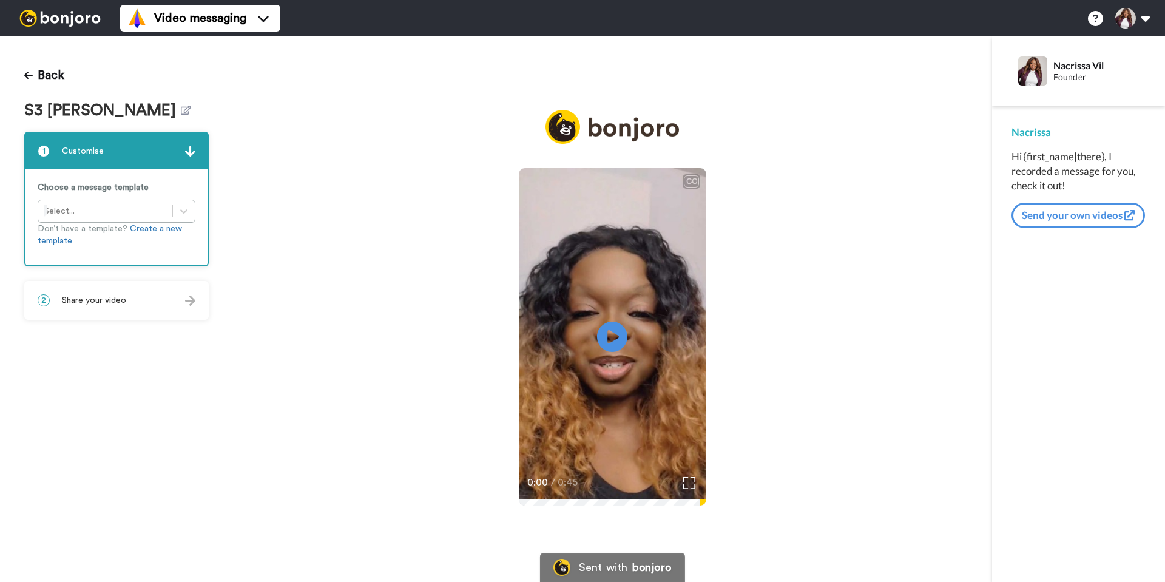
click at [190, 300] on img at bounding box center [190, 301] width 10 height 10
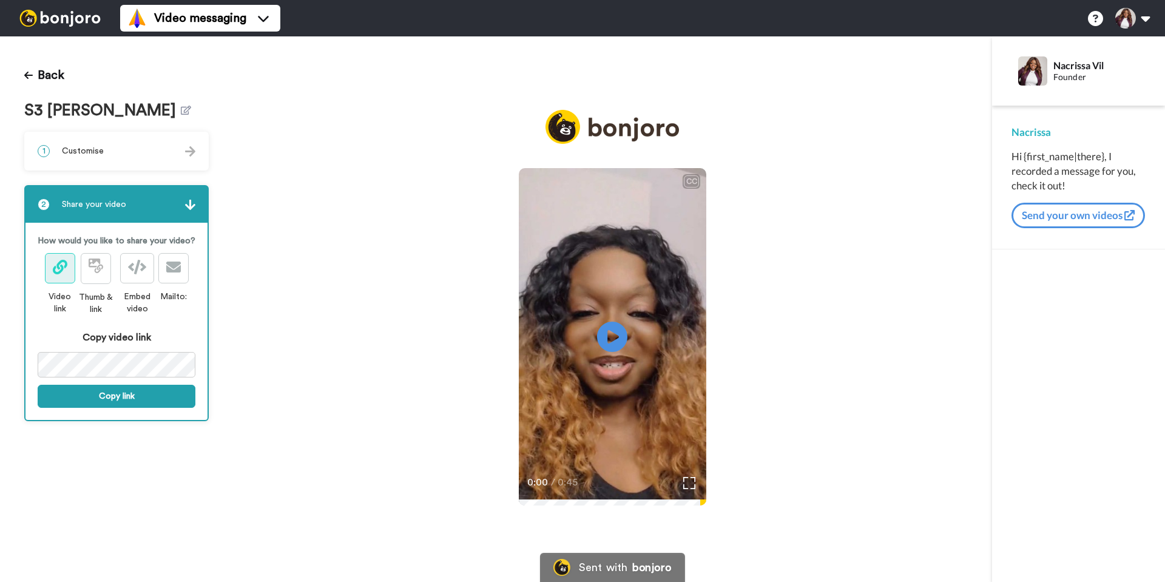
click at [66, 274] on span at bounding box center [60, 268] width 15 height 15
click at [98, 398] on button "Copy link" at bounding box center [117, 396] width 158 height 23
click at [100, 283] on button at bounding box center [96, 268] width 30 height 31
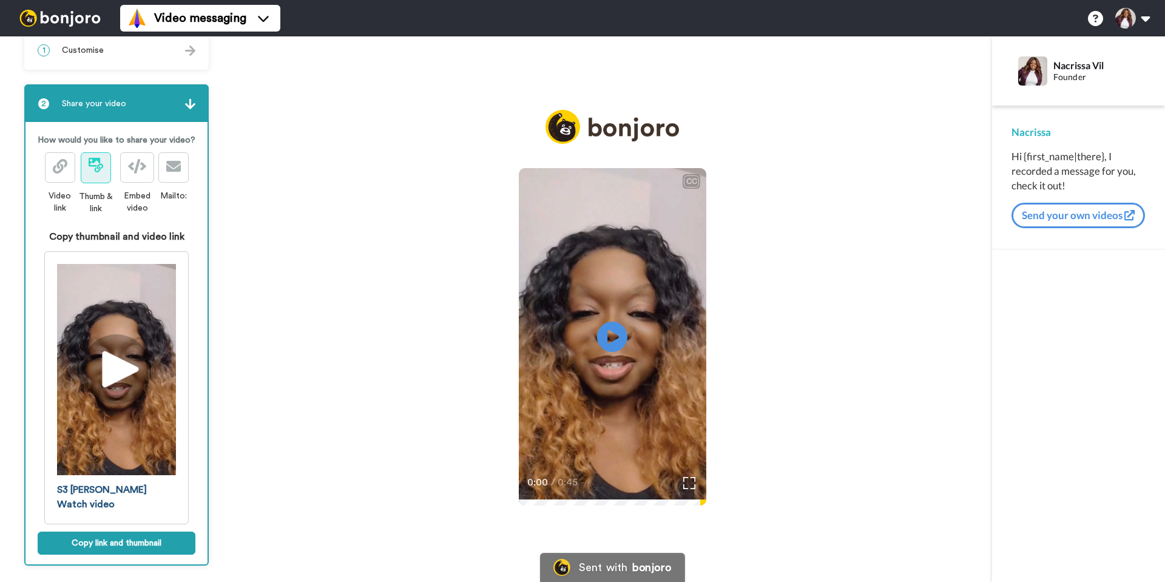
scroll to position [109, 0]
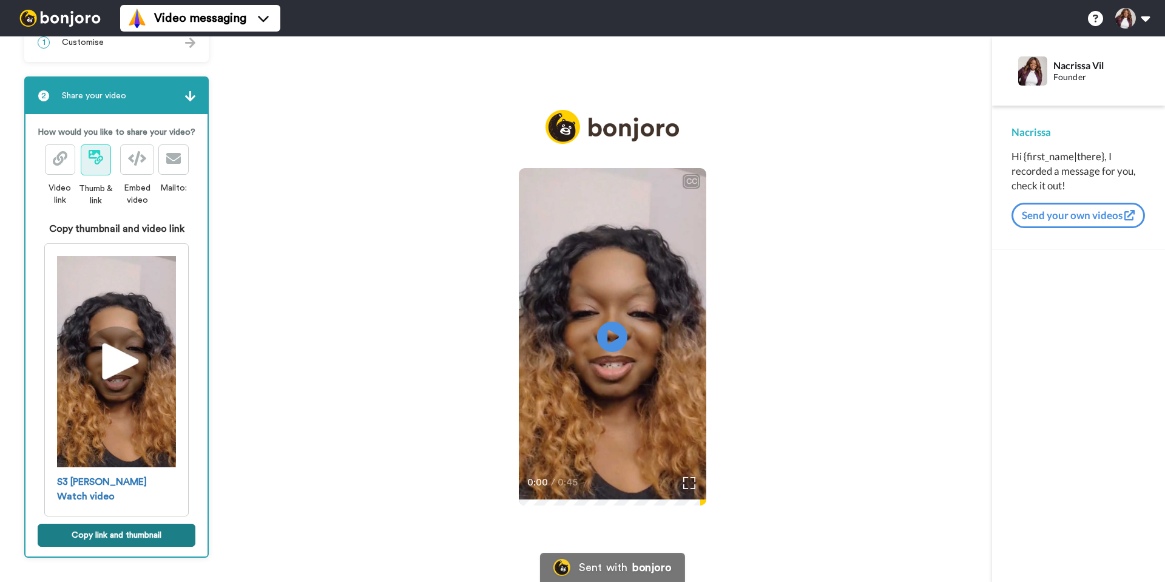
click at [84, 533] on button "Copy link and thumbnail" at bounding box center [117, 535] width 158 height 23
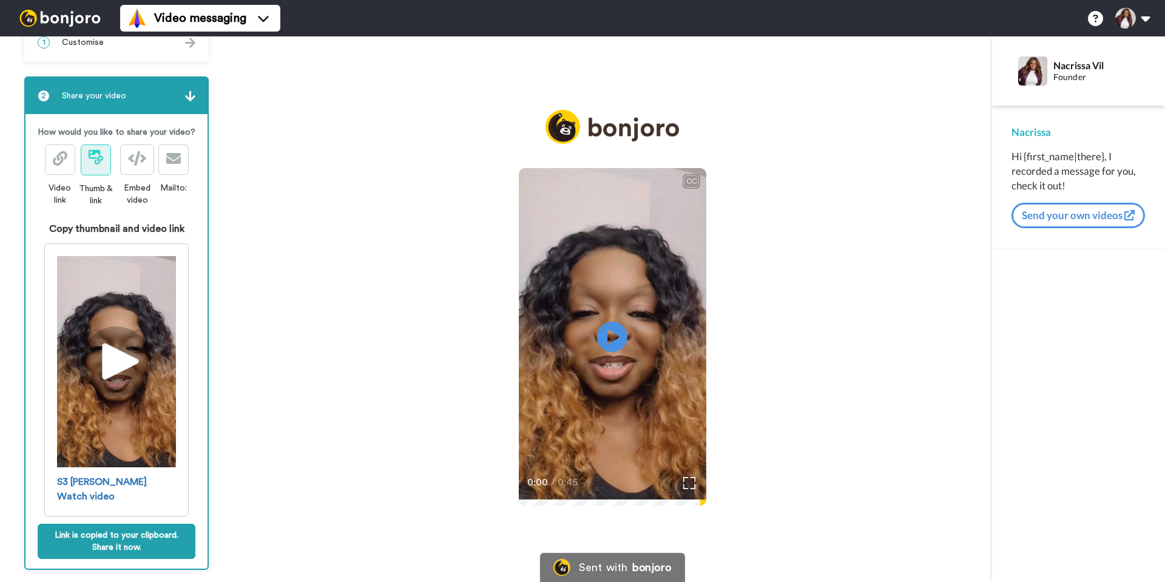
click at [60, 189] on span "Video link" at bounding box center [60, 175] width 32 height 63
click at [60, 166] on icon at bounding box center [60, 158] width 15 height 15
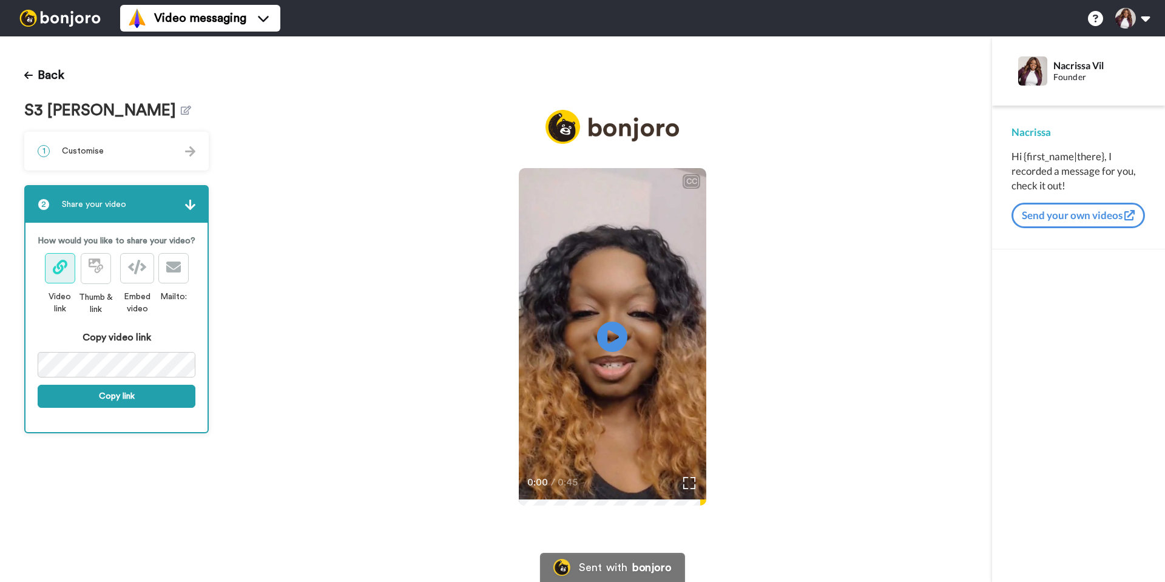
scroll to position [0, 0]
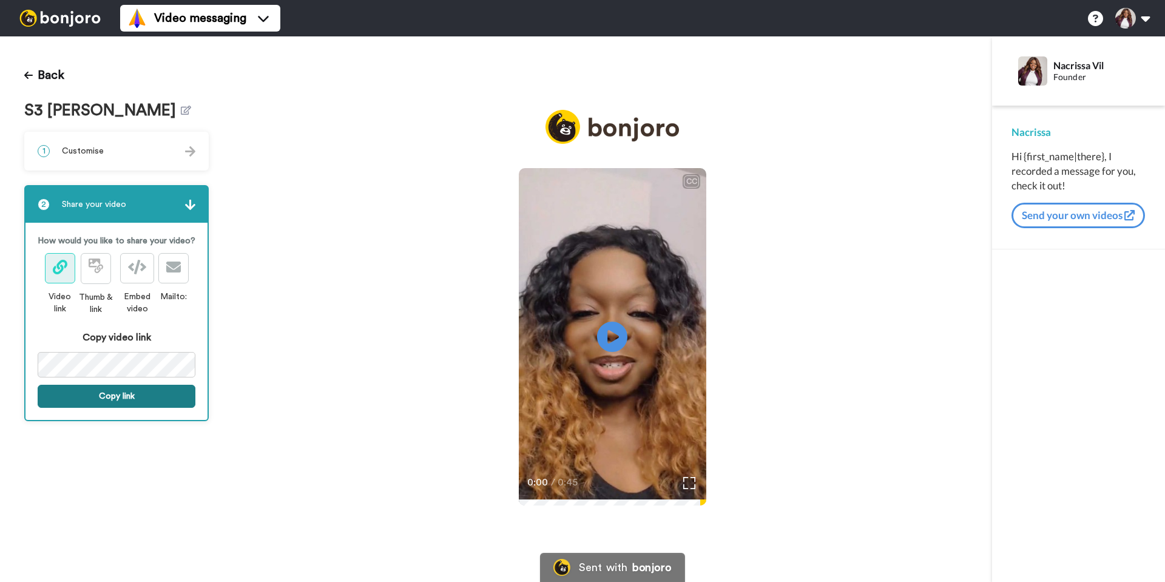
click at [105, 394] on button "Copy link" at bounding box center [117, 396] width 158 height 23
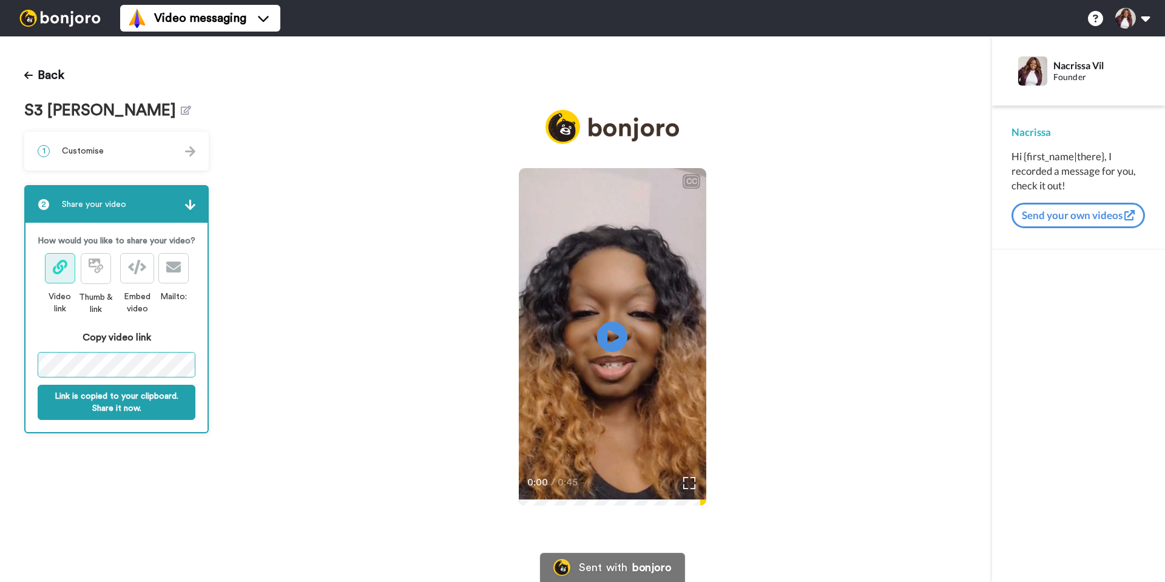
scroll to position [0, 145]
click at [235, 359] on div "Back S3 Sandy 1 Customise Choose a message template Select... Don’t have a temp…" at bounding box center [582, 309] width 1165 height 546
click at [107, 401] on button "Link is copied to your clipboard. Share it now." at bounding box center [117, 402] width 158 height 35
click at [614, 335] on icon "Play/Pause" at bounding box center [613, 337] width 32 height 58
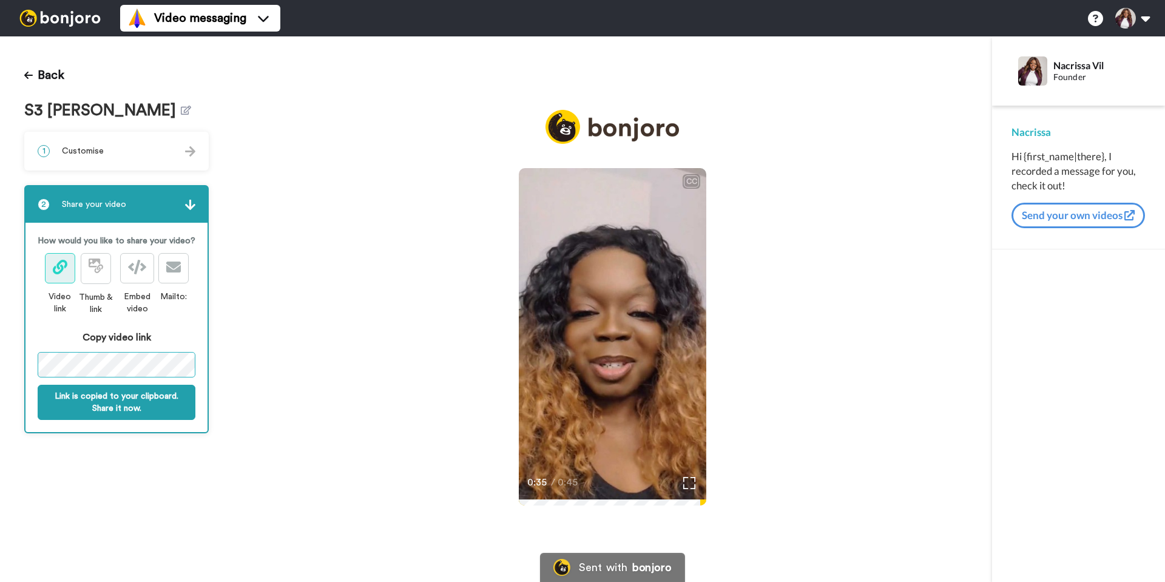
scroll to position [0, 145]
click at [237, 362] on div "Back S3 Sandy 1 Customise Choose a message template Select... Don’t have a temp…" at bounding box center [582, 309] width 1165 height 546
click at [50, 76] on button "Back" at bounding box center [44, 75] width 40 height 29
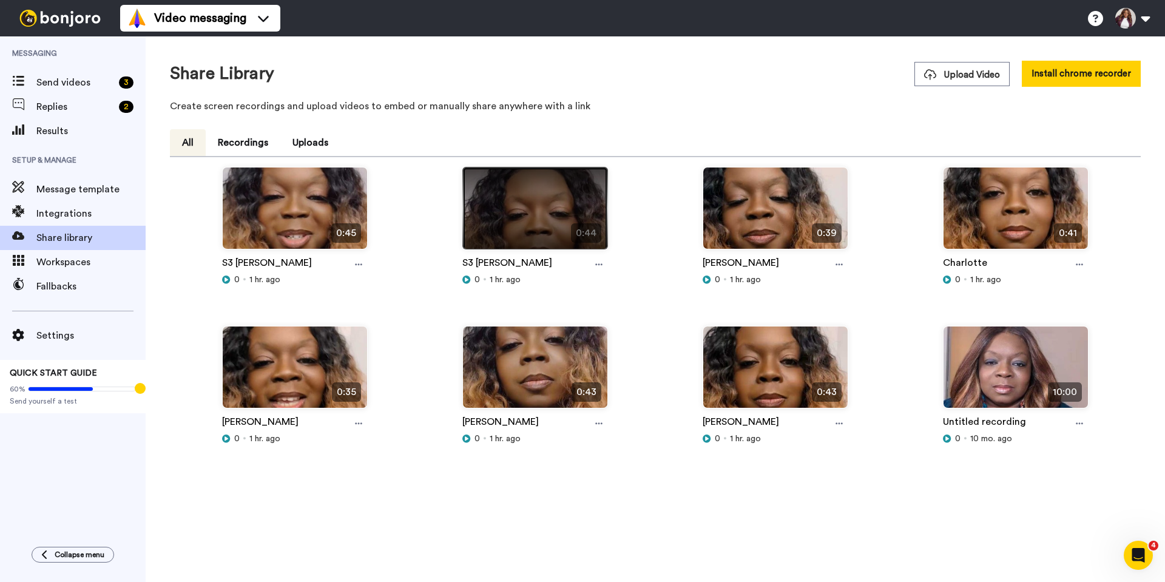
click at [525, 217] on img at bounding box center [535, 214] width 144 height 92
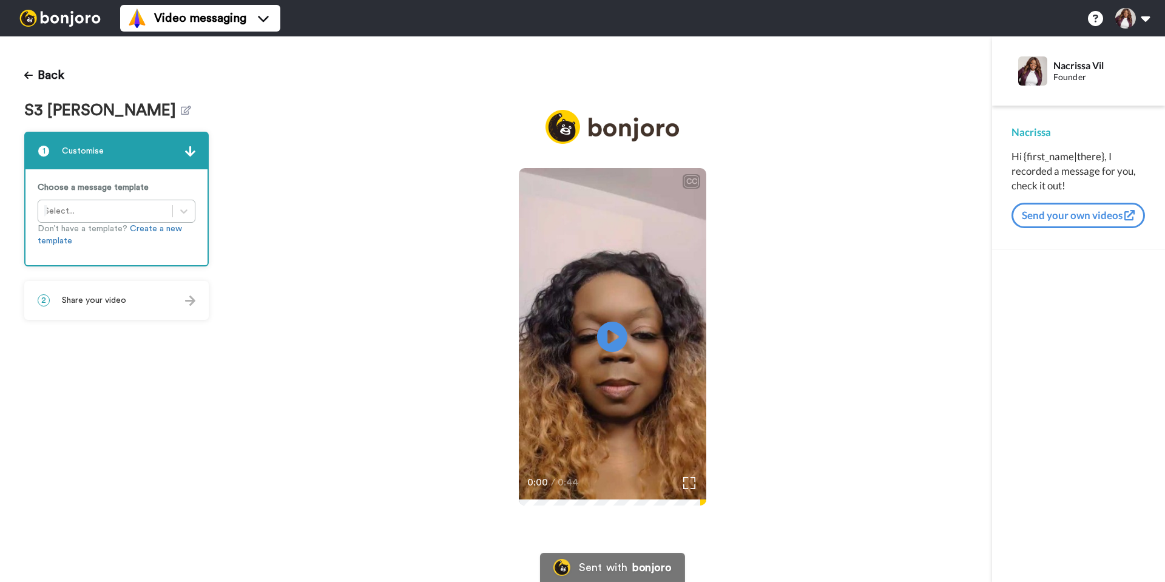
click at [141, 293] on div "2 Share your video" at bounding box center [116, 300] width 182 height 36
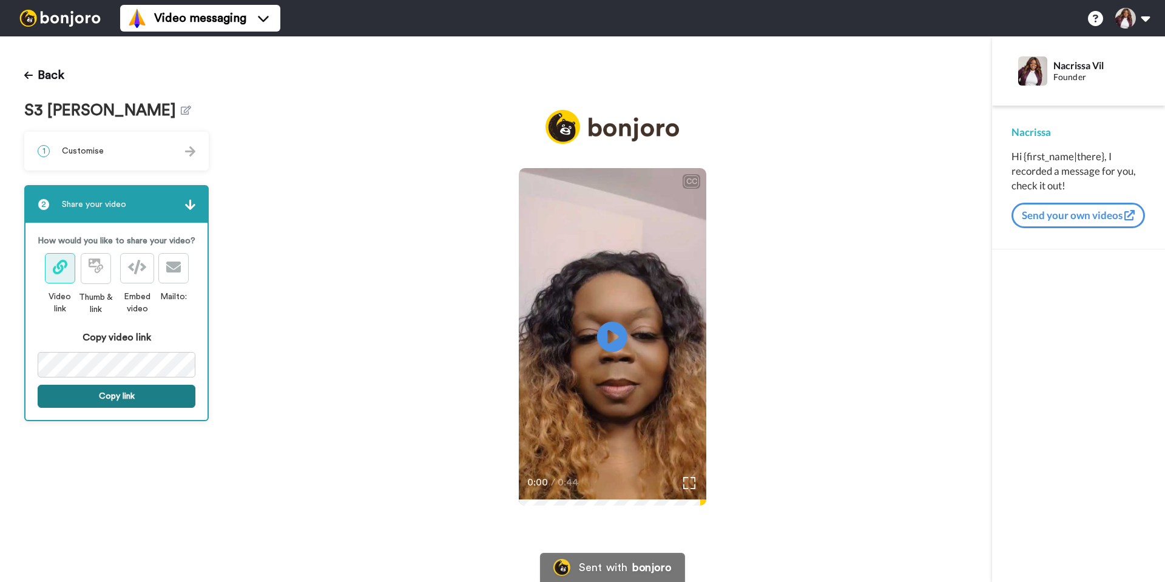
click at [91, 395] on button "Copy link" at bounding box center [117, 396] width 158 height 23
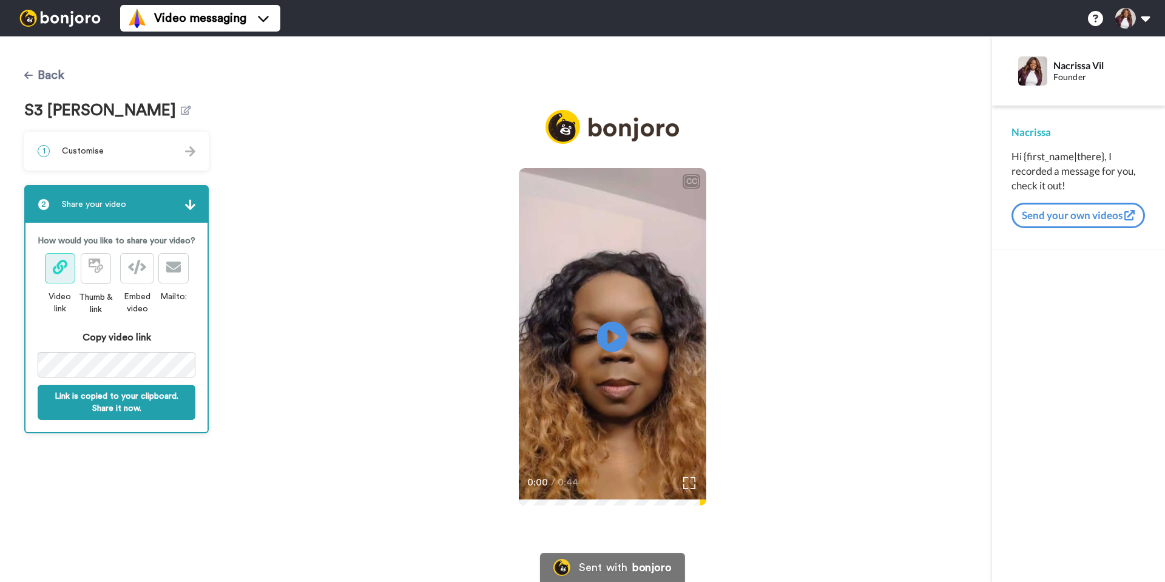
click at [42, 70] on button "Back" at bounding box center [44, 75] width 40 height 29
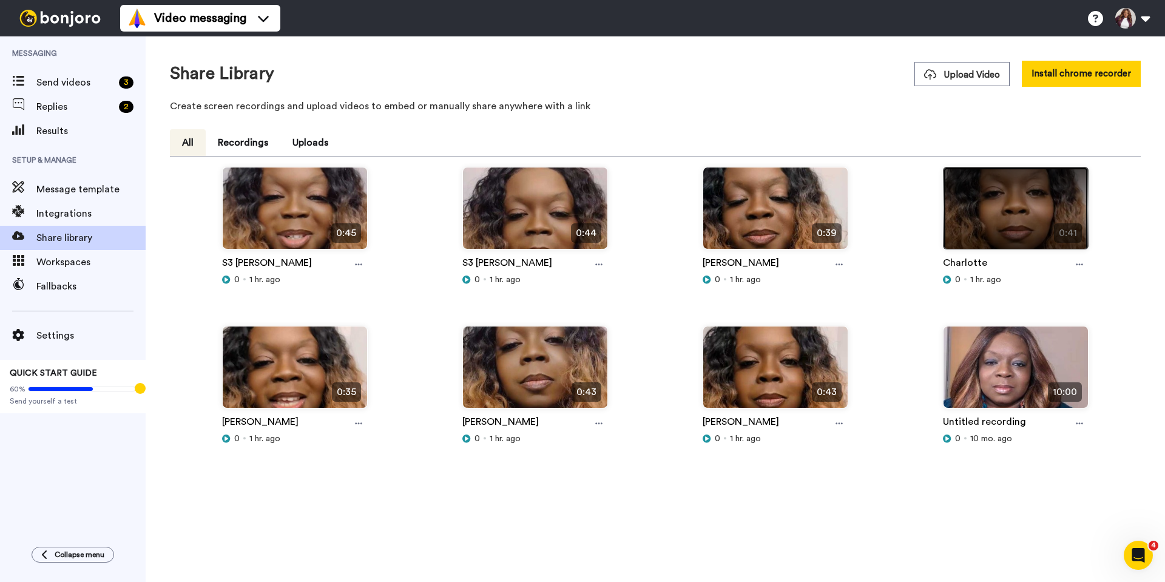
click at [1006, 226] on img at bounding box center [1016, 214] width 144 height 92
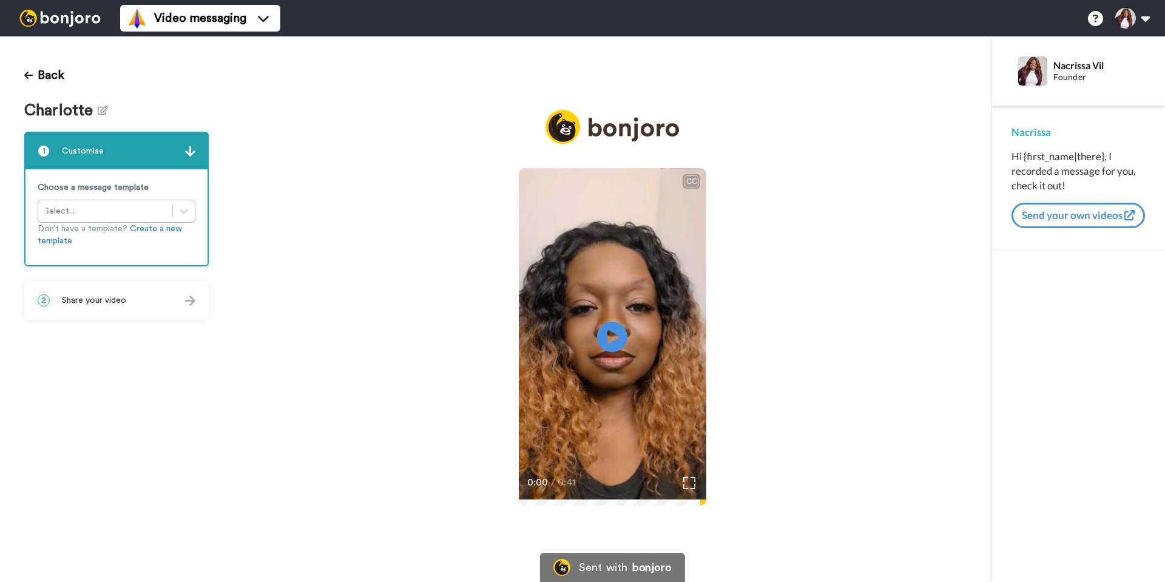
click at [121, 303] on span "Share your video" at bounding box center [94, 300] width 64 height 12
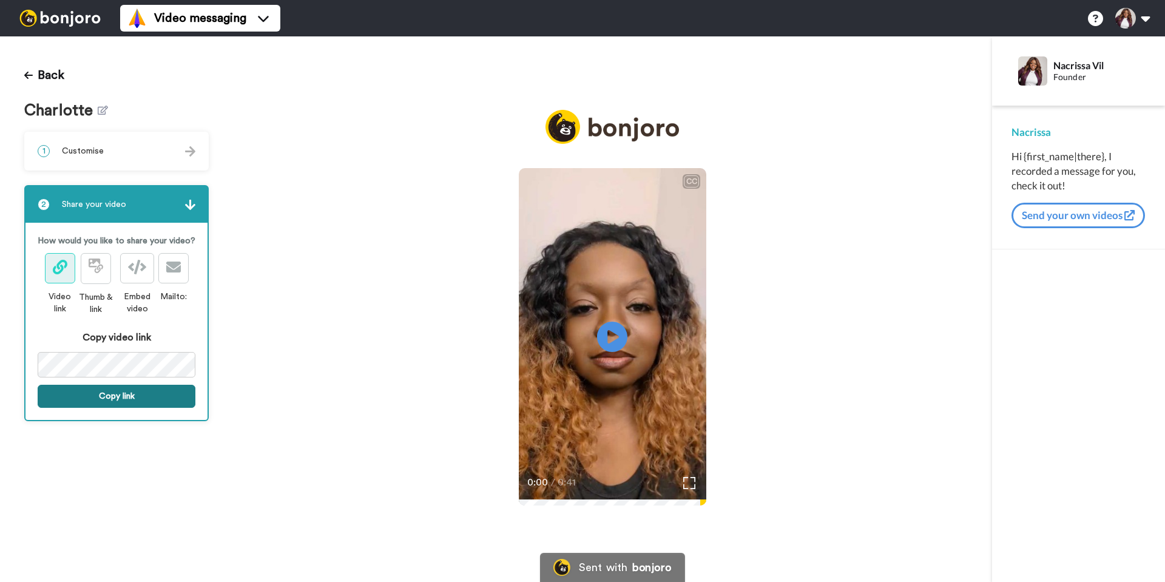
click at [86, 395] on button "Copy link" at bounding box center [117, 396] width 158 height 23
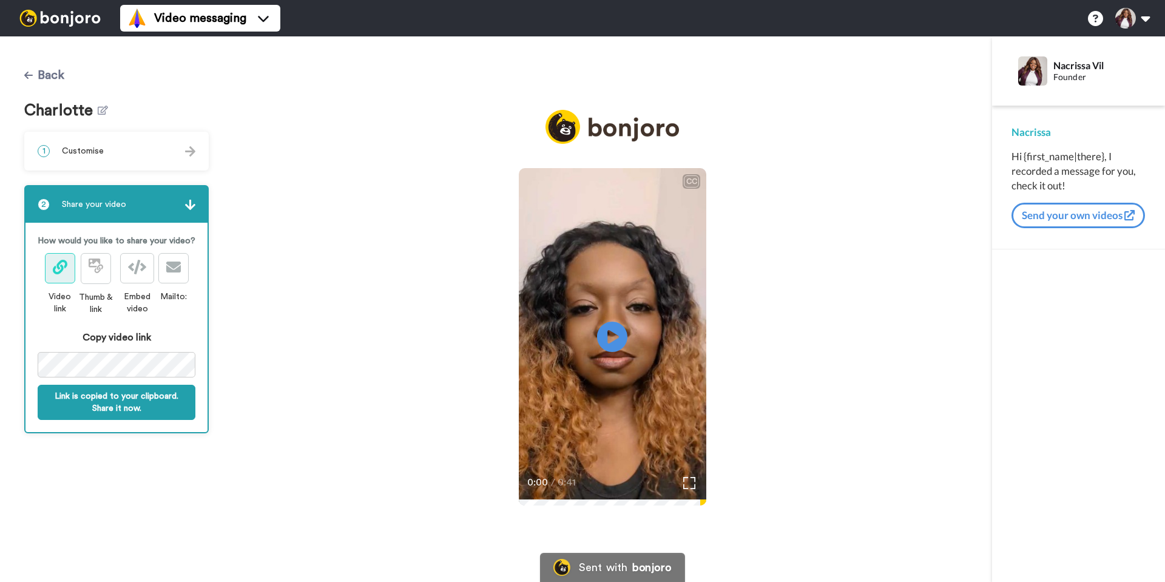
click at [32, 73] on icon at bounding box center [28, 75] width 8 height 10
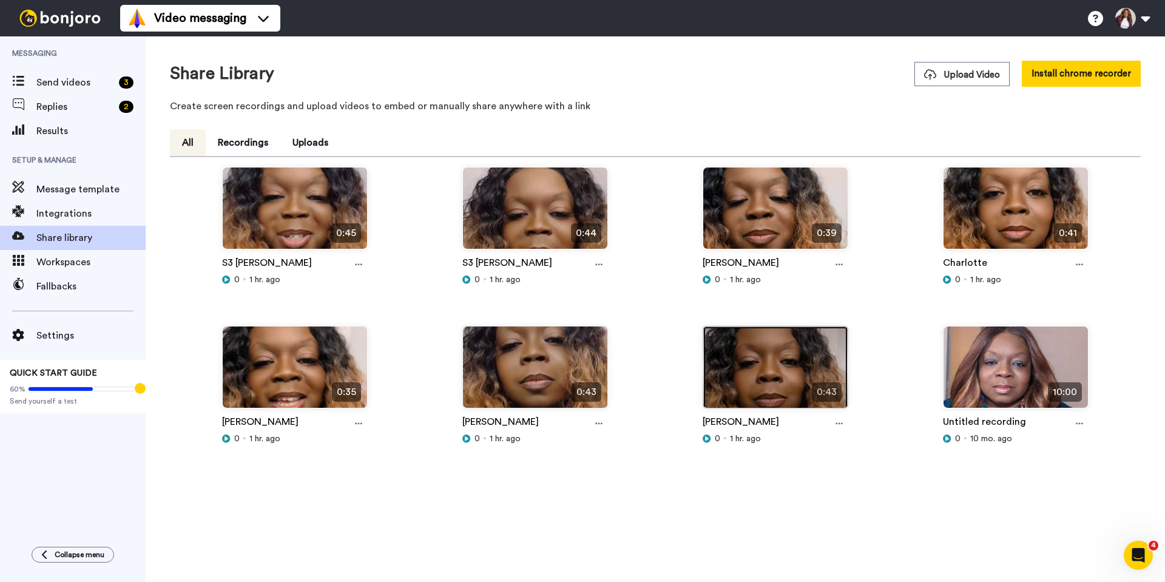
click at [763, 369] on img at bounding box center [775, 373] width 144 height 92
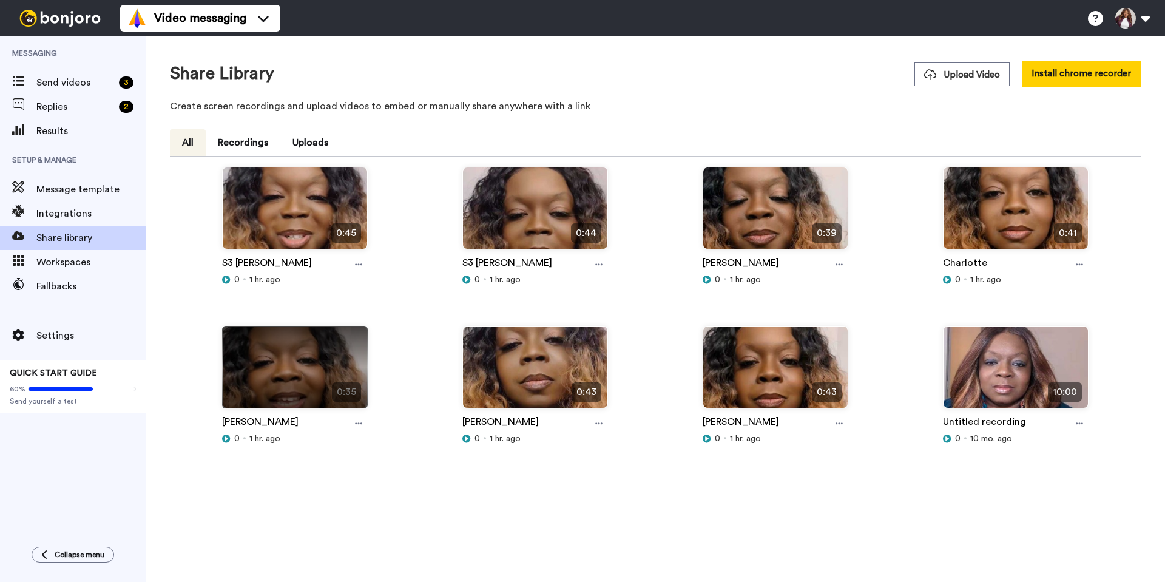
click at [279, 360] on img at bounding box center [295, 373] width 144 height 92
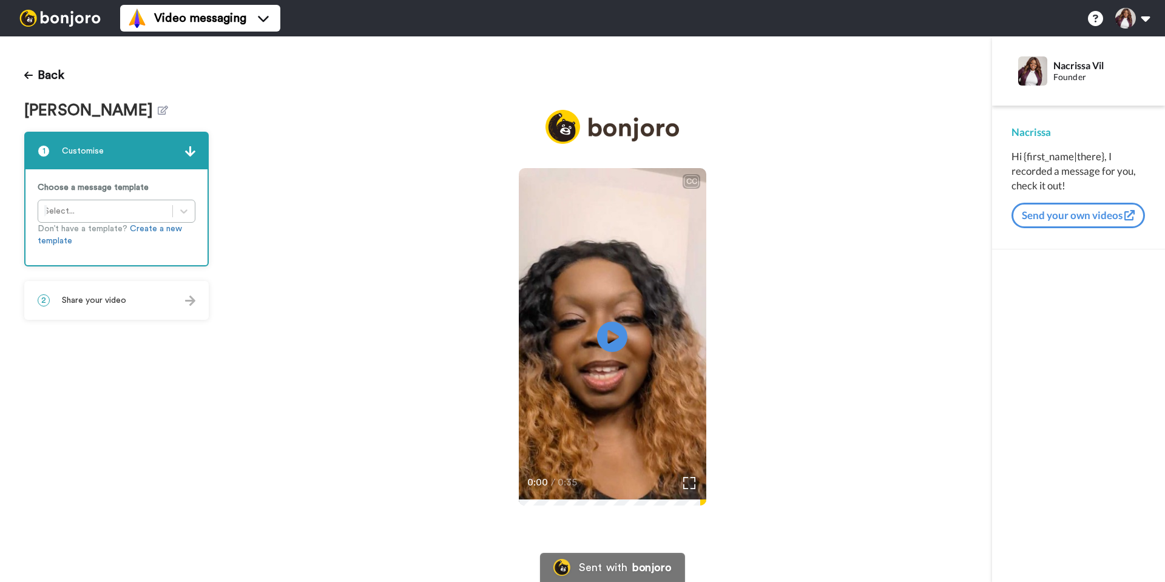
click at [200, 306] on div "2 Share your video" at bounding box center [116, 300] width 182 height 36
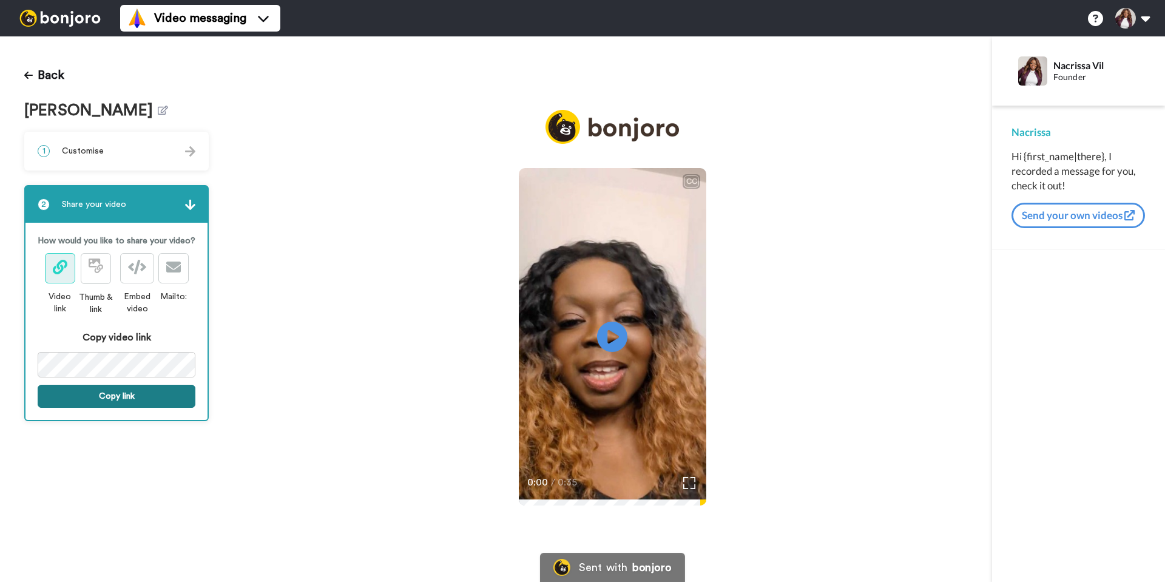
click at [120, 394] on button "Copy link" at bounding box center [117, 396] width 158 height 23
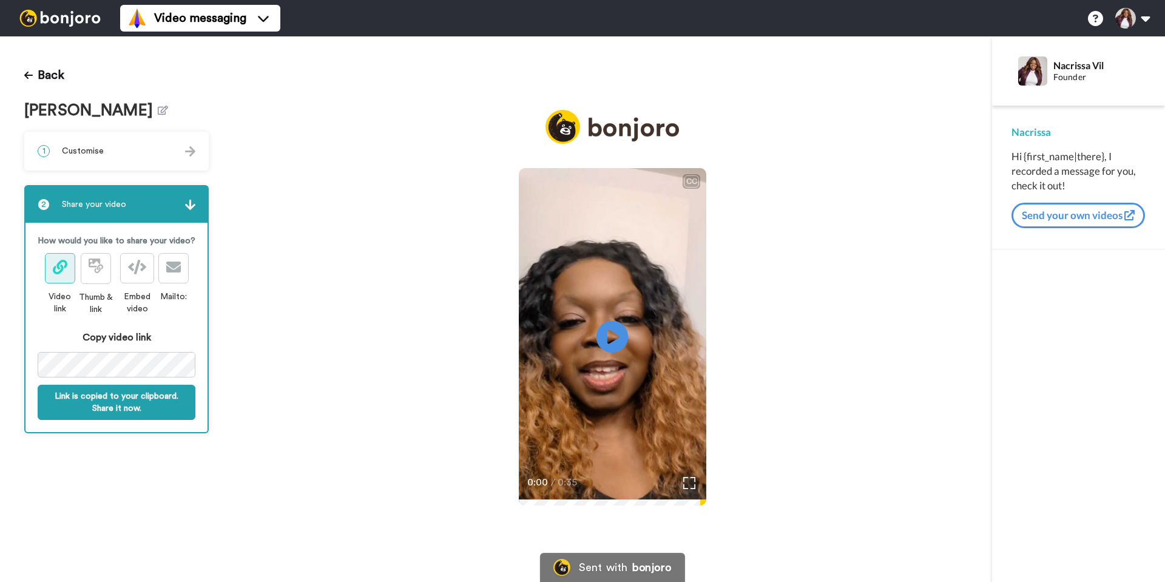
click at [619, 335] on icon at bounding box center [613, 337] width 32 height 32
click at [635, 291] on video at bounding box center [613, 335] width 188 height 334
click at [28, 70] on button "Back" at bounding box center [44, 75] width 40 height 29
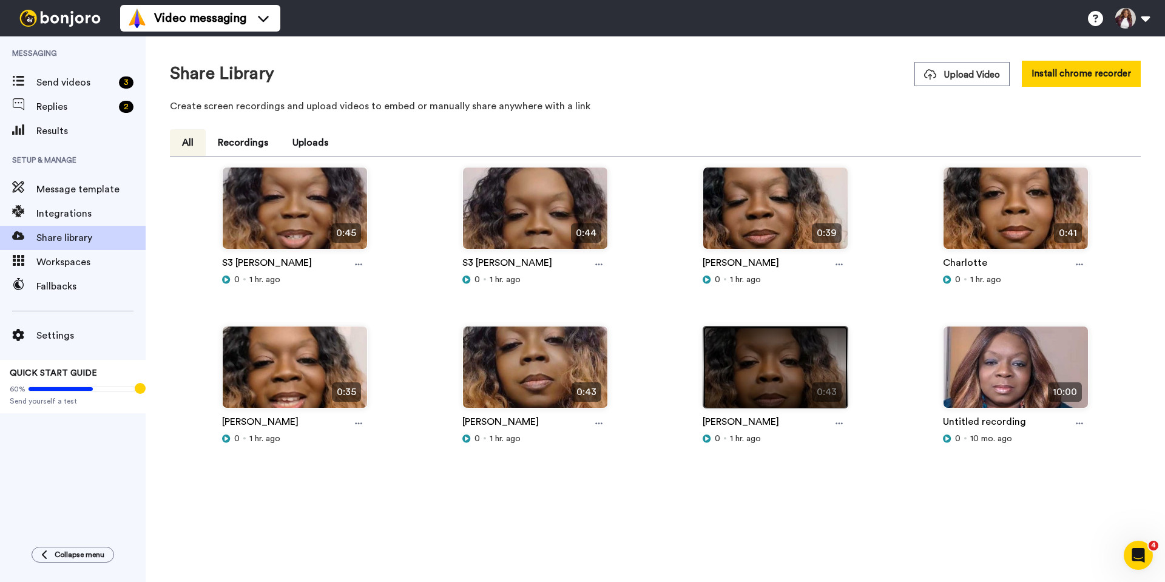
click at [746, 364] on img at bounding box center [775, 373] width 144 height 92
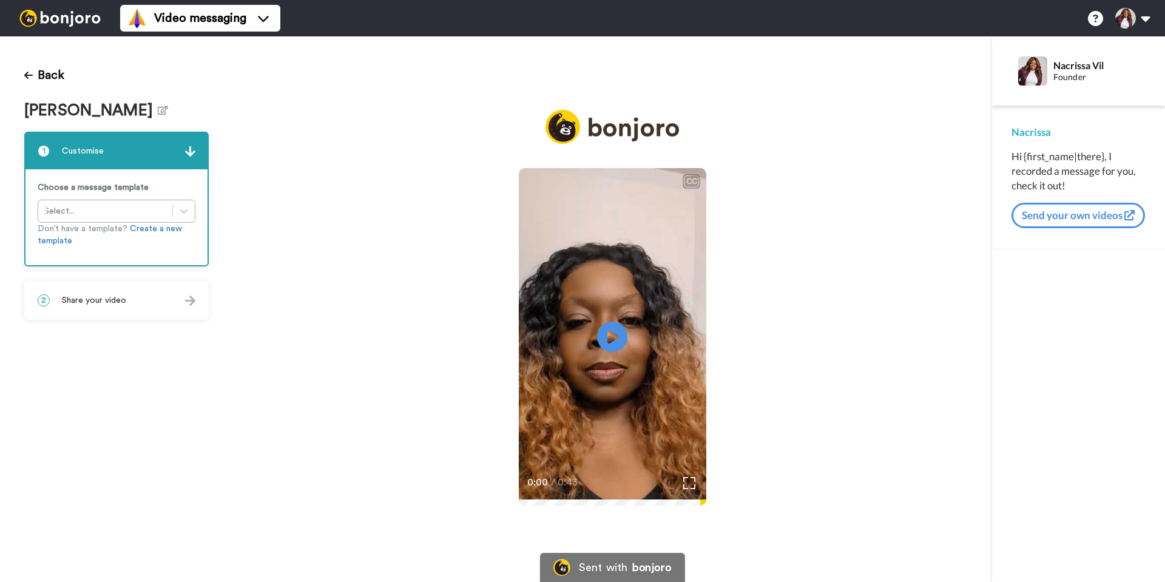
click at [192, 300] on img at bounding box center [190, 301] width 10 height 10
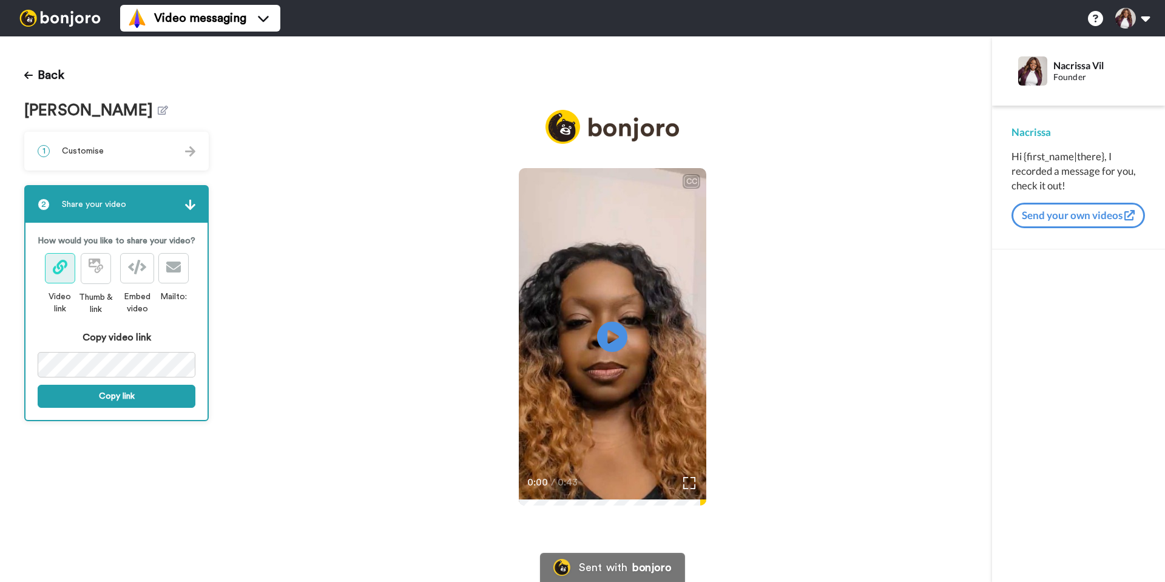
click at [59, 272] on icon at bounding box center [60, 267] width 15 height 15
click at [79, 396] on button "Copy link" at bounding box center [117, 396] width 158 height 23
click at [274, 358] on div "Back [PERSON_NAME] 1 Customise Choose a message template Select... Don’t have a…" at bounding box center [582, 309] width 1165 height 546
